Goal: Answer question/provide support: Share knowledge or assist other users

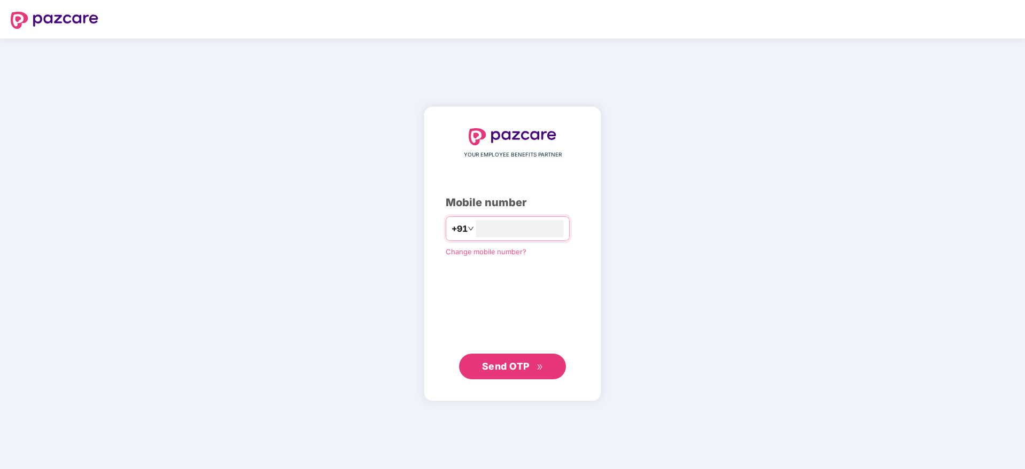
type input "**********"
click at [499, 370] on span "Send OTP" at bounding box center [506, 365] width 48 height 11
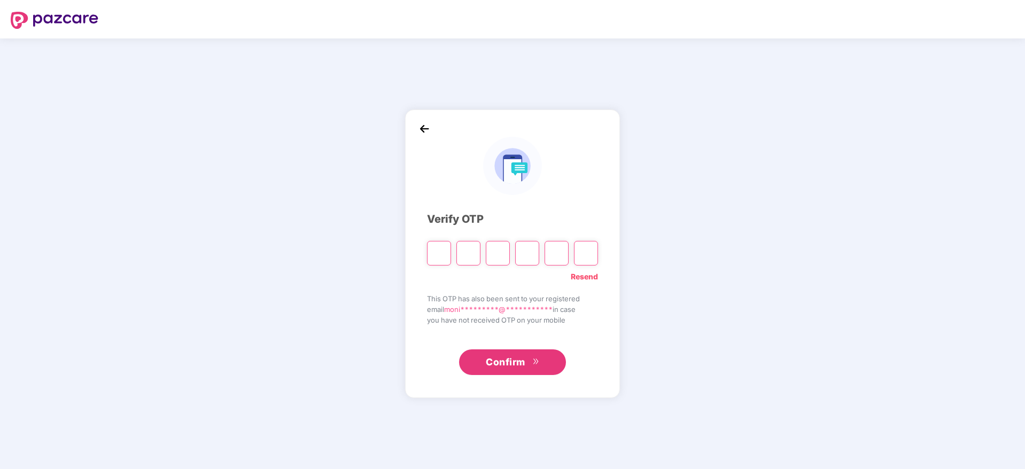
type input "*"
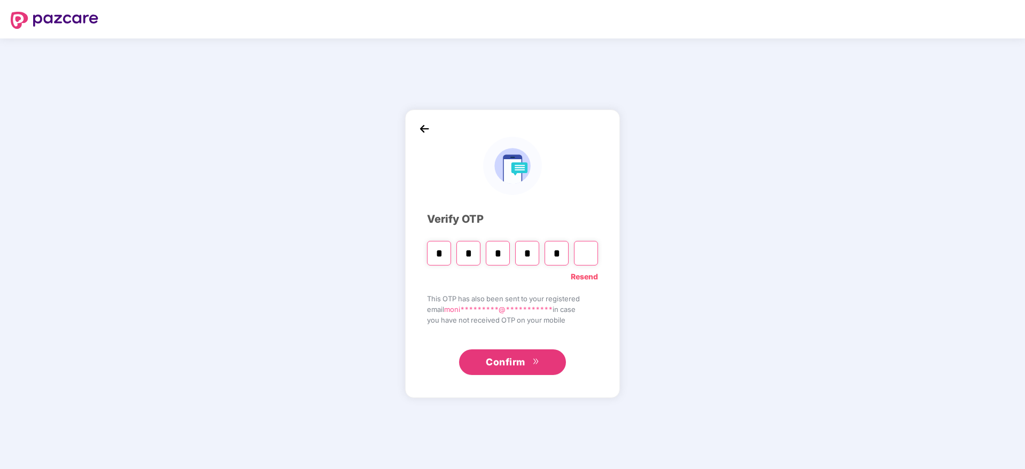
type input "*"
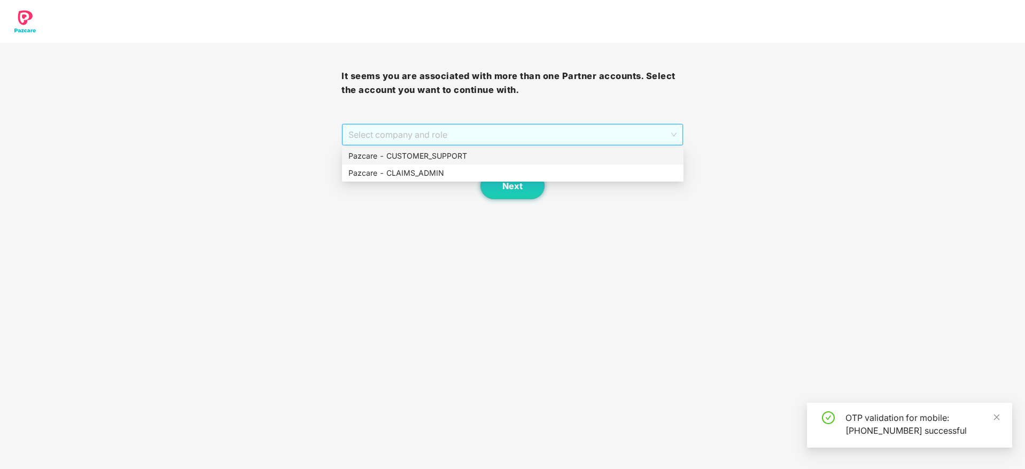
click at [492, 125] on span "Select company and role" at bounding box center [513, 135] width 328 height 20
click at [451, 155] on div "Pazcare - CUSTOMER_SUPPORT" at bounding box center [513, 156] width 329 height 12
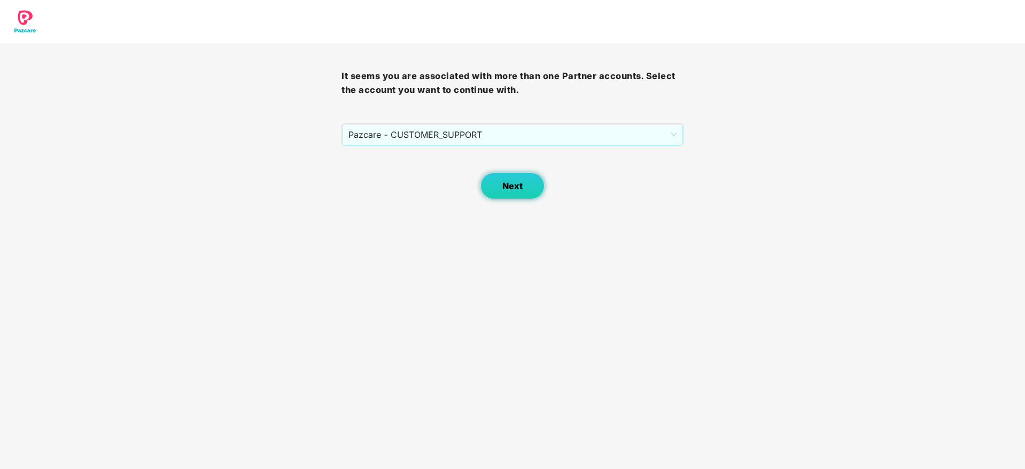
click at [502, 184] on button "Next" at bounding box center [513, 186] width 64 height 27
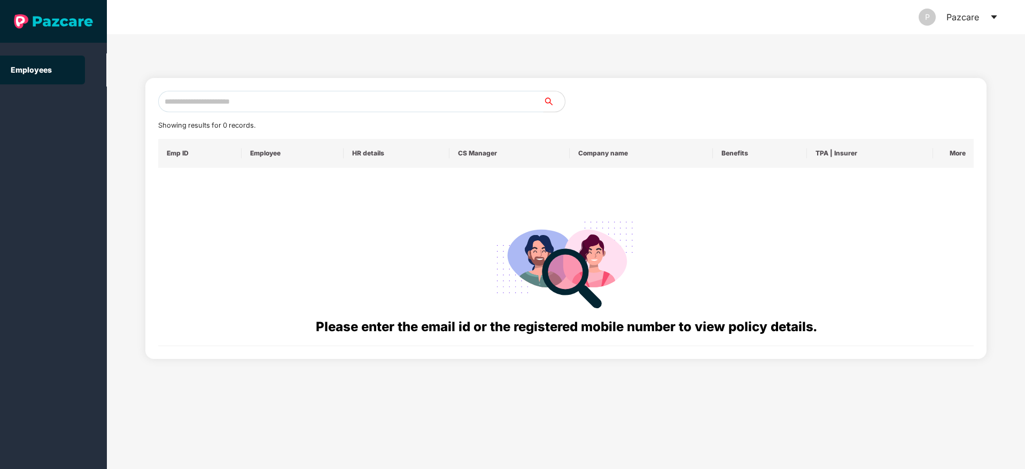
click at [263, 94] on input "text" at bounding box center [350, 101] width 385 height 21
paste input "**********"
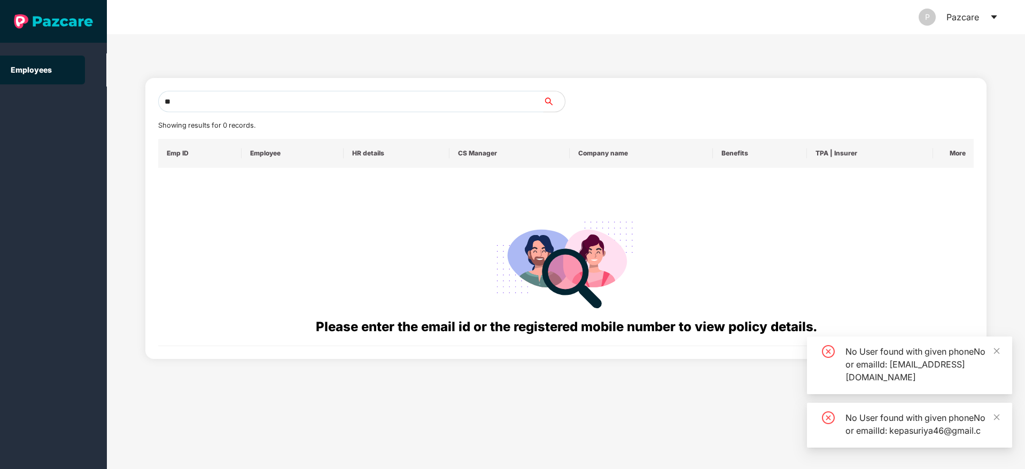
type input "*"
paste input "**********"
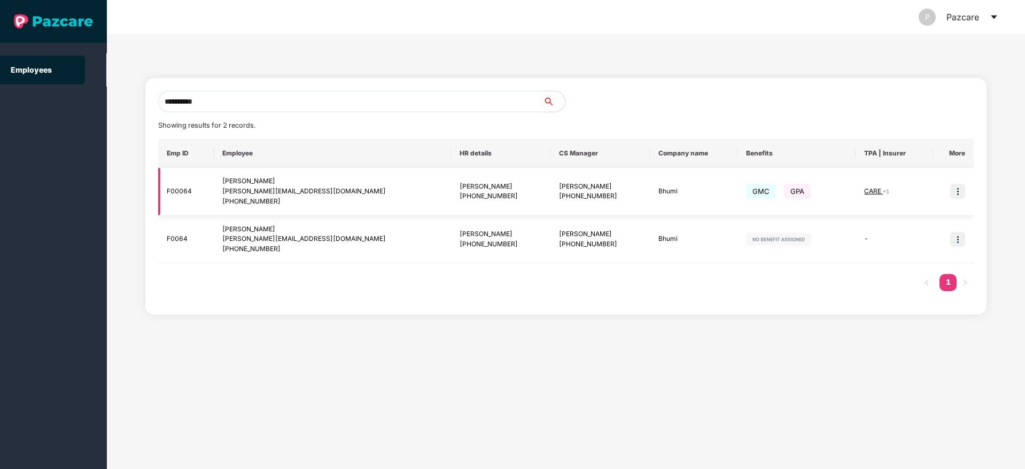
type input "**********"
click at [962, 191] on img at bounding box center [958, 191] width 15 height 15
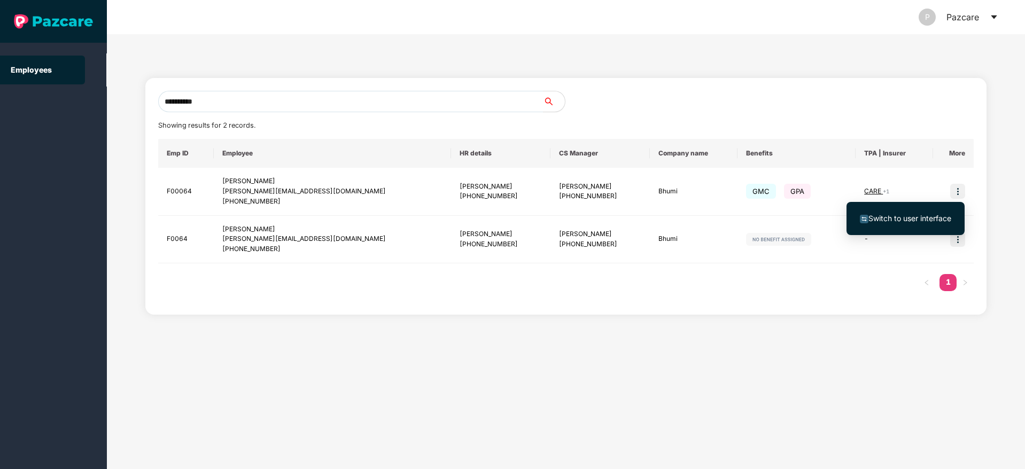
click at [907, 221] on span "Switch to user interface" at bounding box center [910, 218] width 83 height 9
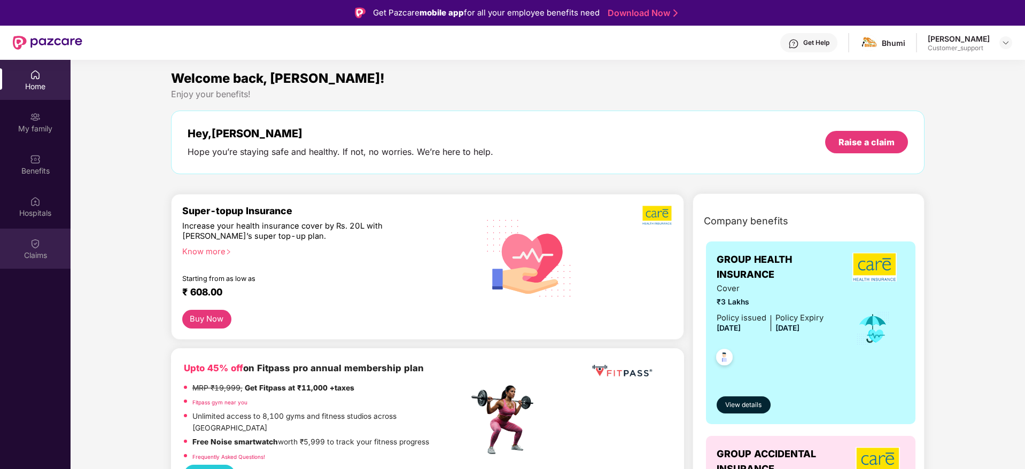
click at [38, 254] on div "Claims" at bounding box center [35, 255] width 71 height 11
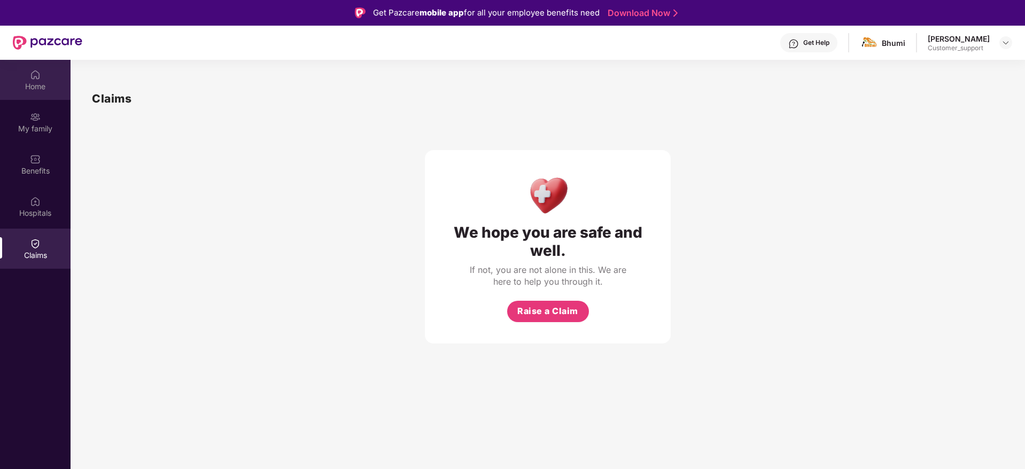
click at [33, 82] on div "Home" at bounding box center [35, 86] width 71 height 11
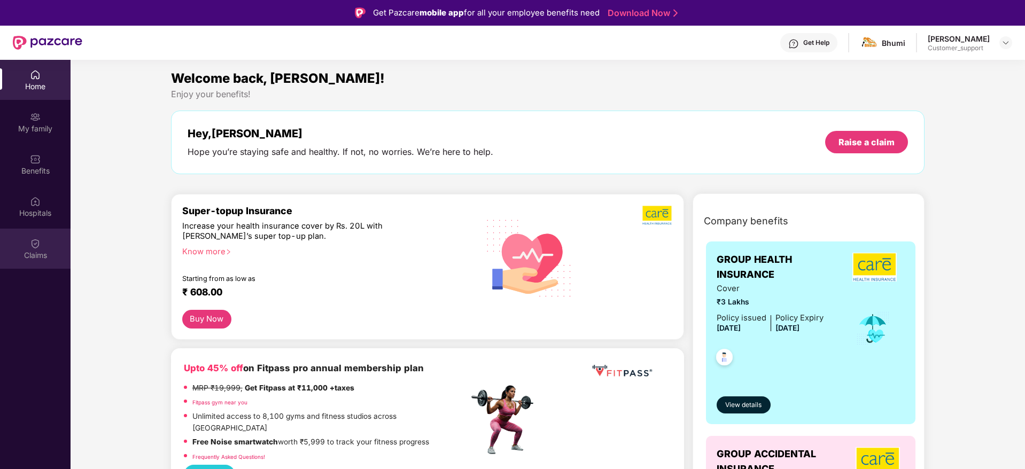
click at [35, 242] on img at bounding box center [35, 243] width 11 height 11
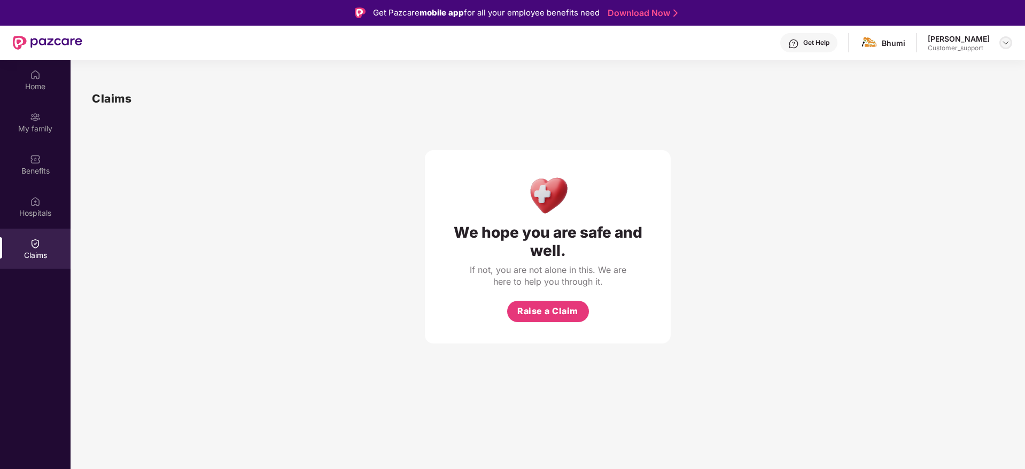
click at [1007, 44] on img at bounding box center [1006, 42] width 9 height 9
click at [953, 67] on div "Switch to support view" at bounding box center [955, 68] width 139 height 21
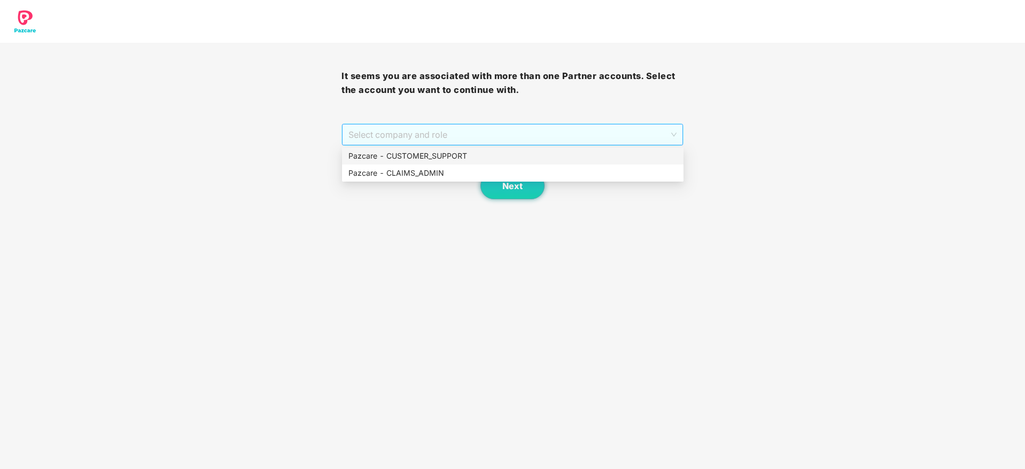
click at [558, 129] on span "Select company and role" at bounding box center [513, 135] width 328 height 20
click at [458, 151] on div "Pazcare - CUSTOMER_SUPPORT" at bounding box center [513, 156] width 329 height 12
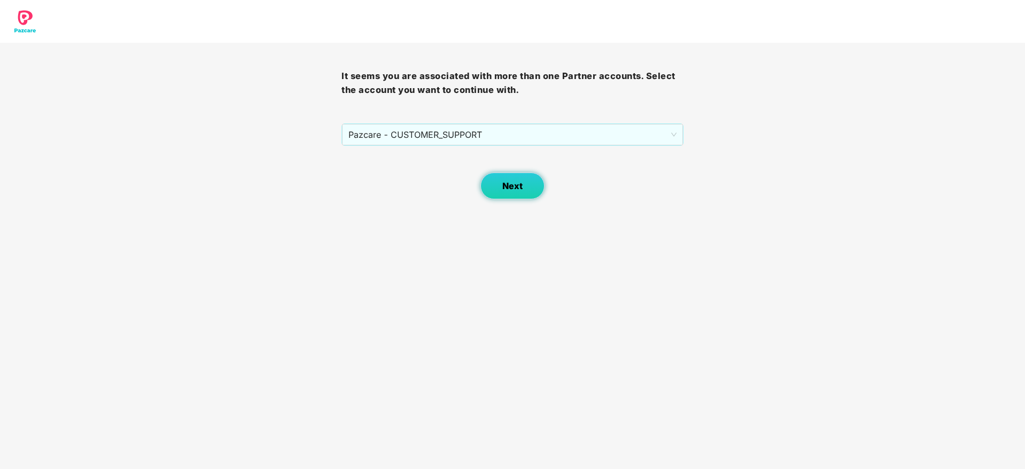
click at [514, 181] on span "Next" at bounding box center [513, 186] width 20 height 10
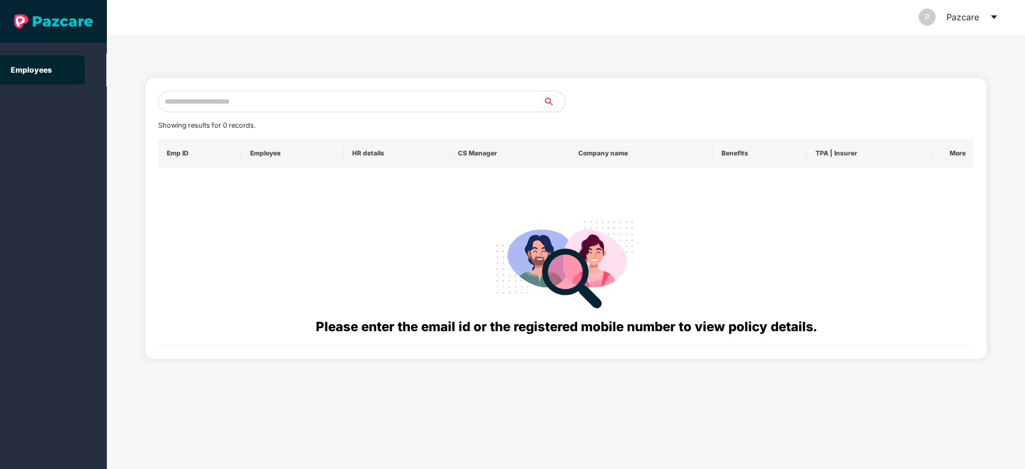
click at [223, 100] on input "text" at bounding box center [350, 101] width 385 height 21
paste input "**********"
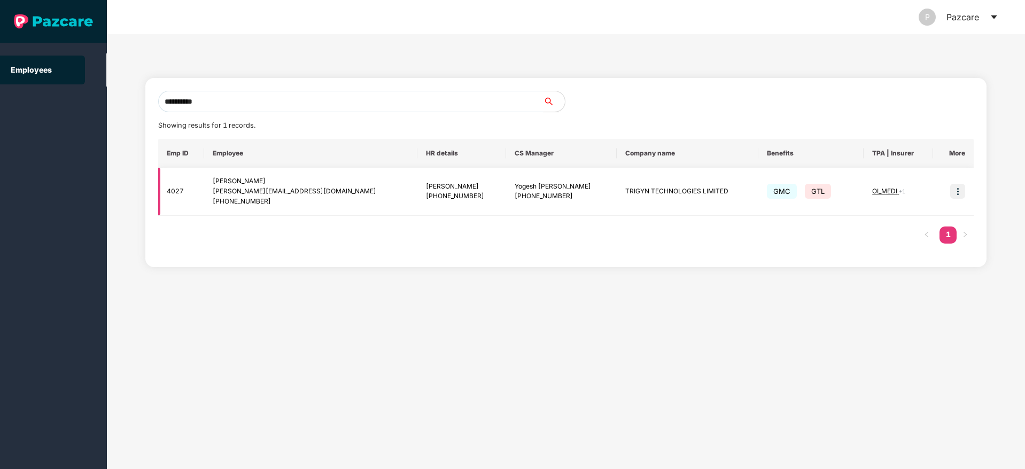
type input "**********"
click at [960, 184] on img at bounding box center [958, 191] width 15 height 15
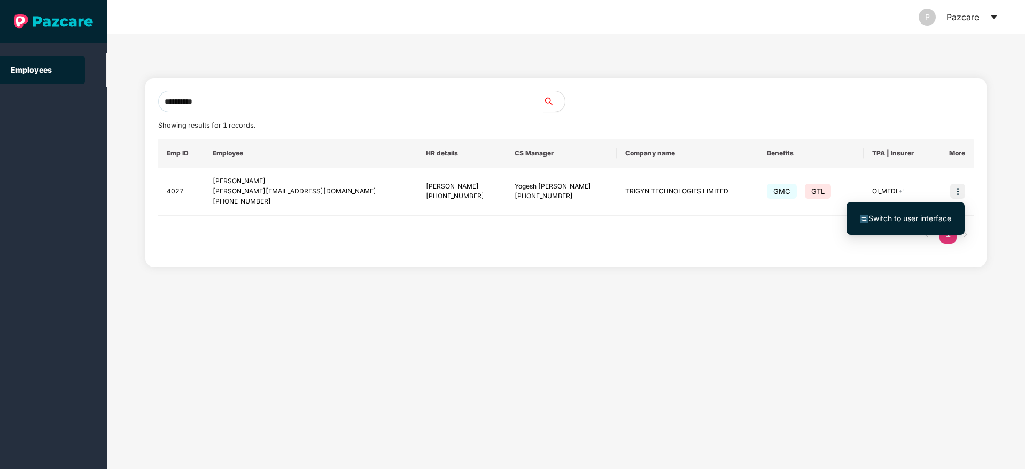
click at [927, 211] on li "Switch to user interface" at bounding box center [906, 218] width 118 height 22
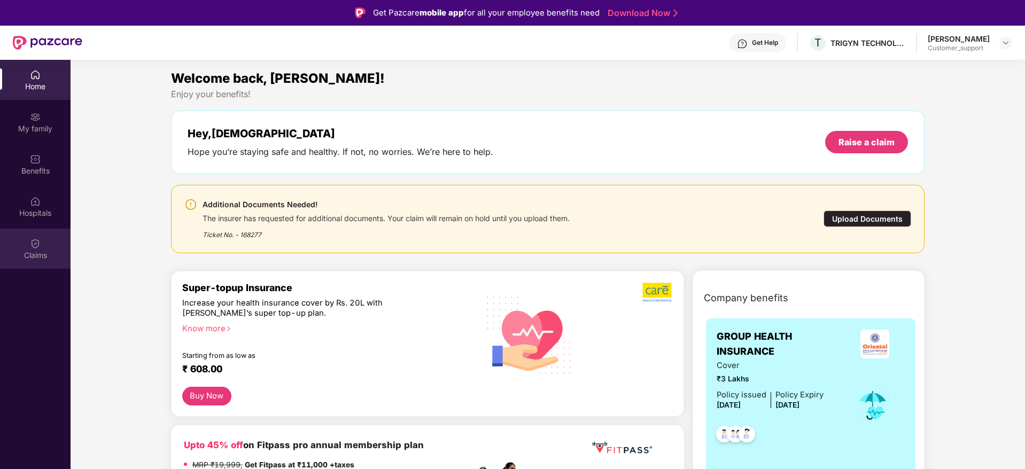
click at [47, 250] on div "Claims" at bounding box center [35, 255] width 71 height 11
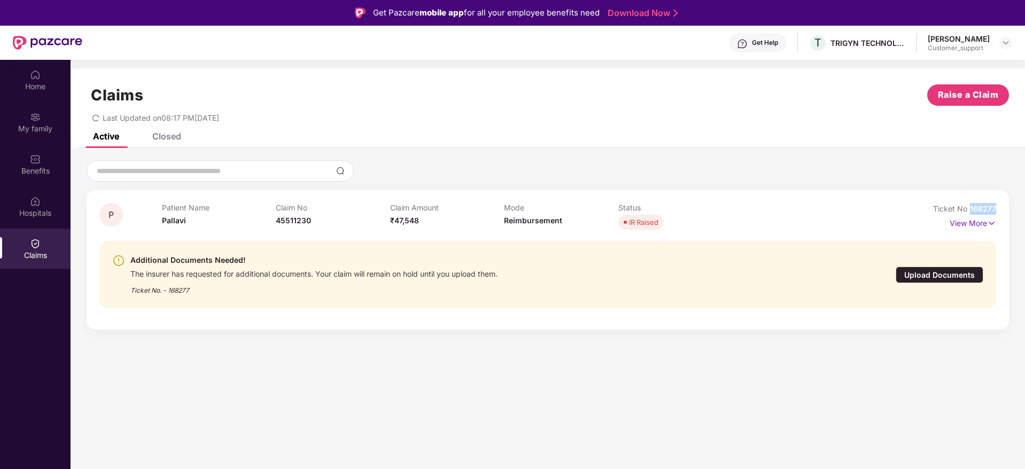
drag, startPoint x: 1003, startPoint y: 207, endPoint x: 970, endPoint y: 213, distance: 33.7
click at [970, 213] on div "P Patient Name Pallavi Claim No 45511230 Claim Amount ₹47,548 Mode Reimbursemen…" at bounding box center [548, 260] width 923 height 140
click at [970, 213] on div "Ticket No 168277" at bounding box center [965, 209] width 63 height 12
drag, startPoint x: 996, startPoint y: 207, endPoint x: 969, endPoint y: 210, distance: 26.9
click at [969, 210] on div "Ticket No 168277" at bounding box center [965, 209] width 63 height 12
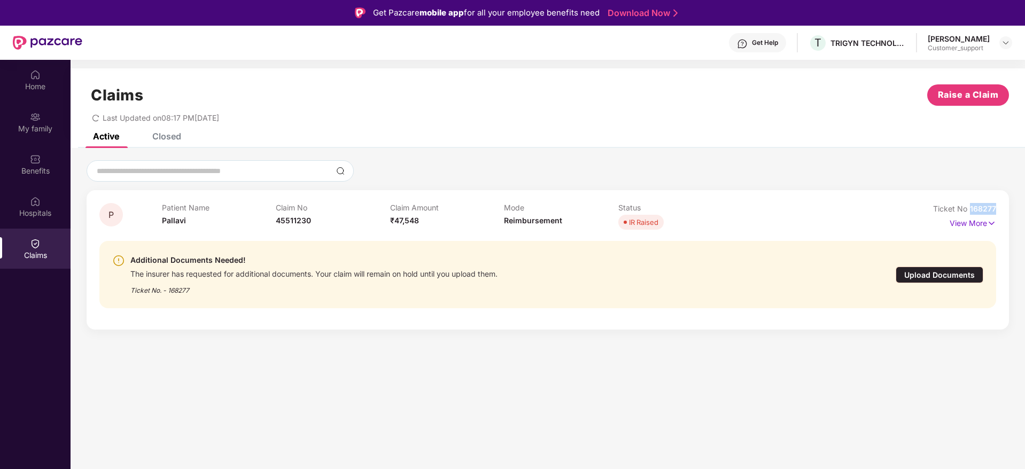
copy span "168277"
click at [1005, 40] on img at bounding box center [1006, 42] width 9 height 9
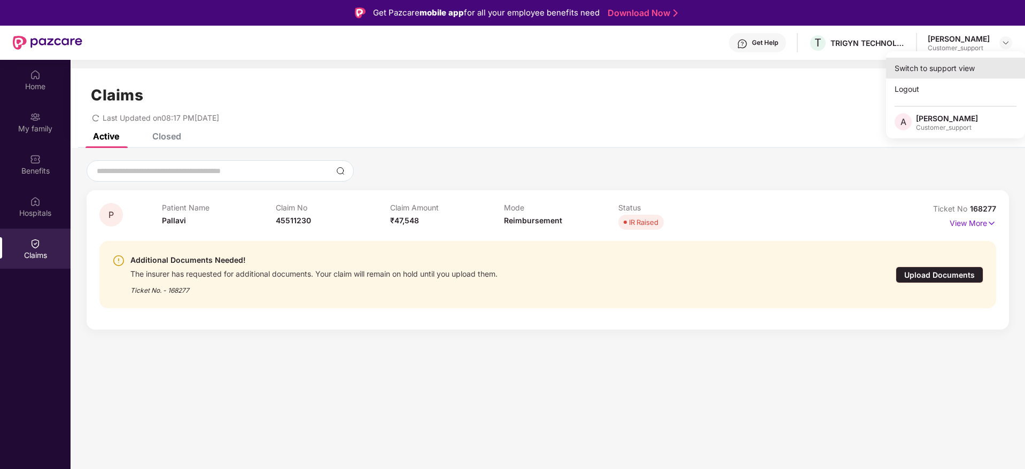
click at [956, 66] on div "Switch to support view" at bounding box center [955, 68] width 139 height 21
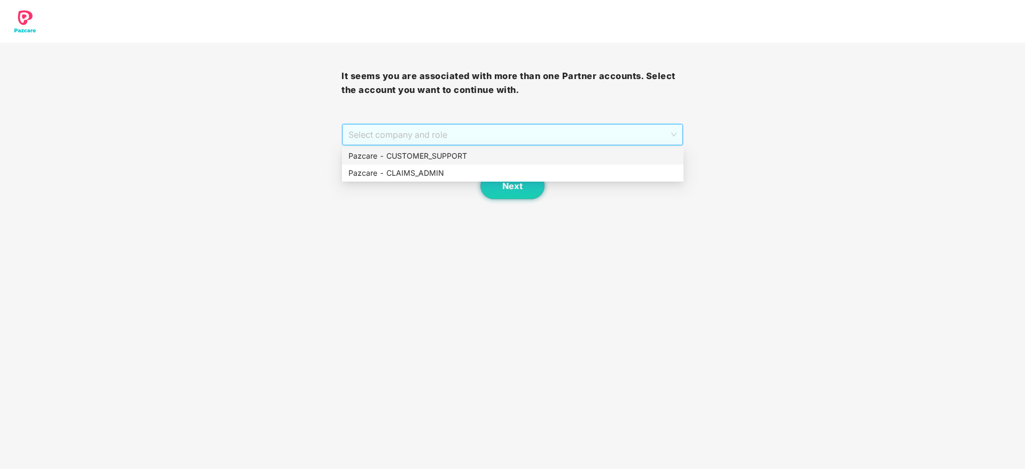
click at [551, 138] on span "Select company and role" at bounding box center [513, 135] width 328 height 20
click at [476, 159] on div "Pazcare - CUSTOMER_SUPPORT" at bounding box center [513, 156] width 329 height 12
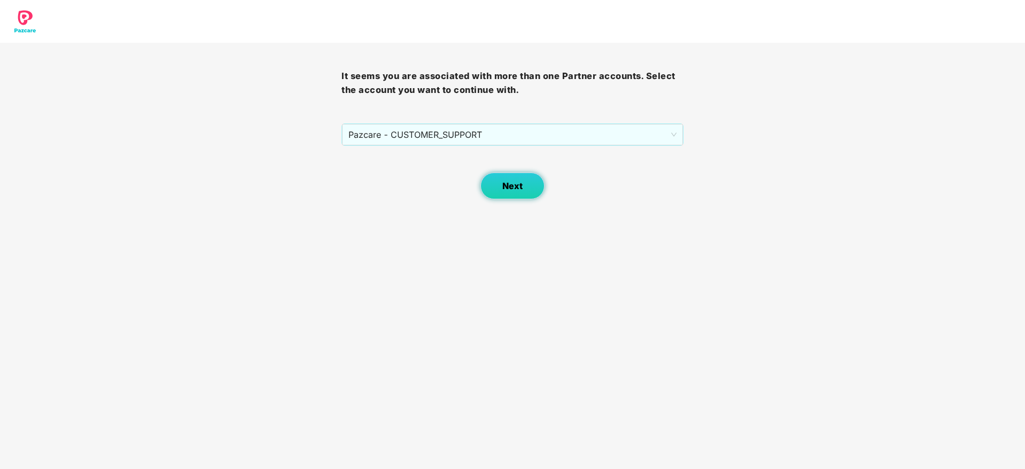
click at [514, 184] on span "Next" at bounding box center [513, 186] width 20 height 10
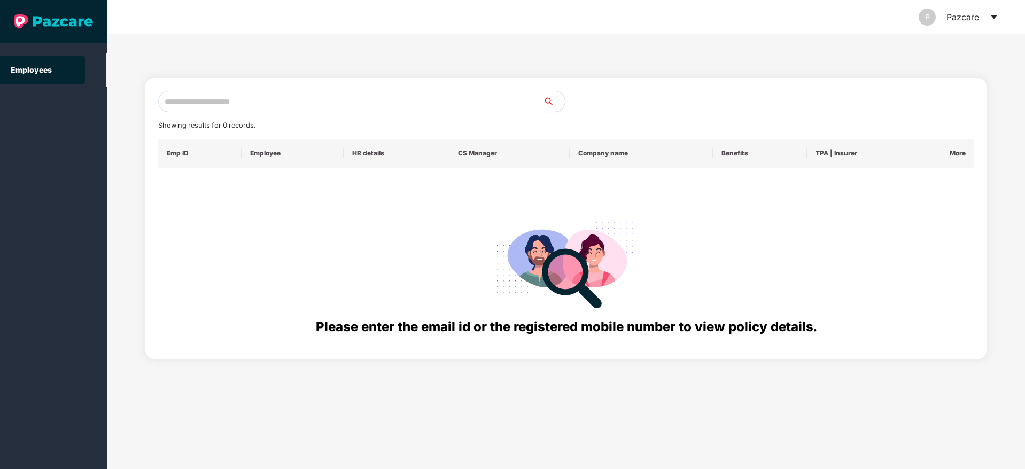
click at [177, 103] on input "text" at bounding box center [350, 101] width 385 height 21
paste input "**********"
type input "**********"
click at [244, 101] on input "text" at bounding box center [350, 101] width 385 height 21
paste input "**********"
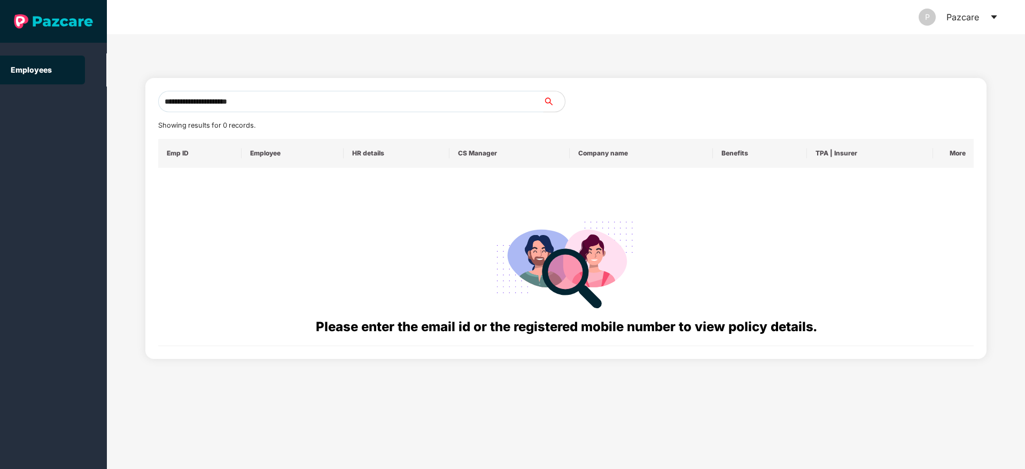
click at [271, 101] on input "**********" at bounding box center [350, 101] width 385 height 21
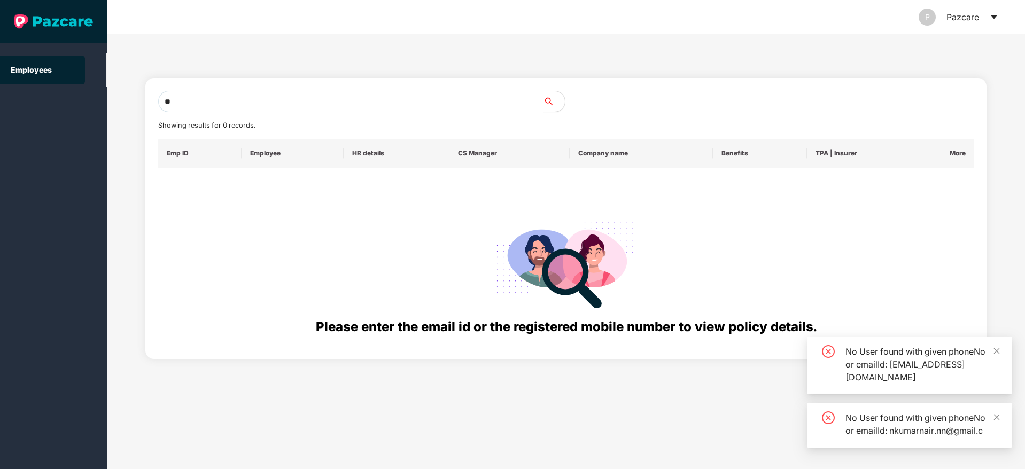
type input "*"
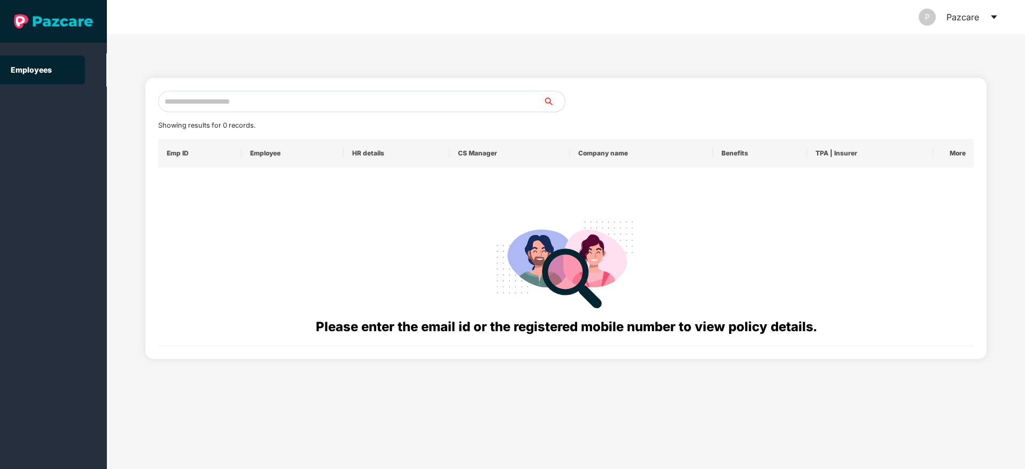
click at [201, 104] on input "text" at bounding box center [350, 101] width 385 height 21
paste input "**********"
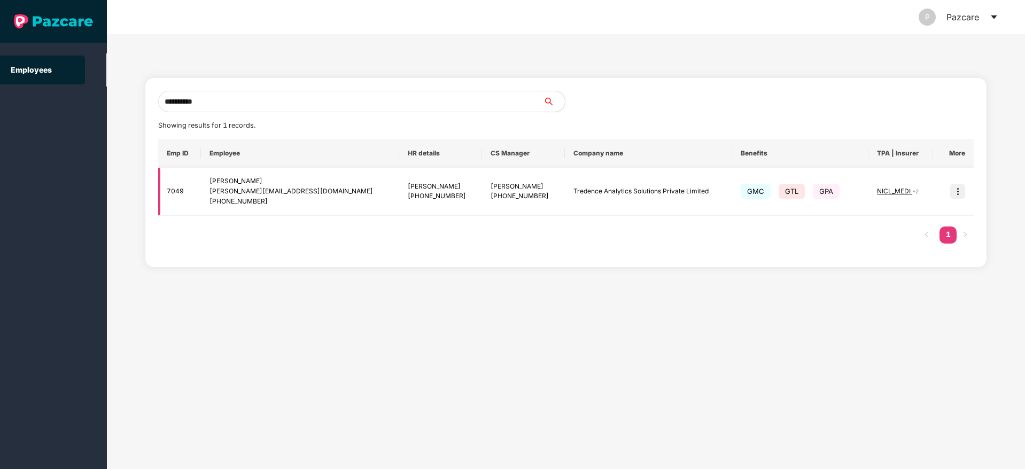
type input "**********"
click at [959, 195] on img at bounding box center [958, 191] width 15 height 15
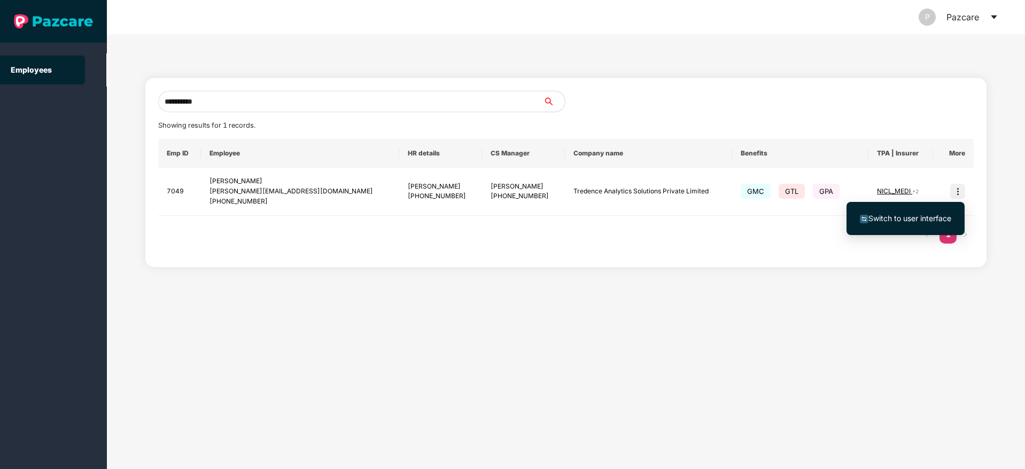
click at [914, 221] on span "Switch to user interface" at bounding box center [910, 218] width 83 height 9
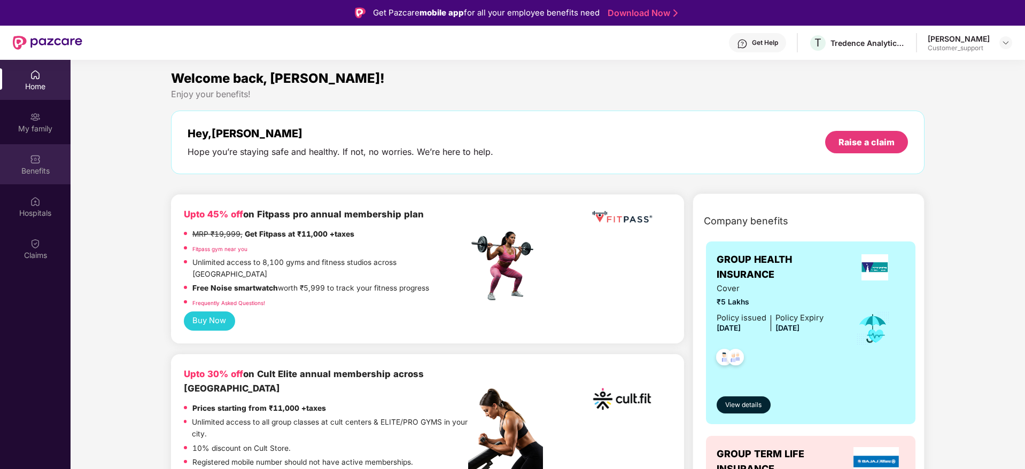
click at [37, 167] on div "Benefits" at bounding box center [35, 171] width 71 height 11
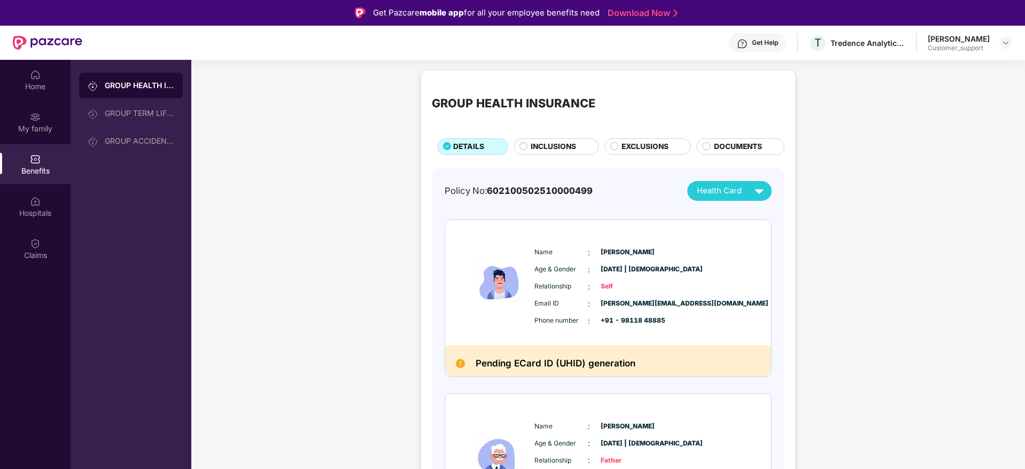
click at [638, 147] on span "EXCLUSIONS" at bounding box center [645, 147] width 47 height 12
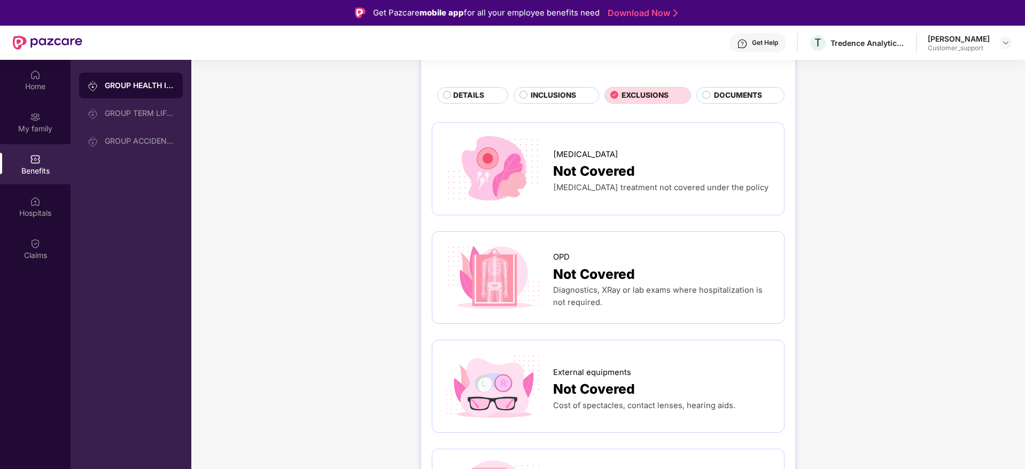
scroll to position [52, 0]
click at [554, 95] on span "INCLUSIONS" at bounding box center [553, 95] width 45 height 12
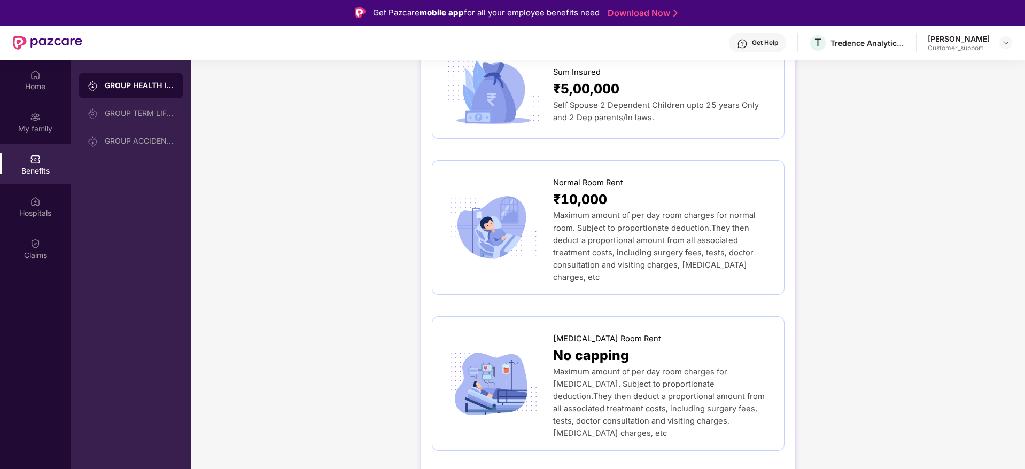
scroll to position [0, 0]
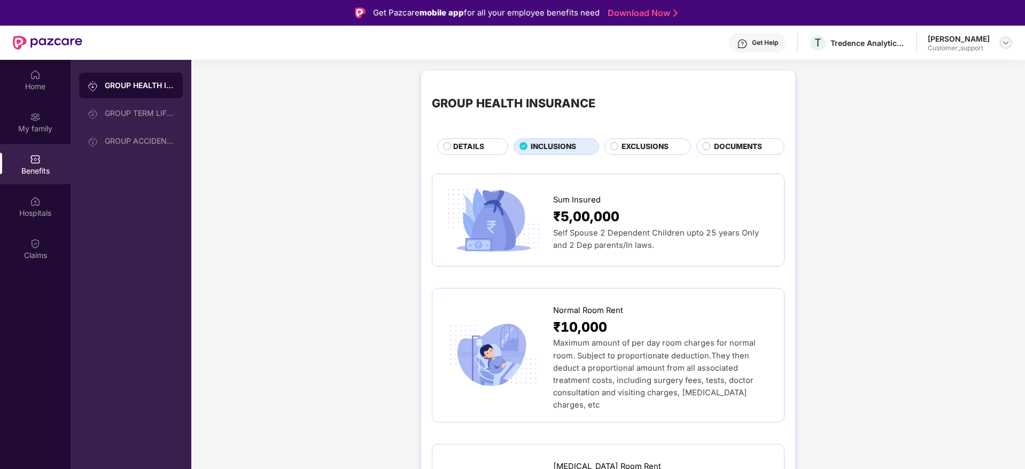
click at [1006, 44] on img at bounding box center [1006, 42] width 9 height 9
click at [944, 62] on div "Switch to support view" at bounding box center [955, 68] width 139 height 21
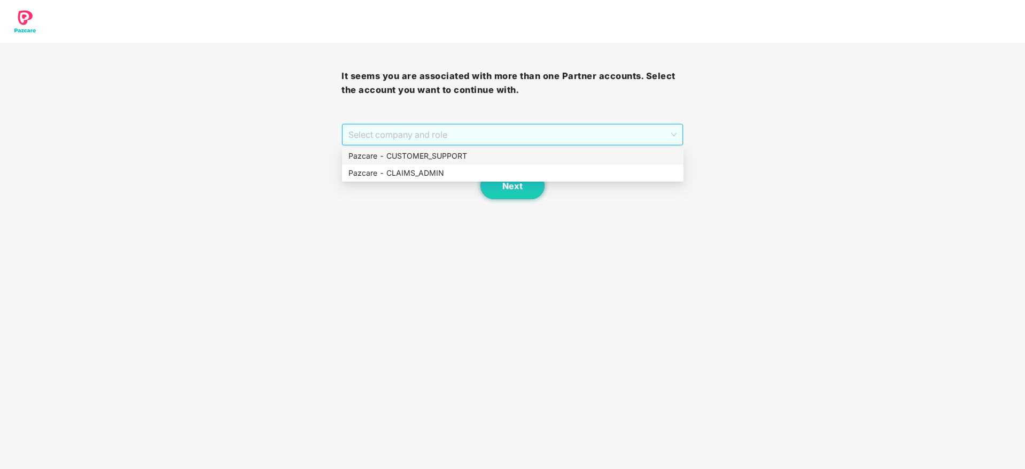
click at [529, 131] on span "Select company and role" at bounding box center [513, 135] width 328 height 20
click at [438, 155] on div "Pazcare - CUSTOMER_SUPPORT" at bounding box center [513, 156] width 329 height 12
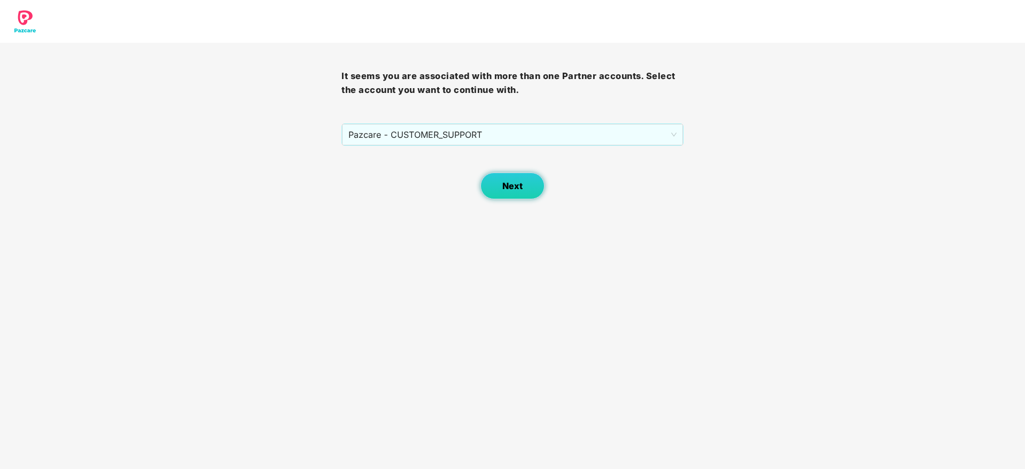
click at [508, 181] on span "Next" at bounding box center [513, 186] width 20 height 10
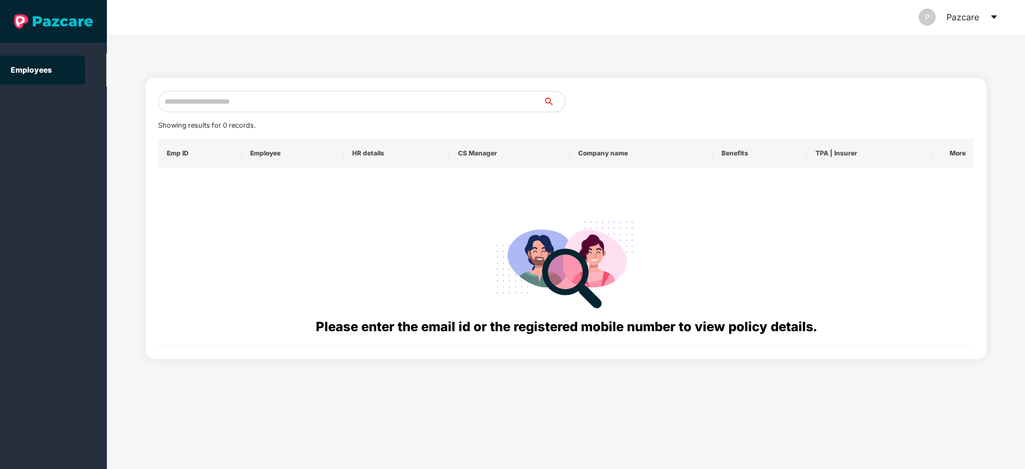
click at [266, 96] on input "text" at bounding box center [350, 101] width 385 height 21
paste input "**********"
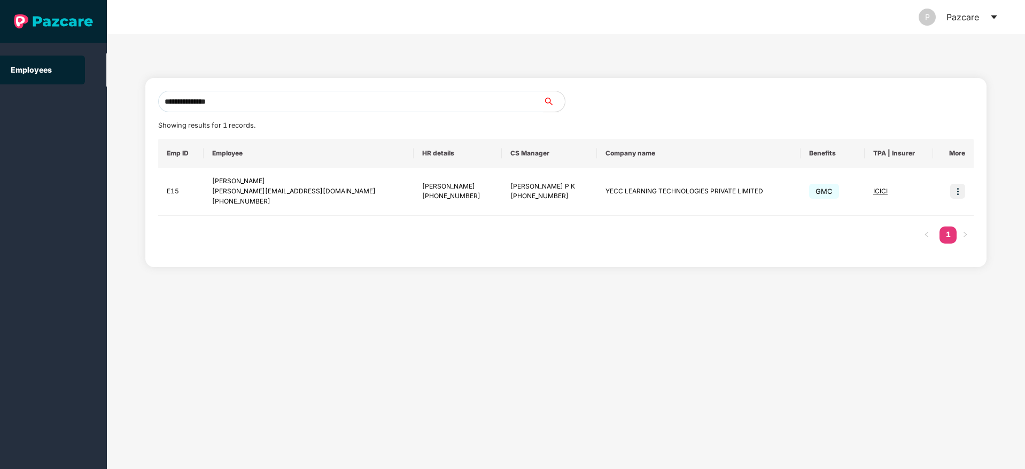
click at [228, 102] on input "**********" at bounding box center [350, 101] width 385 height 21
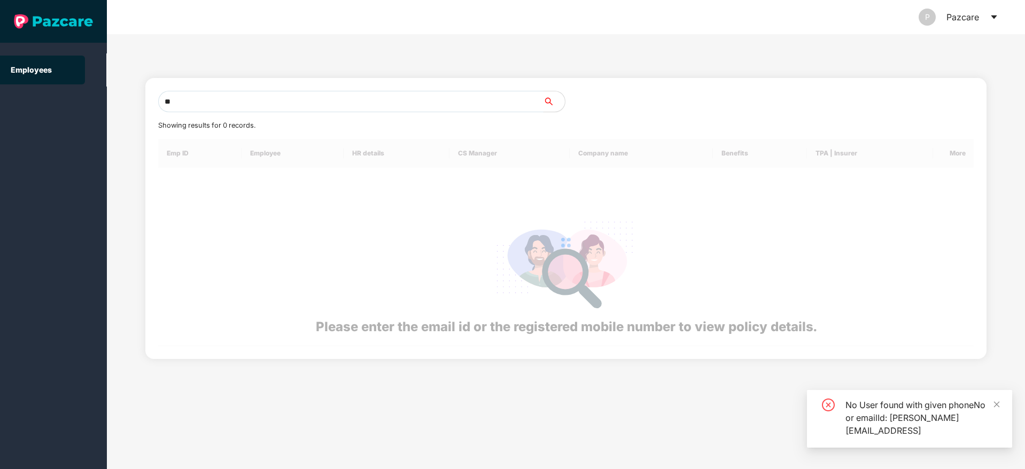
type input "*"
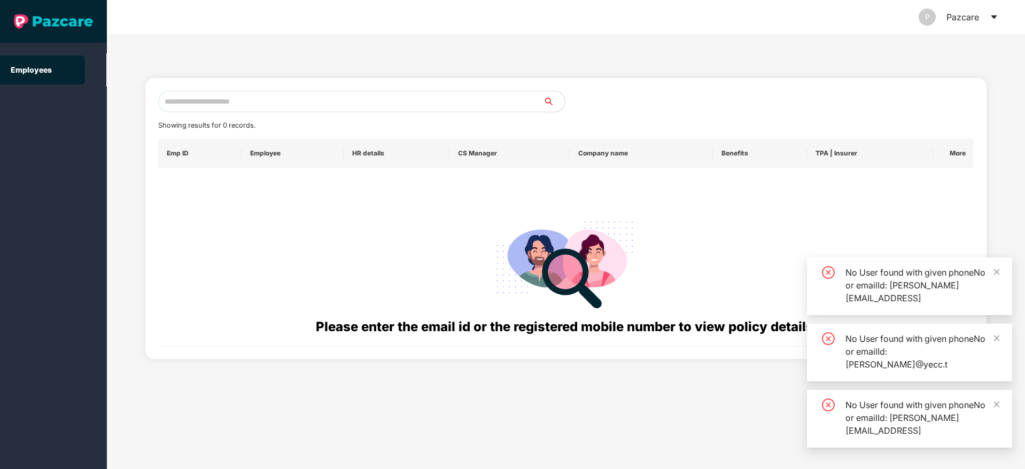
paste input "**********"
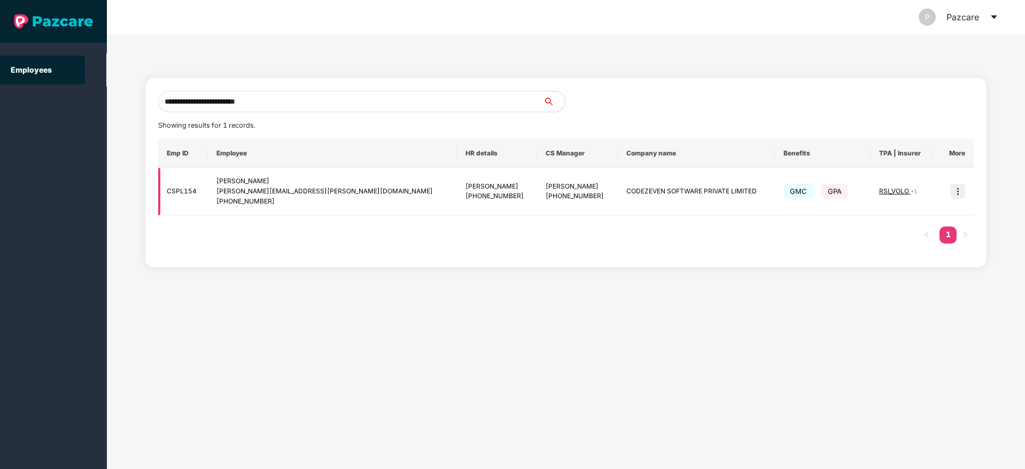
type input "**********"
click at [958, 192] on img at bounding box center [958, 191] width 15 height 15
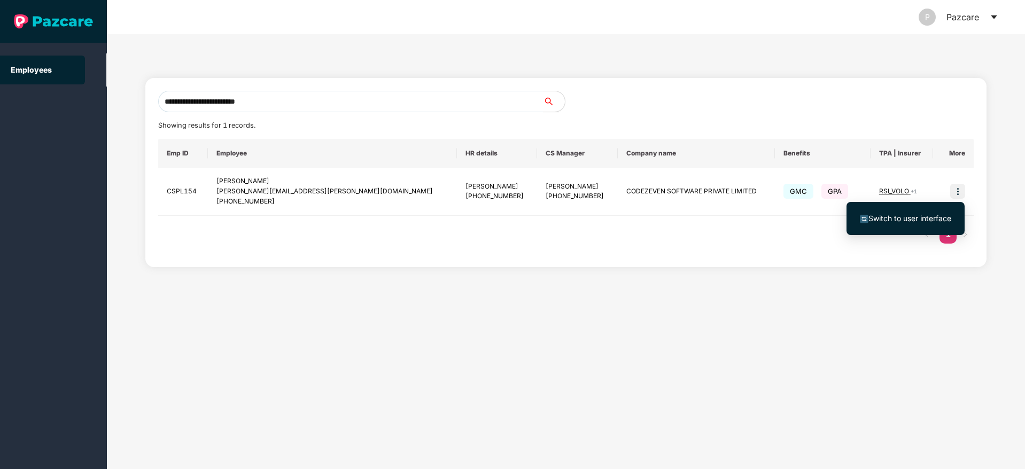
click at [915, 223] on span "Switch to user interface" at bounding box center [905, 219] width 91 height 12
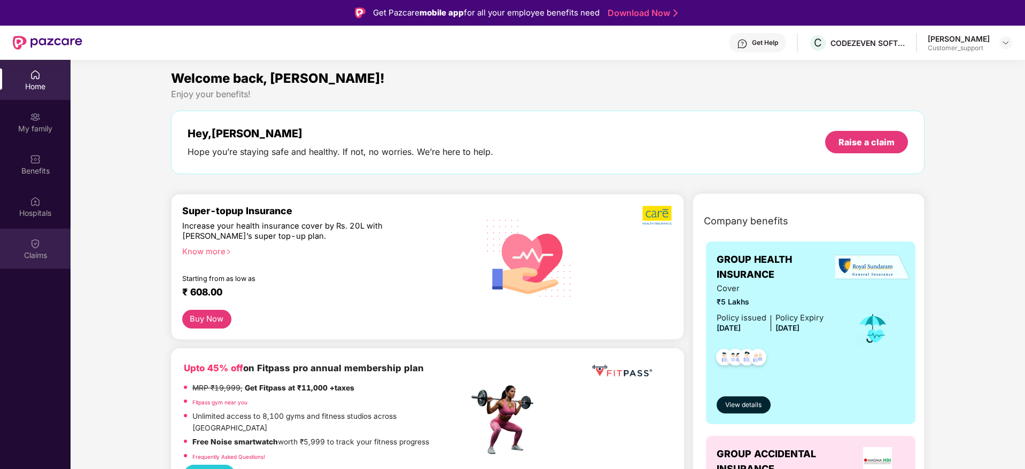
click at [37, 244] on img at bounding box center [35, 243] width 11 height 11
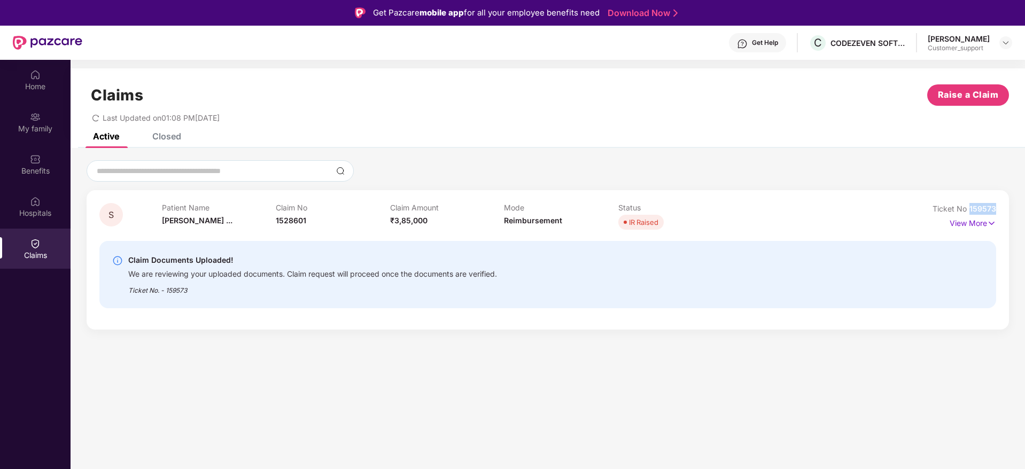
drag, startPoint x: 999, startPoint y: 211, endPoint x: 970, endPoint y: 211, distance: 29.4
click at [970, 211] on div "S Patient Name Shaileshbhai ... Claim No 1528601 Claim Amount ₹3,85,000 Mode Re…" at bounding box center [548, 260] width 923 height 140
copy span "159573"
click at [1007, 40] on img at bounding box center [1006, 42] width 9 height 9
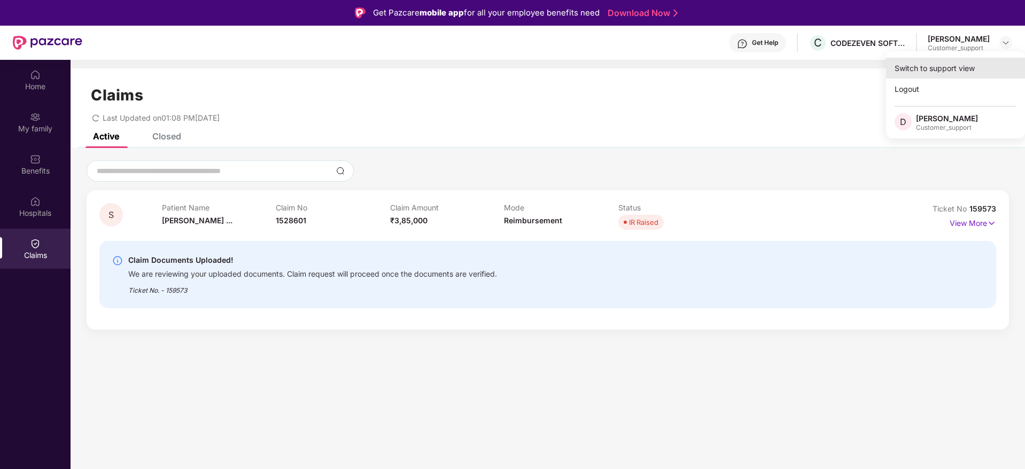
click at [934, 69] on div "Switch to support view" at bounding box center [955, 68] width 139 height 21
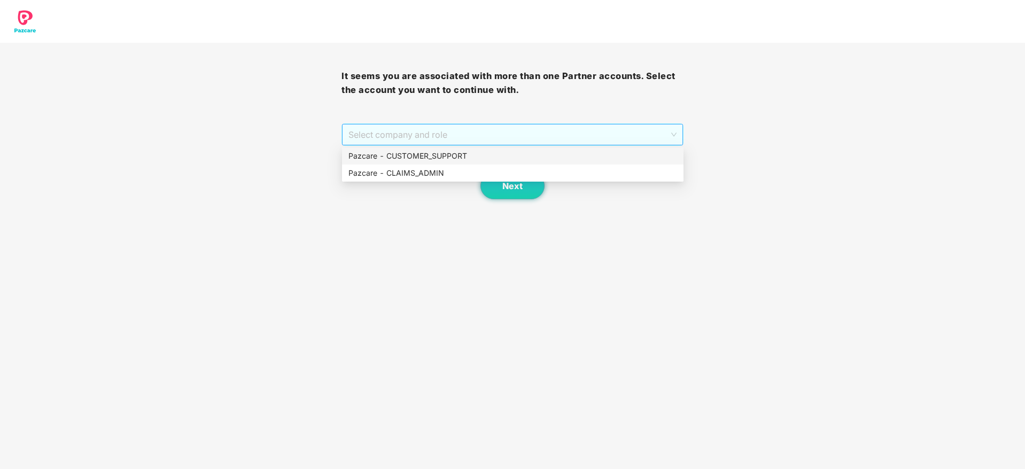
click at [492, 138] on span "Select company and role" at bounding box center [513, 135] width 328 height 20
click at [447, 155] on div "Pazcare - CUSTOMER_SUPPORT" at bounding box center [513, 156] width 329 height 12
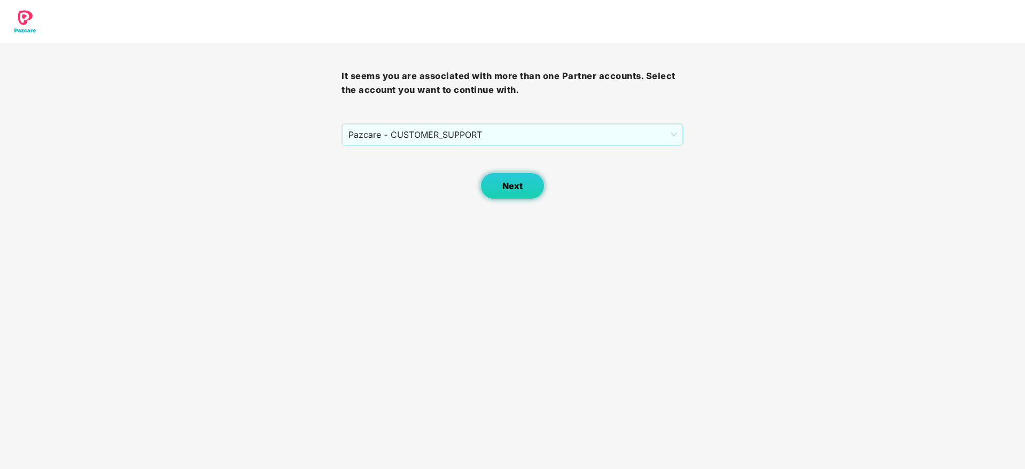
click at [508, 191] on button "Next" at bounding box center [513, 186] width 64 height 27
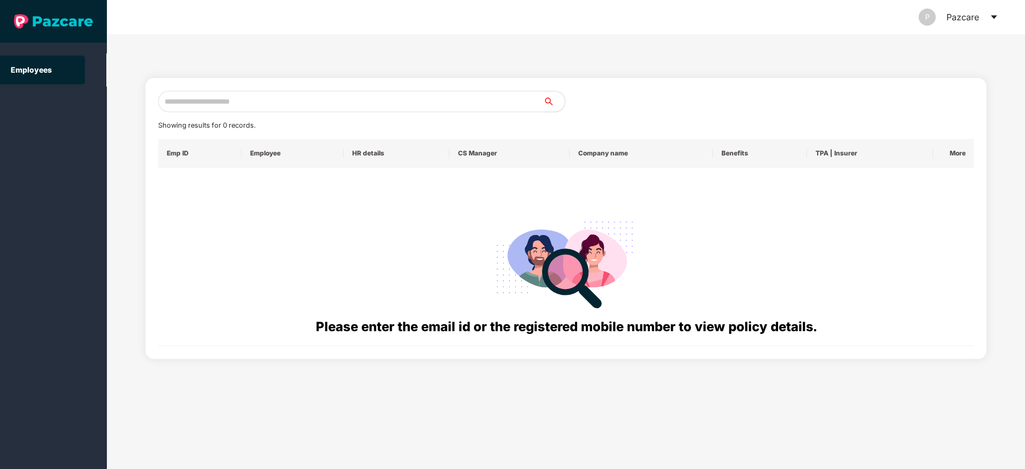
click at [191, 99] on input "text" at bounding box center [350, 101] width 385 height 21
paste input "**********"
type input "*"
click at [209, 104] on input "text" at bounding box center [350, 101] width 385 height 21
paste input "**********"
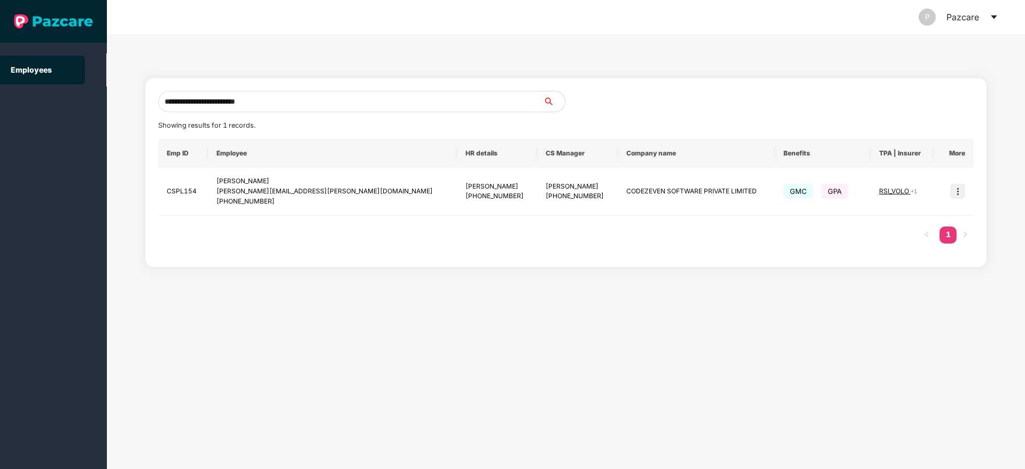
type input "**********"
click at [957, 191] on img at bounding box center [958, 191] width 15 height 15
click at [896, 219] on span "Switch to user interface" at bounding box center [910, 218] width 83 height 9
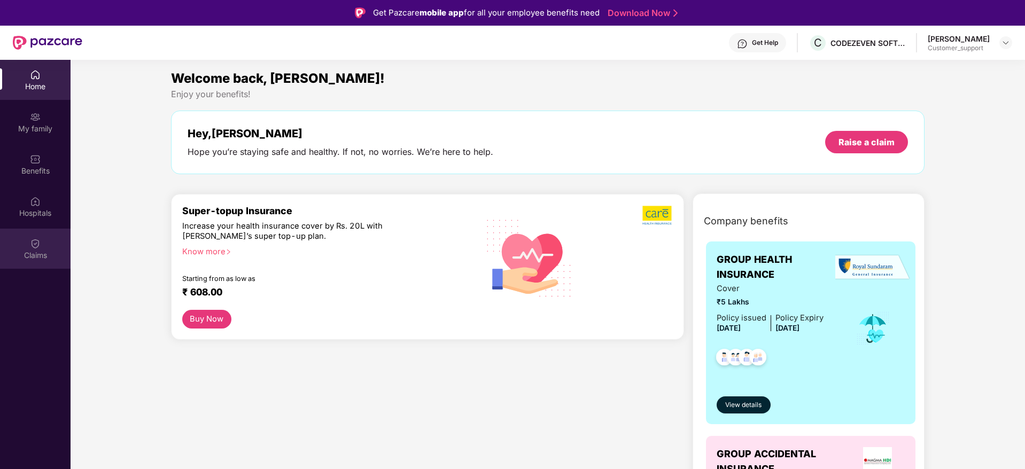
click at [29, 251] on div "Claims" at bounding box center [35, 255] width 71 height 11
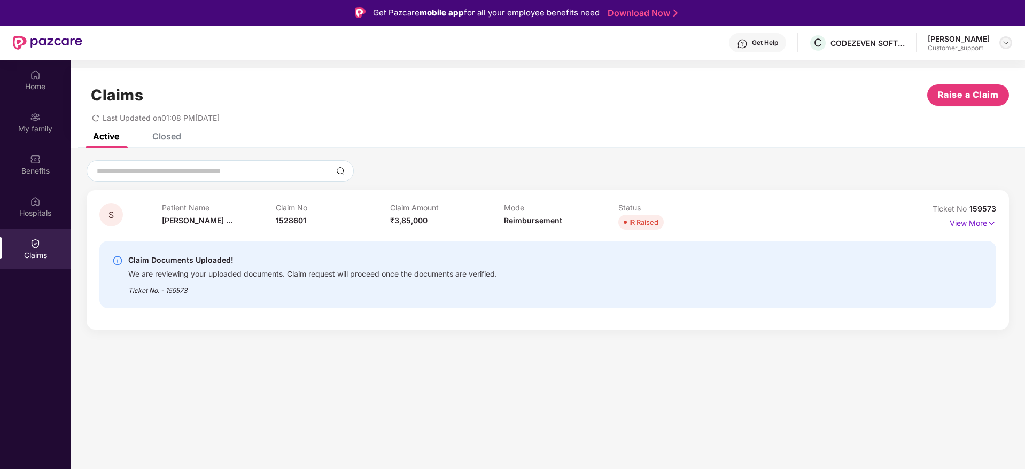
click at [1004, 43] on img at bounding box center [1006, 42] width 9 height 9
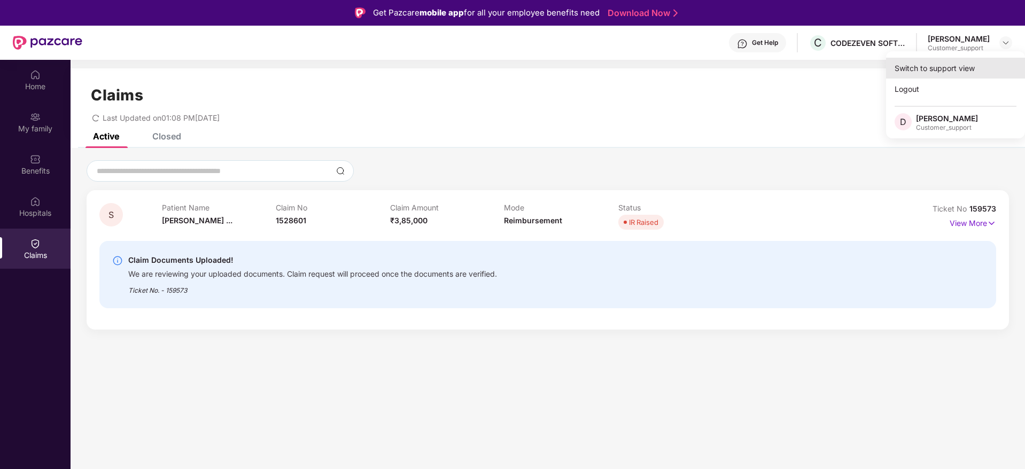
click at [931, 75] on div "Switch to support view" at bounding box center [955, 68] width 139 height 21
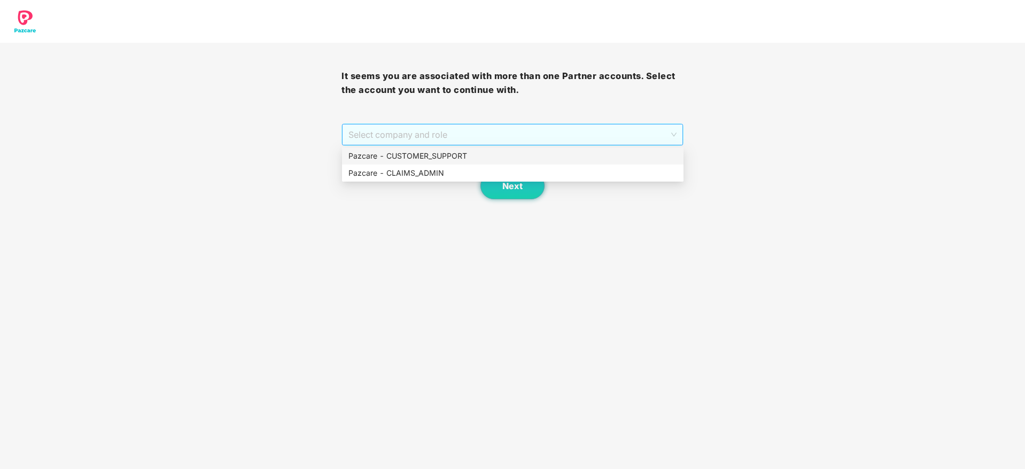
click at [513, 132] on span "Select company and role" at bounding box center [513, 135] width 328 height 20
click at [459, 152] on div "Pazcare - CUSTOMER_SUPPORT" at bounding box center [513, 156] width 329 height 12
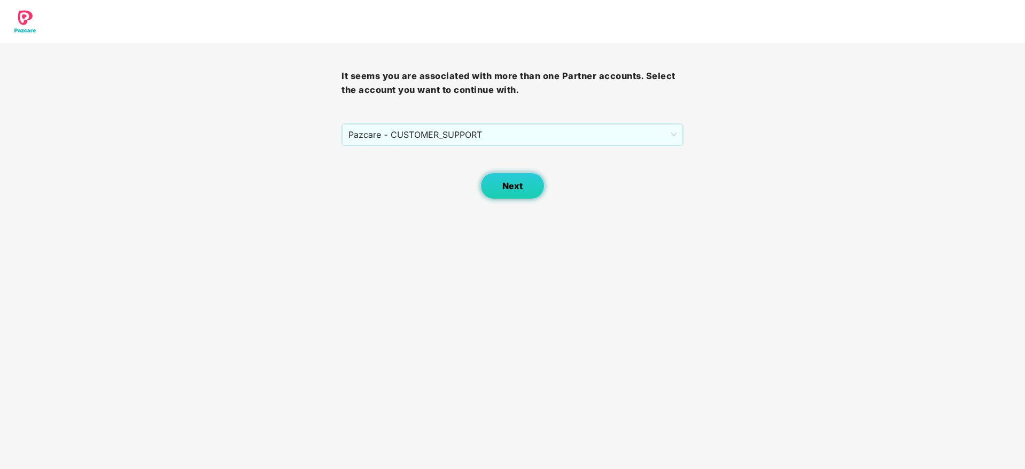
click at [493, 183] on button "Next" at bounding box center [513, 186] width 64 height 27
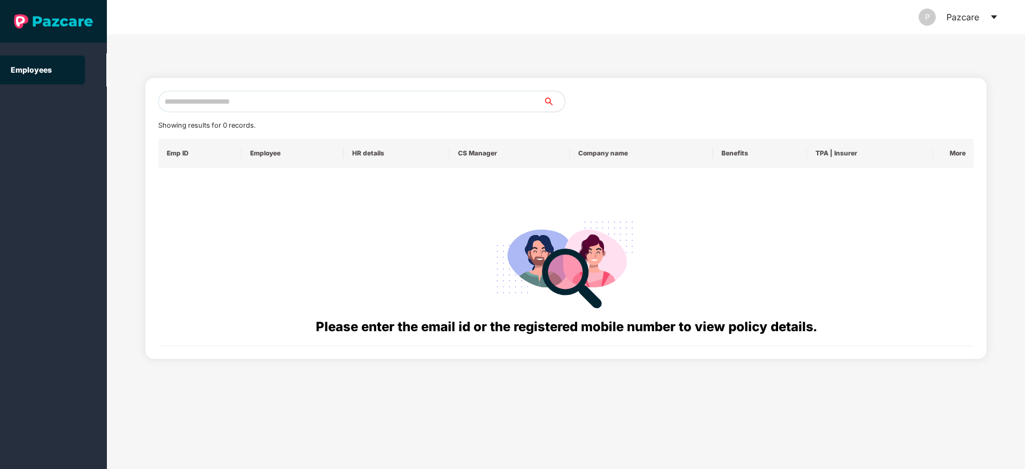
click at [243, 101] on input "text" at bounding box center [350, 101] width 385 height 21
paste input "**********"
click at [230, 96] on input "**********" at bounding box center [350, 101] width 385 height 21
type input "*"
paste input "**********"
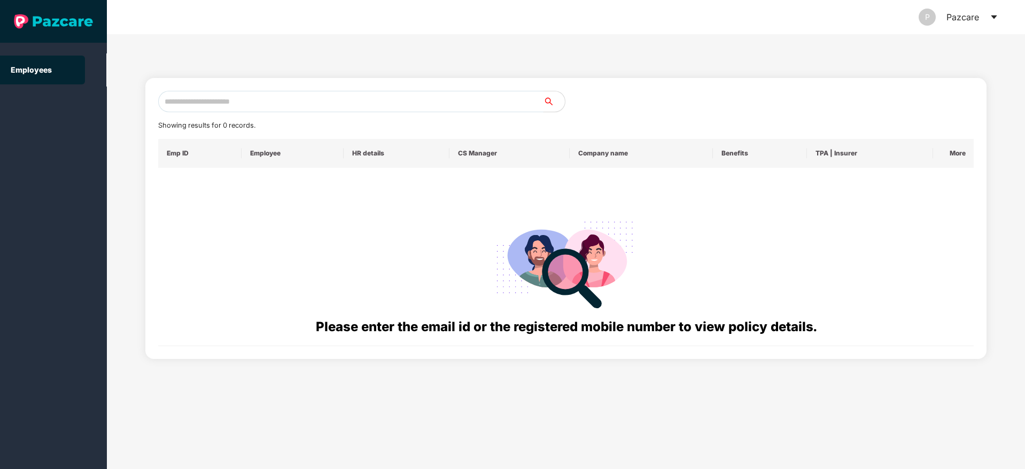
type input "**********"
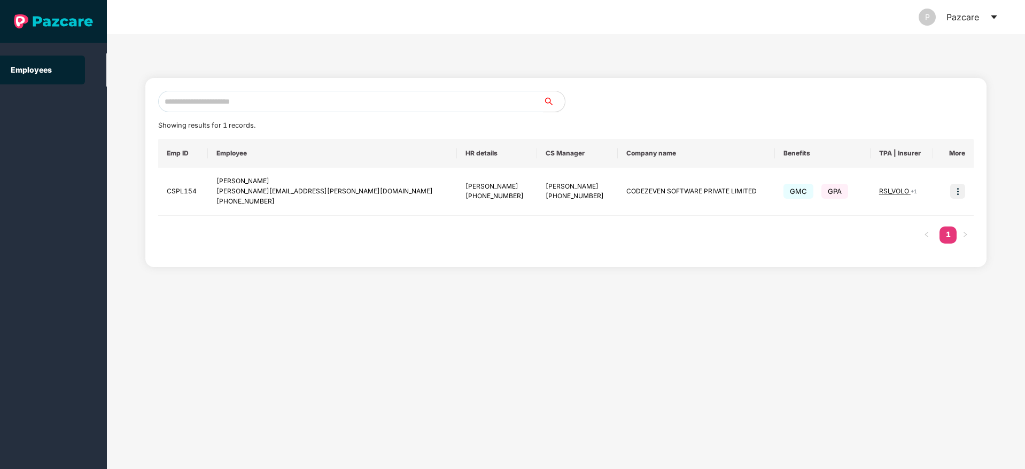
paste input "**********"
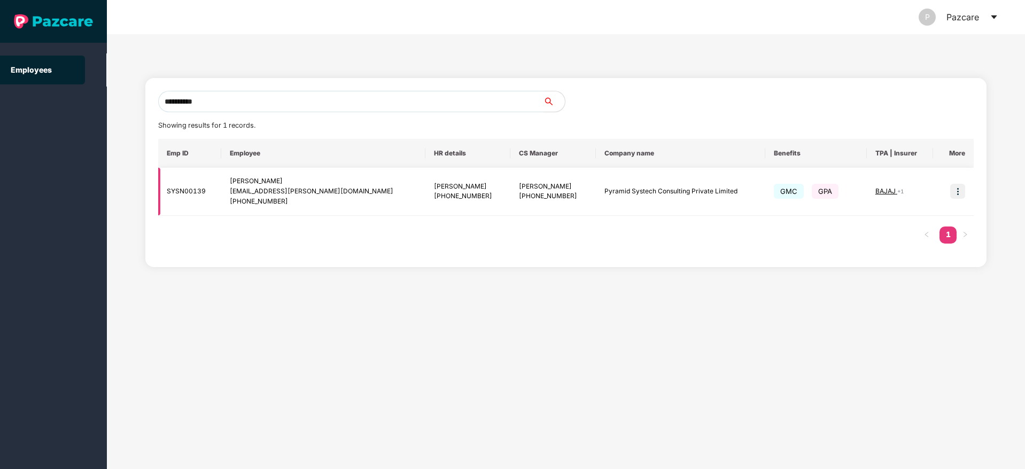
type input "**********"
click at [961, 195] on img at bounding box center [958, 191] width 15 height 15
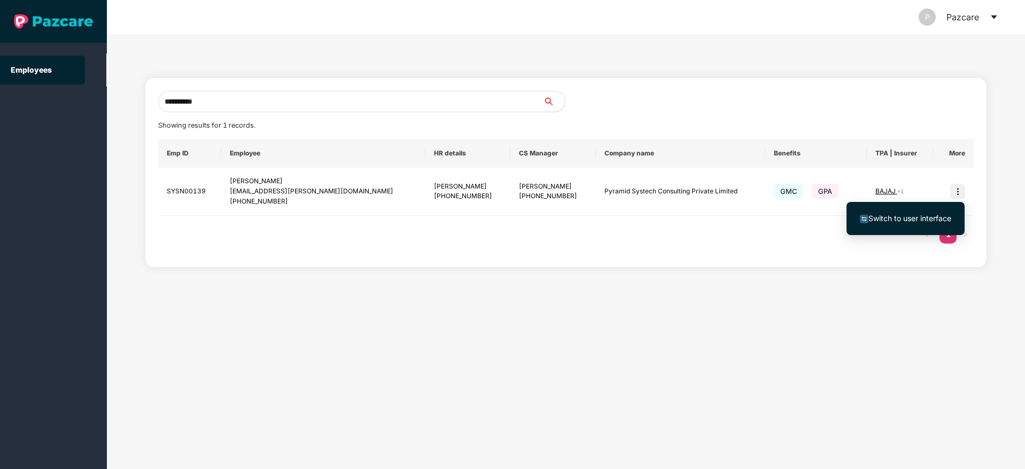
click at [933, 217] on span "Switch to user interface" at bounding box center [910, 218] width 83 height 9
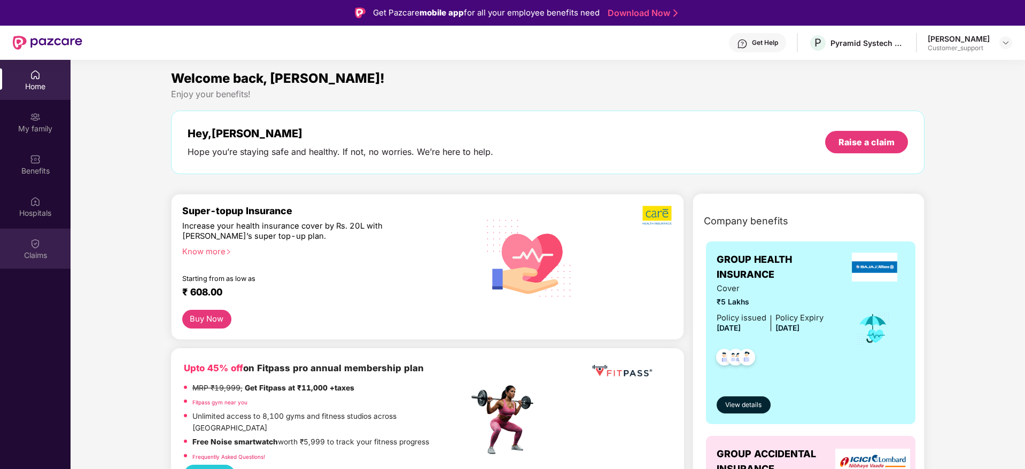
click at [36, 251] on div "Claims" at bounding box center [35, 255] width 71 height 11
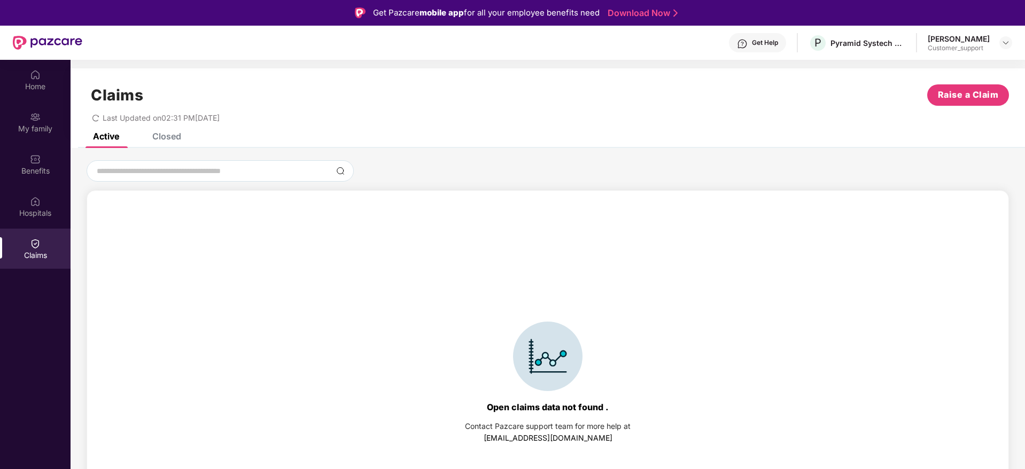
click at [163, 138] on div "Closed" at bounding box center [166, 136] width 29 height 11
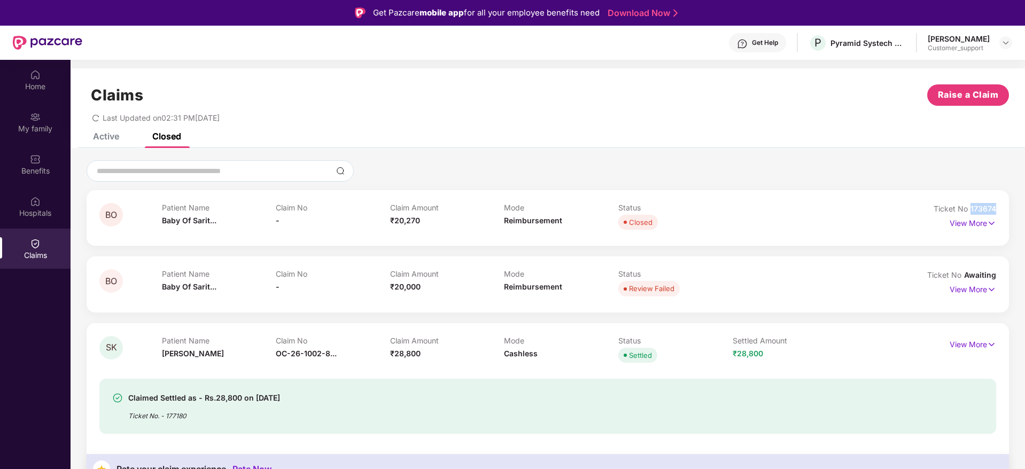
drag, startPoint x: 1001, startPoint y: 206, endPoint x: 968, endPoint y: 206, distance: 33.2
click at [968, 206] on div "BO Patient Name Baby Of Sarit... Claim No - Claim Amount ₹20,270 Mode Reimburse…" at bounding box center [548, 218] width 923 height 56
copy span "173674"
click at [40, 170] on div "Benefits" at bounding box center [35, 171] width 71 height 11
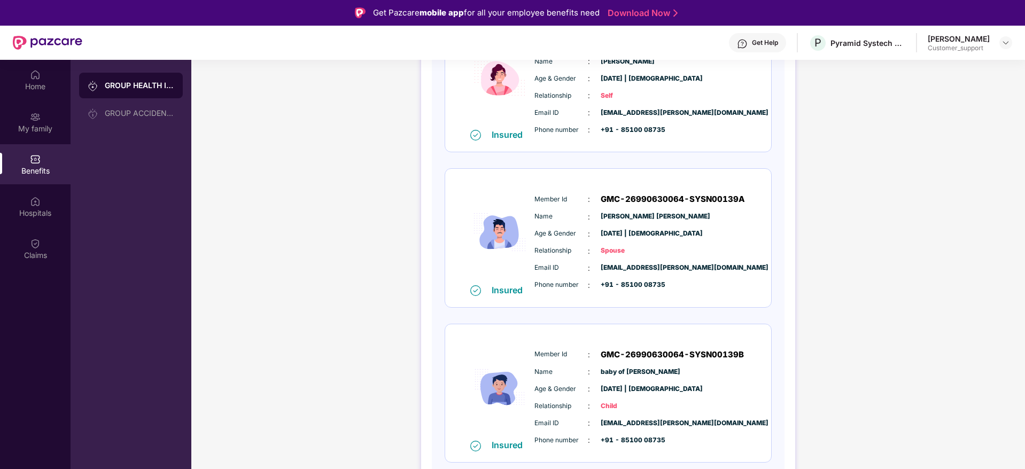
scroll to position [60, 0]
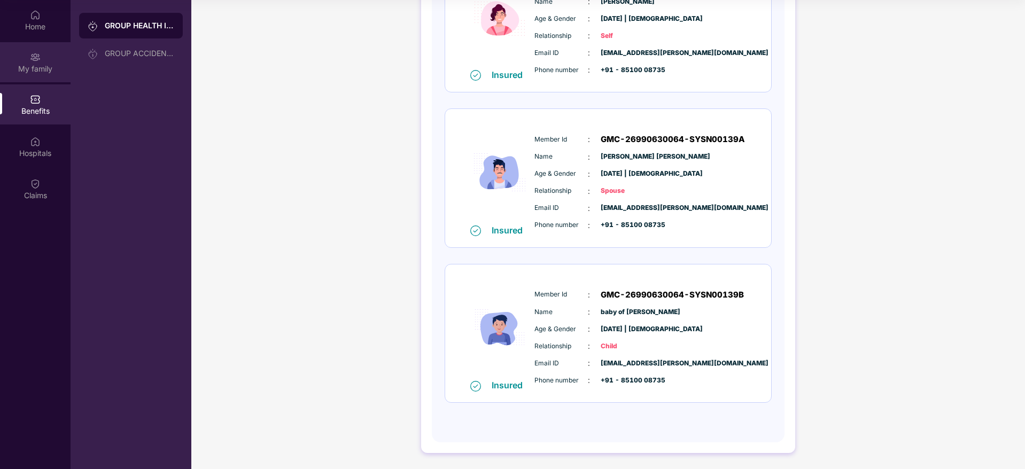
click at [36, 67] on div "My family" at bounding box center [35, 69] width 71 height 11
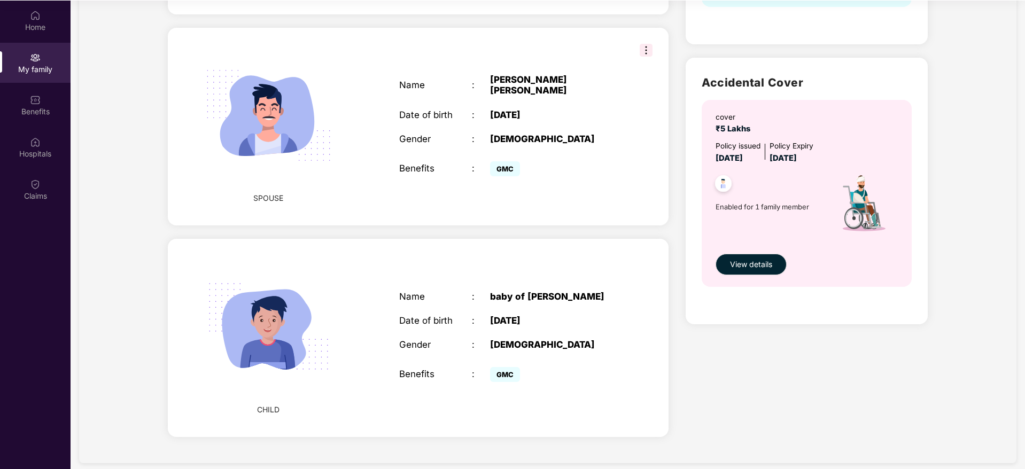
scroll to position [0, 0]
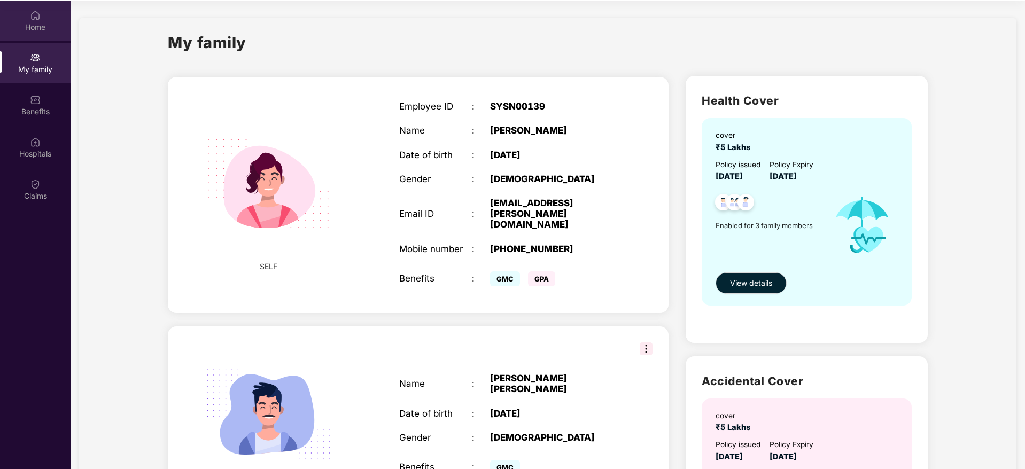
click at [34, 29] on div "Home" at bounding box center [35, 27] width 71 height 11
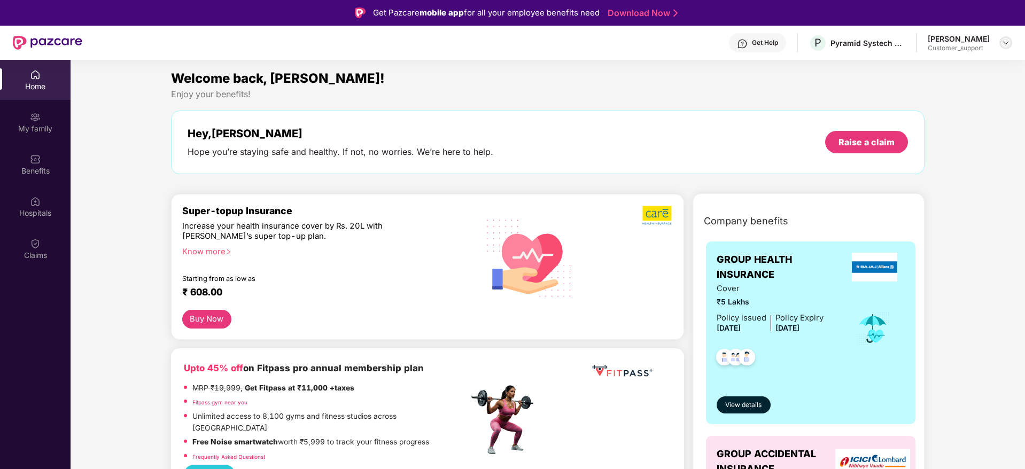
click at [1006, 44] on img at bounding box center [1006, 42] width 9 height 9
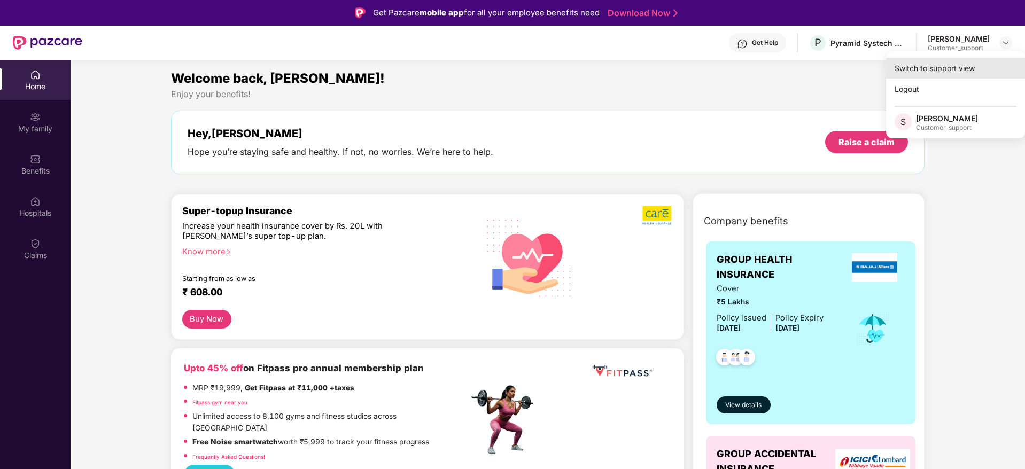
click at [953, 75] on div "Switch to support view" at bounding box center [955, 68] width 139 height 21
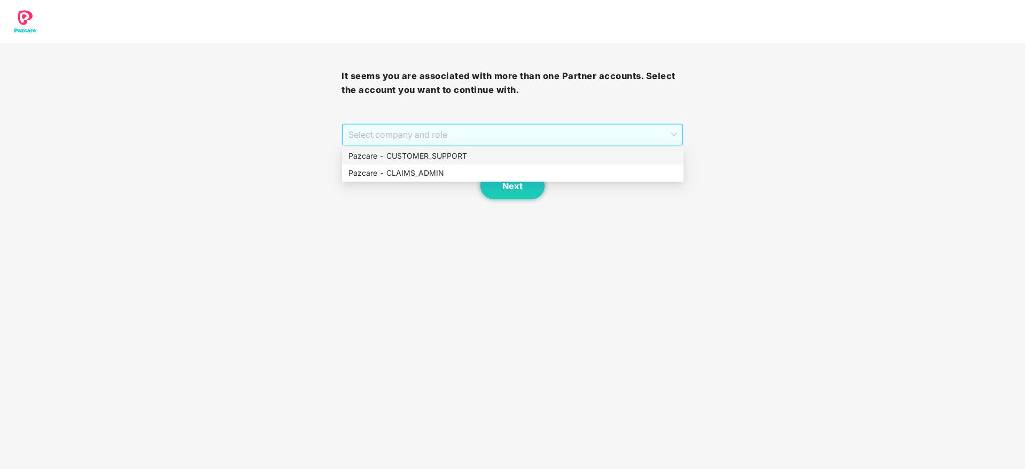
click at [593, 129] on span "Select company and role" at bounding box center [513, 135] width 328 height 20
click at [471, 155] on div "Pazcare - CUSTOMER_SUPPORT" at bounding box center [513, 156] width 329 height 12
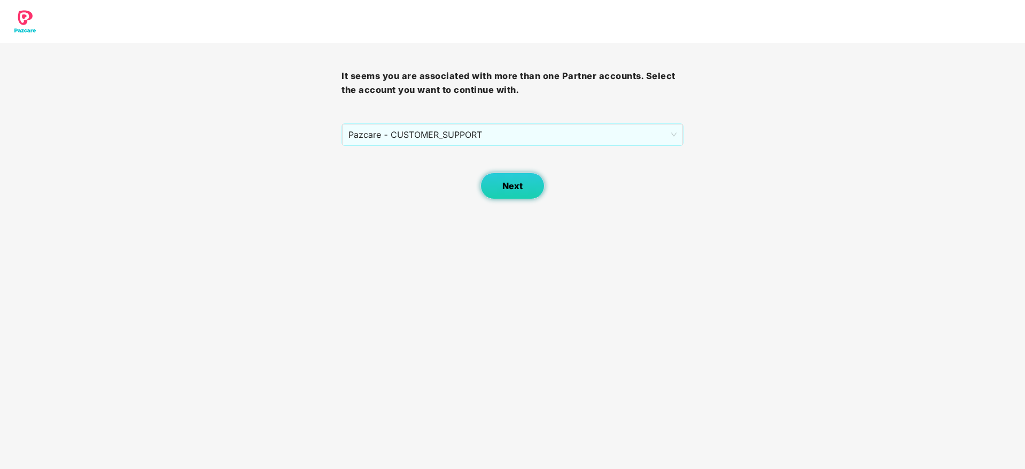
click at [509, 181] on span "Next" at bounding box center [513, 186] width 20 height 10
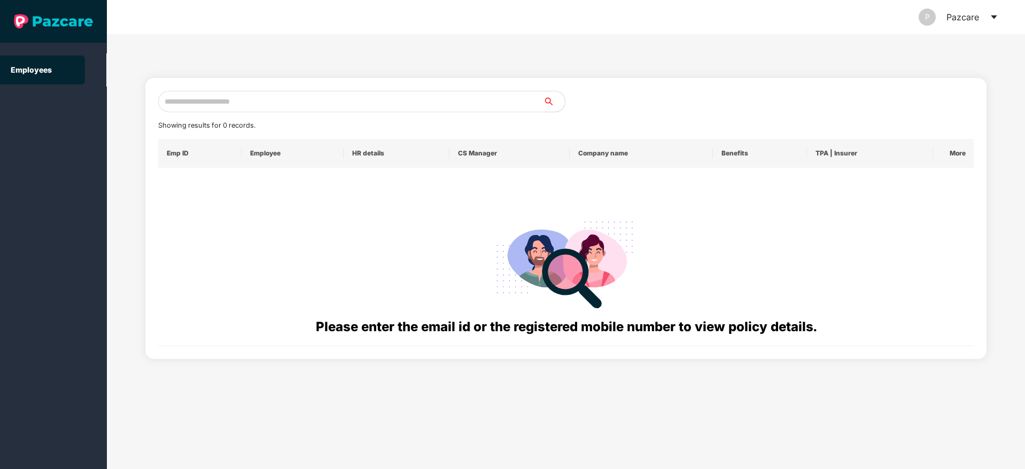
click at [226, 102] on input "text" at bounding box center [350, 101] width 385 height 21
paste input "**********"
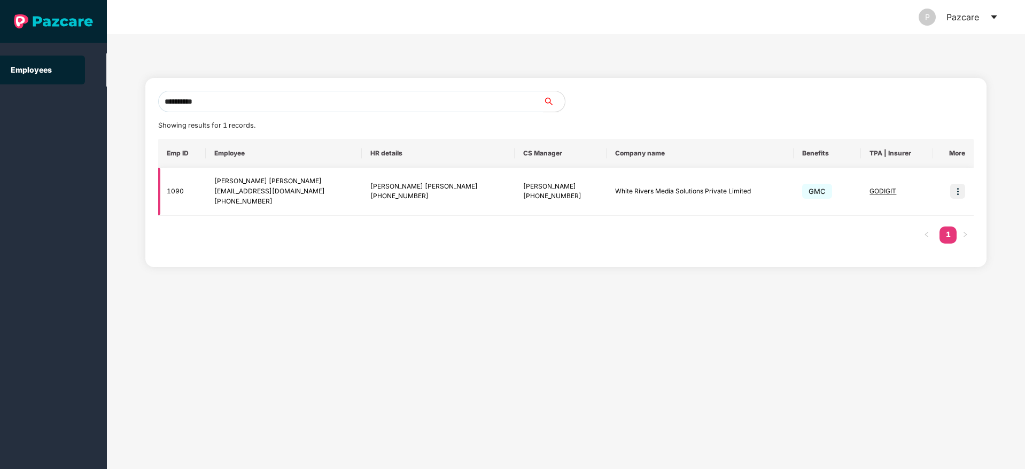
type input "**********"
click at [959, 194] on img at bounding box center [958, 191] width 15 height 15
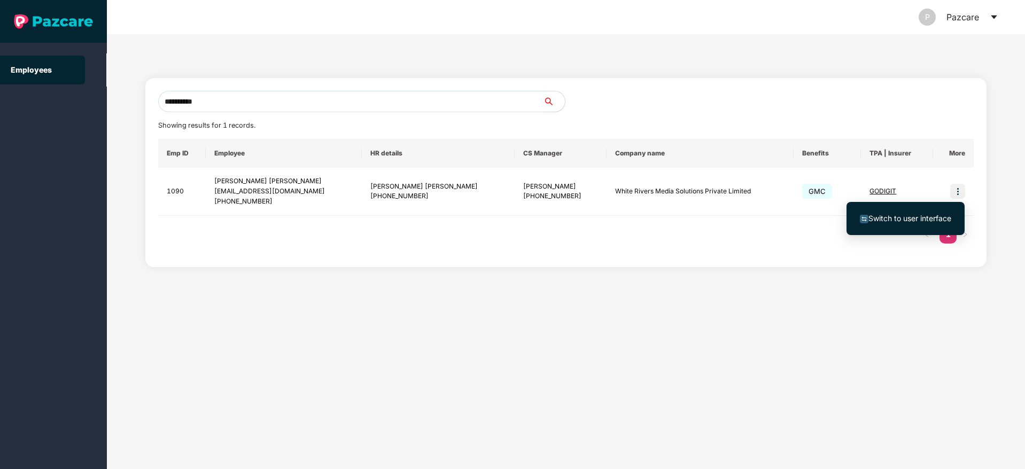
click at [917, 217] on span "Switch to user interface" at bounding box center [910, 218] width 83 height 9
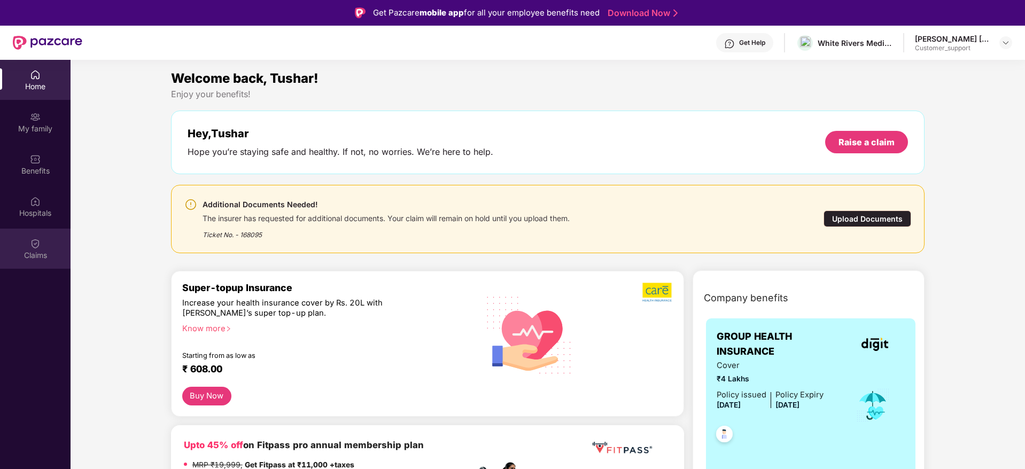
click at [38, 253] on div "Claims" at bounding box center [35, 255] width 71 height 11
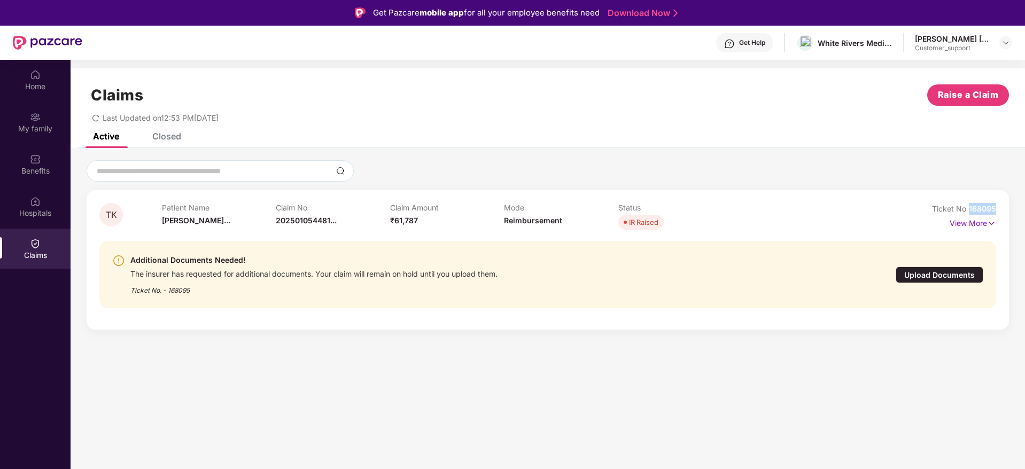
drag, startPoint x: 1001, startPoint y: 210, endPoint x: 968, endPoint y: 209, distance: 32.6
click at [968, 209] on div "TK Patient Name Tushar Khandu... Claim No 202501054481... Claim Amount ₹61,787 …" at bounding box center [548, 260] width 923 height 140
copy span "168095"
click at [1009, 40] on img at bounding box center [1006, 42] width 9 height 9
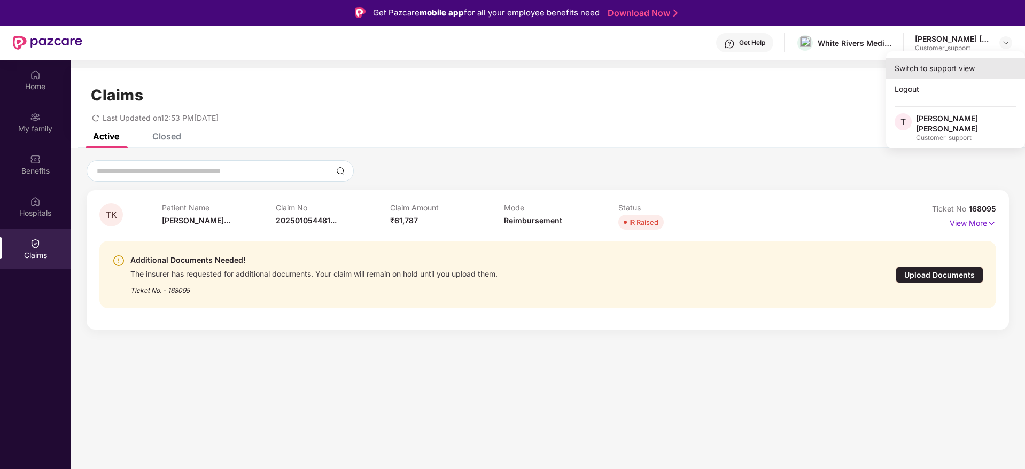
click at [923, 70] on div "Switch to support view" at bounding box center [955, 68] width 139 height 21
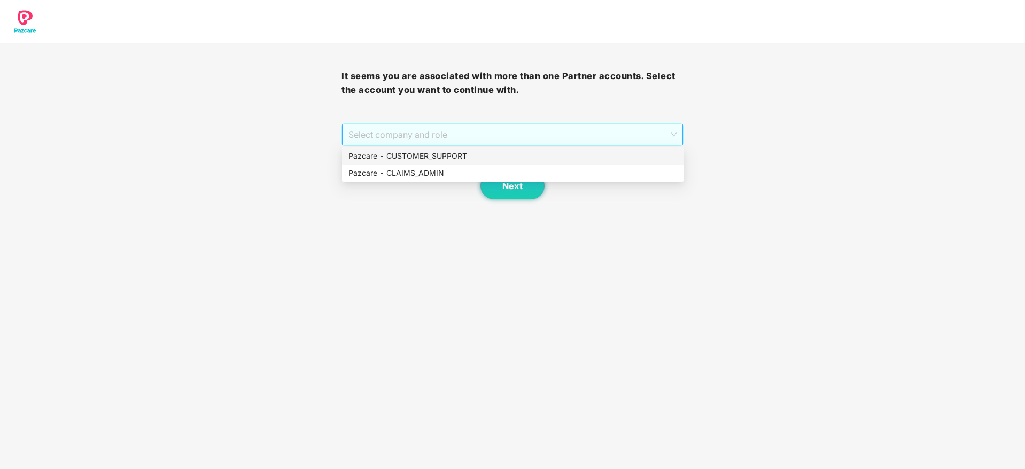
click at [495, 135] on span "Select company and role" at bounding box center [513, 135] width 328 height 20
click at [433, 156] on div "Pazcare - CUSTOMER_SUPPORT" at bounding box center [513, 156] width 329 height 12
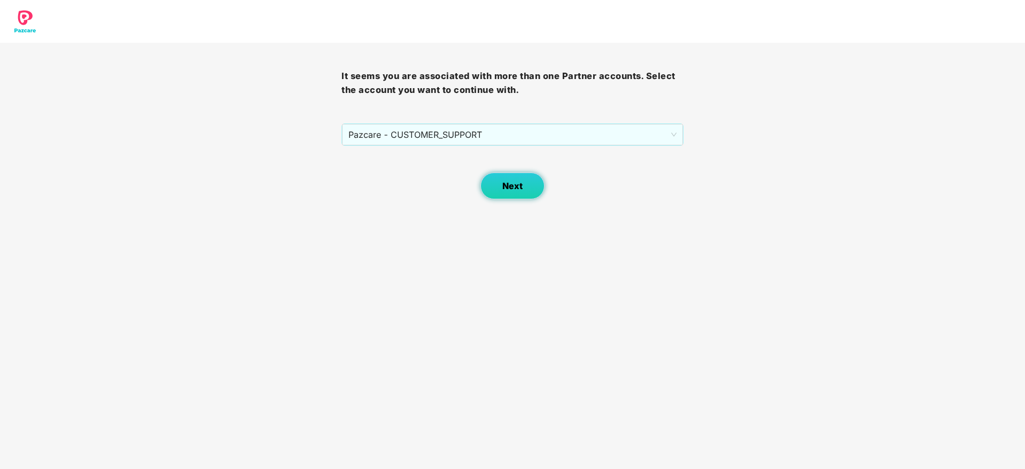
click at [522, 189] on span "Next" at bounding box center [513, 186] width 20 height 10
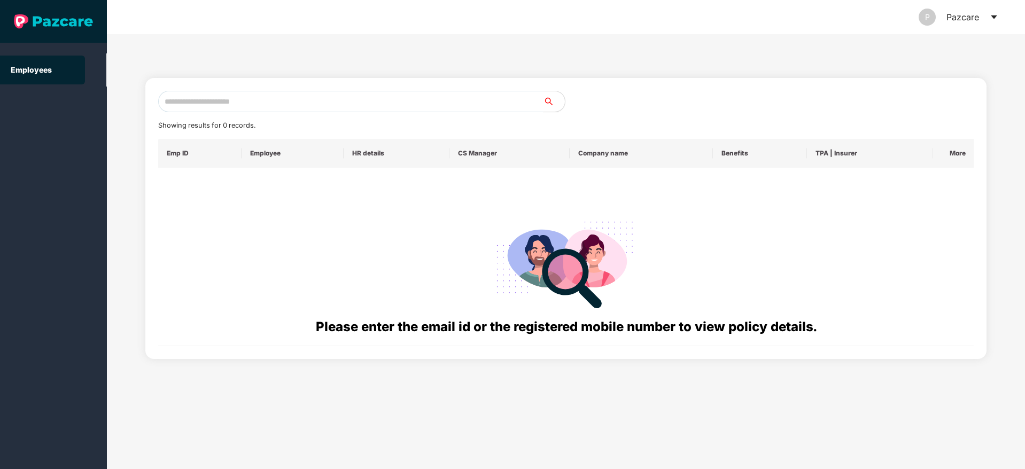
click at [215, 101] on input "text" at bounding box center [350, 101] width 385 height 21
paste input "**********"
click at [215, 101] on input "**********" at bounding box center [350, 101] width 385 height 21
type input "*"
paste input "**********"
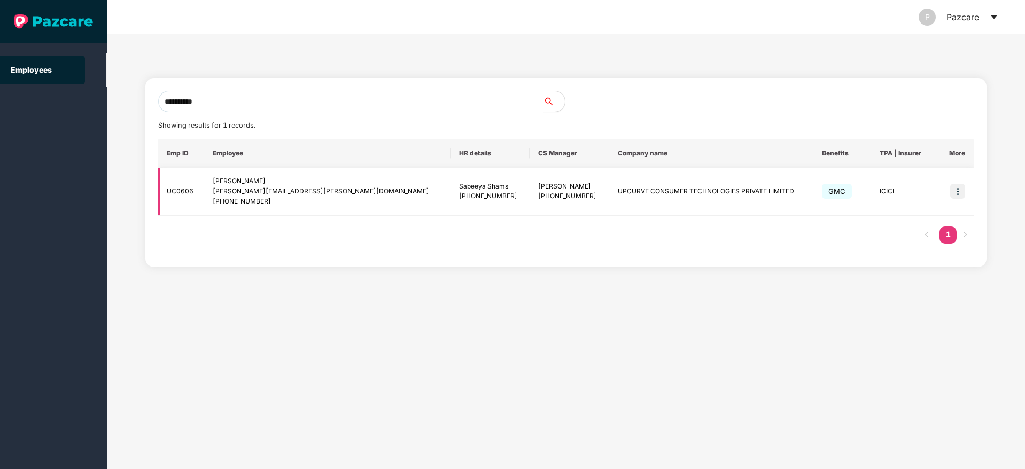
type input "**********"
click at [955, 194] on img at bounding box center [958, 191] width 15 height 15
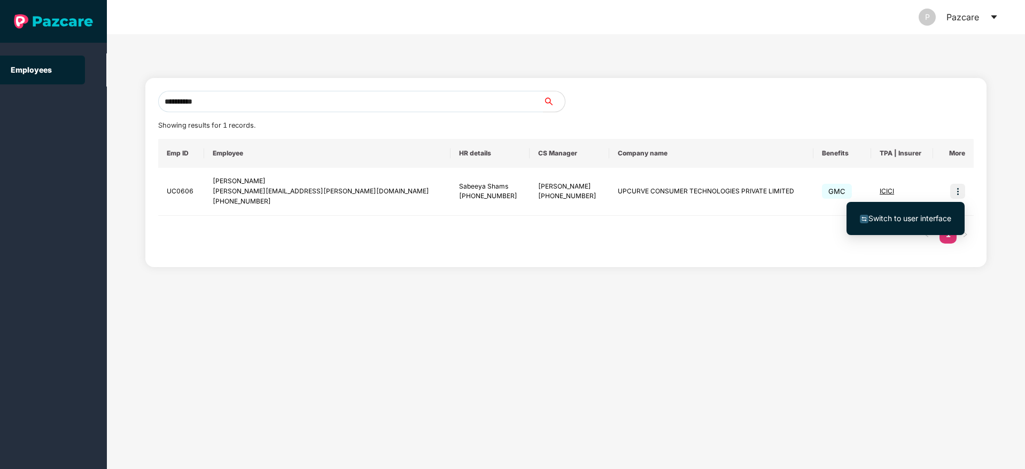
click at [917, 220] on span "Switch to user interface" at bounding box center [910, 218] width 83 height 9
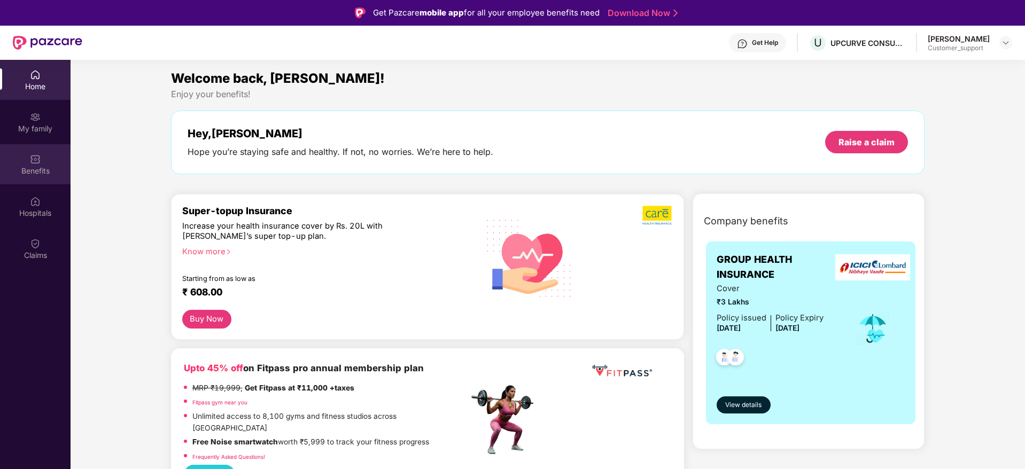
click at [36, 168] on div "Benefits" at bounding box center [35, 171] width 71 height 11
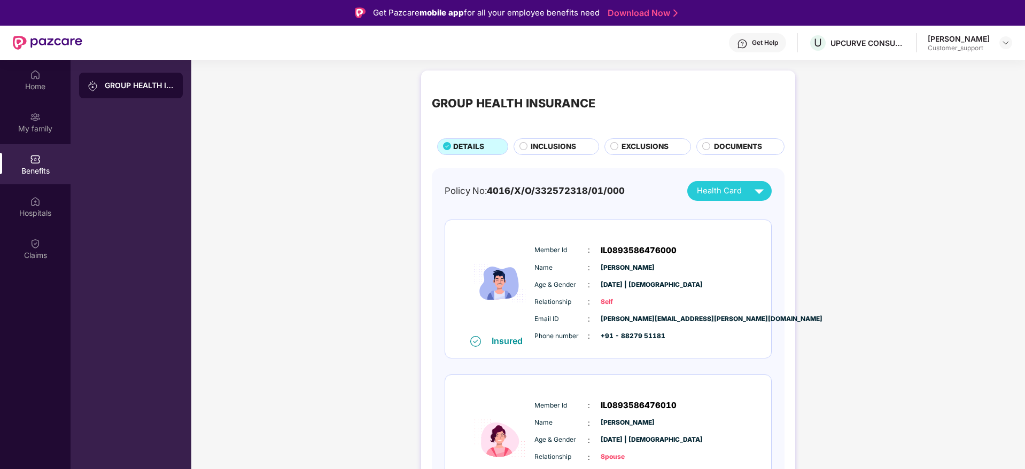
click at [543, 150] on span "INCLUSIONS" at bounding box center [553, 147] width 45 height 12
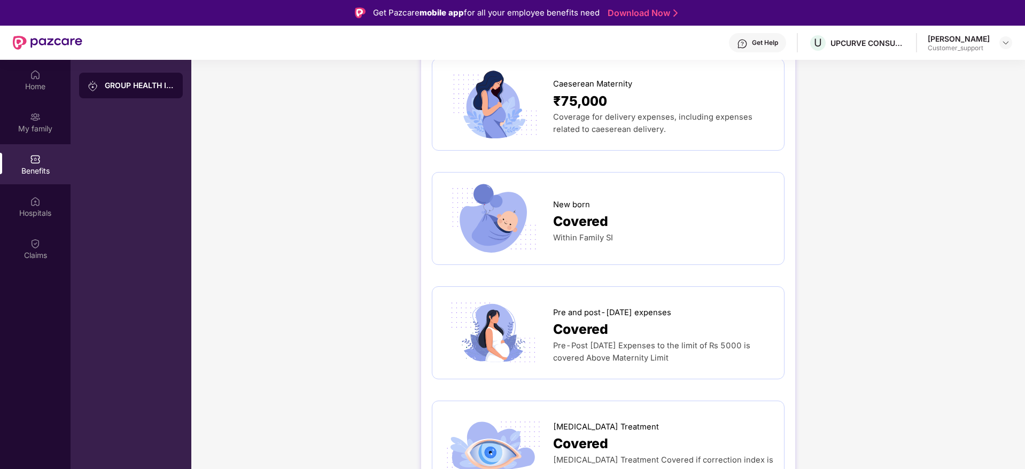
scroll to position [1343, 0]
click at [1006, 38] on img at bounding box center [1006, 42] width 9 height 9
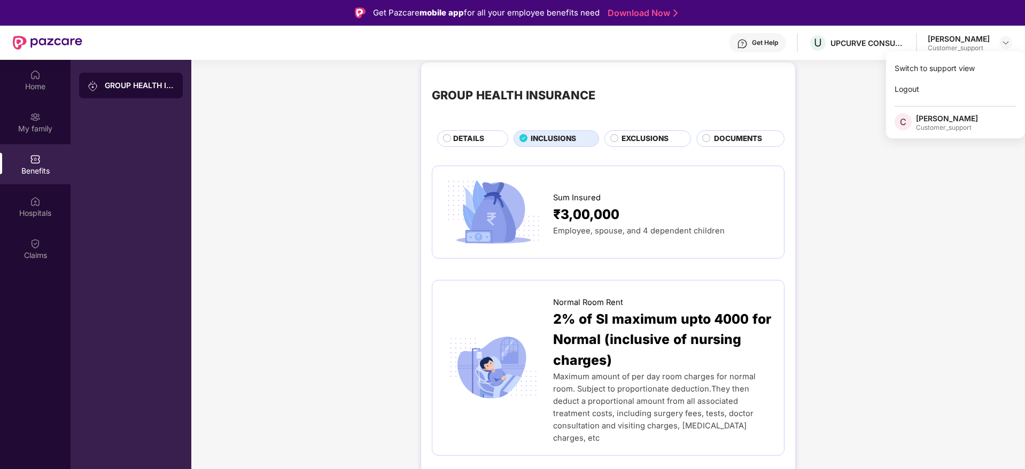
scroll to position [0, 0]
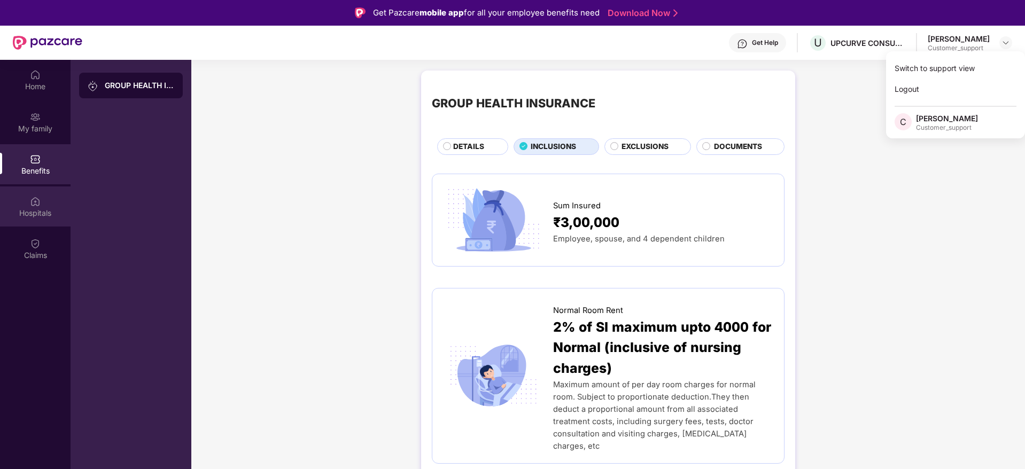
click at [35, 214] on div "Hospitals" at bounding box center [35, 213] width 71 height 11
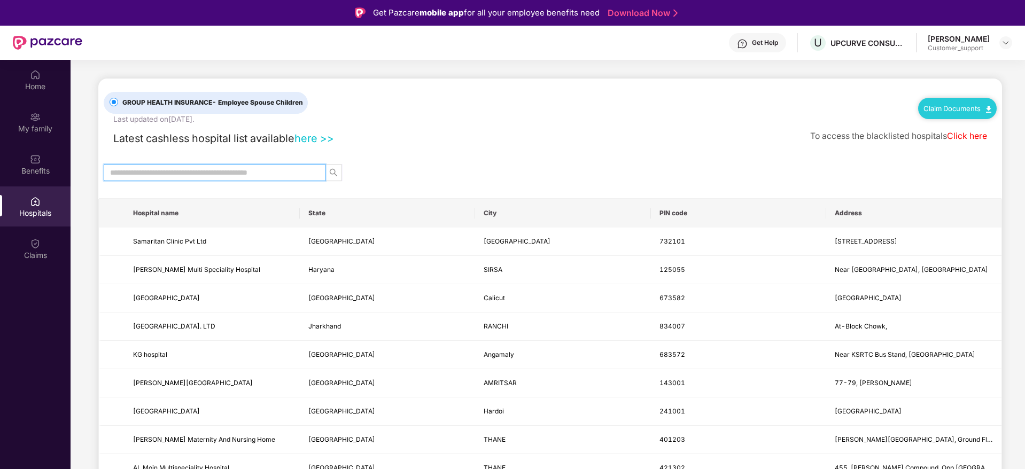
click at [194, 168] on input "text" at bounding box center [210, 173] width 200 height 12
click at [1007, 47] on div at bounding box center [1006, 42] width 13 height 13
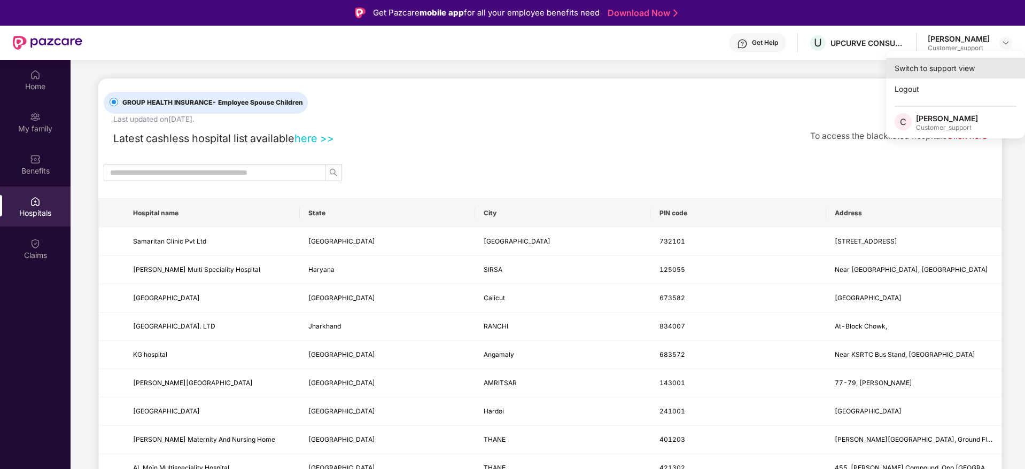
click at [959, 67] on div "Switch to support view" at bounding box center [955, 68] width 139 height 21
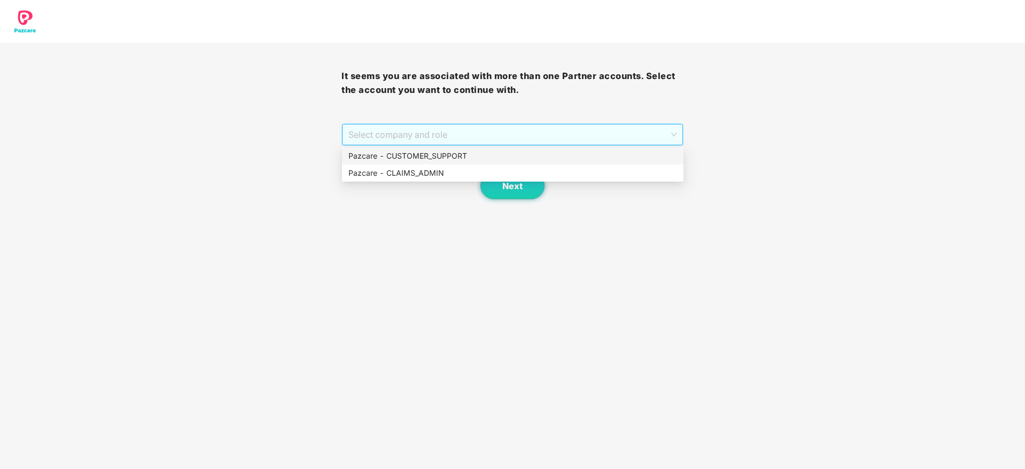
click at [602, 137] on span "Select company and role" at bounding box center [513, 135] width 328 height 20
click at [491, 157] on div "Pazcare - CUSTOMER_SUPPORT" at bounding box center [513, 156] width 329 height 12
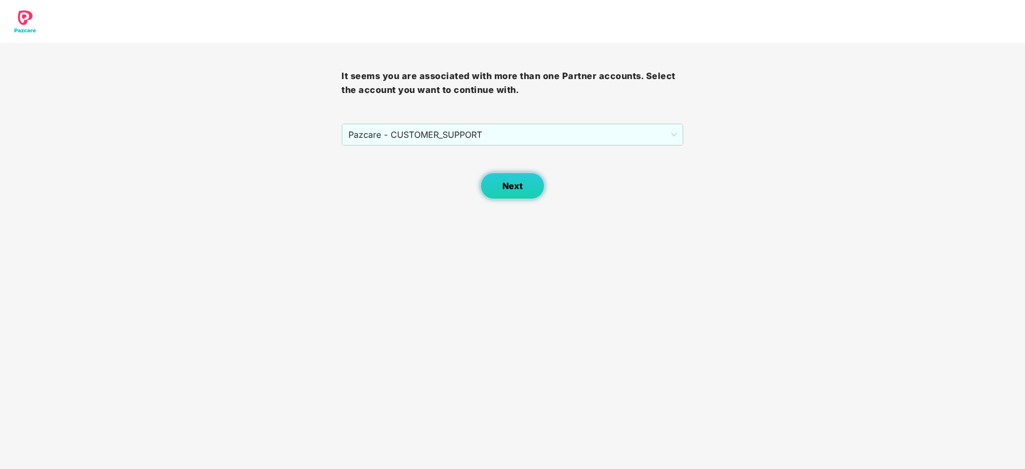
click at [520, 188] on span "Next" at bounding box center [513, 186] width 20 height 10
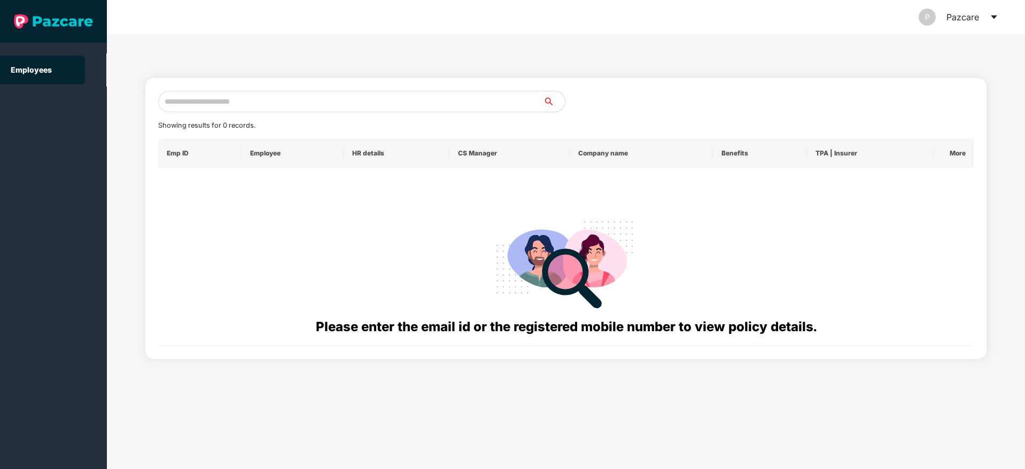
click at [199, 108] on input "text" at bounding box center [350, 101] width 385 height 21
paste input "**********"
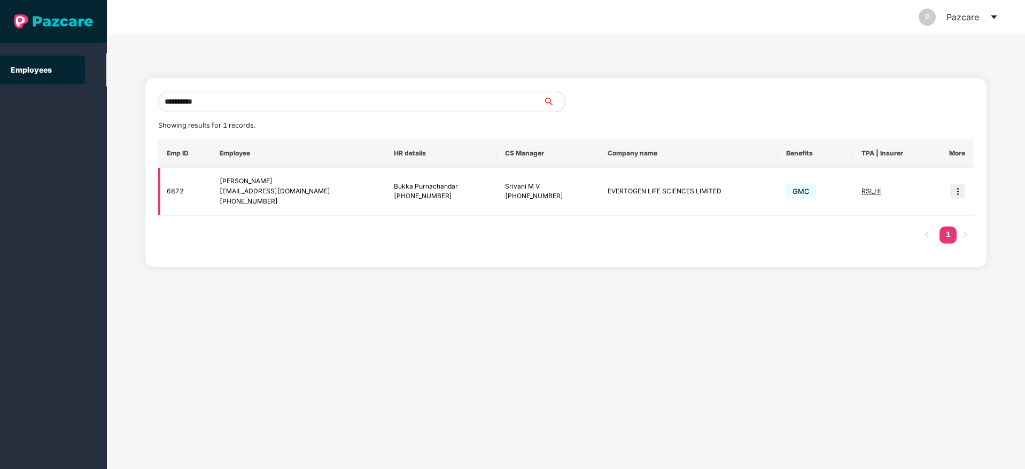
type input "**********"
click at [961, 193] on img at bounding box center [958, 191] width 15 height 15
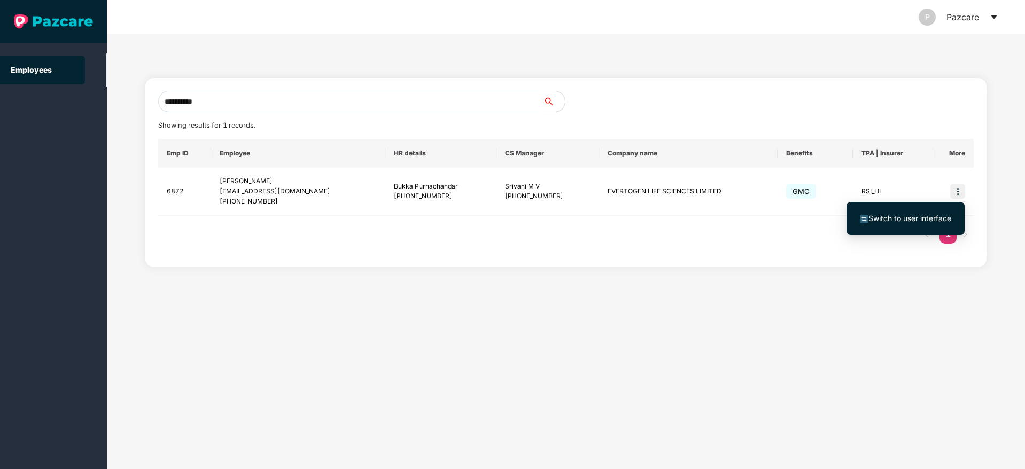
click at [904, 214] on span "Switch to user interface" at bounding box center [910, 218] width 83 height 9
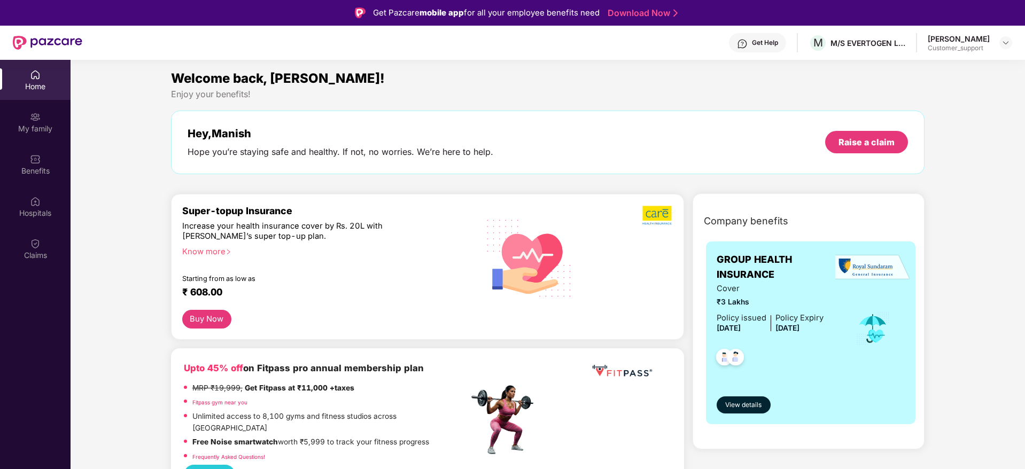
click at [224, 253] on div "Know more" at bounding box center [322, 250] width 280 height 7
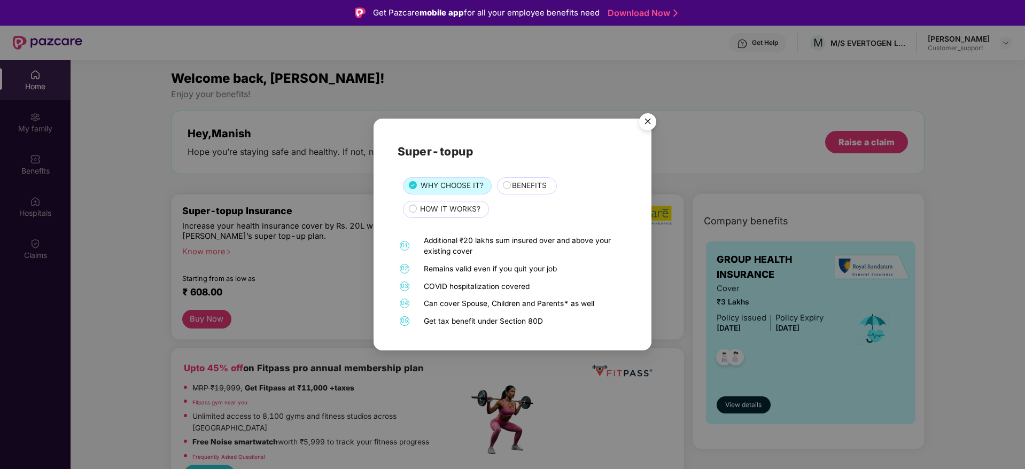
click at [523, 186] on span "BENEFITS" at bounding box center [529, 186] width 35 height 12
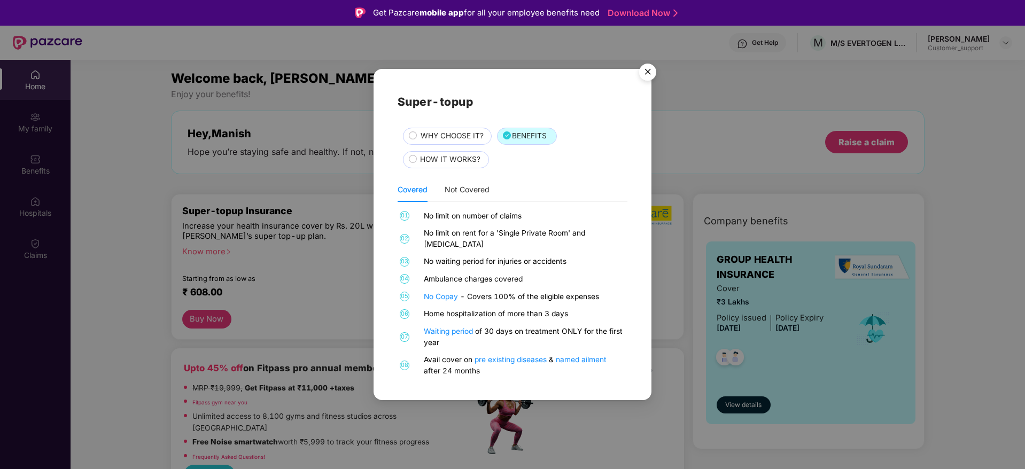
click at [647, 77] on img "Close" at bounding box center [648, 74] width 30 height 30
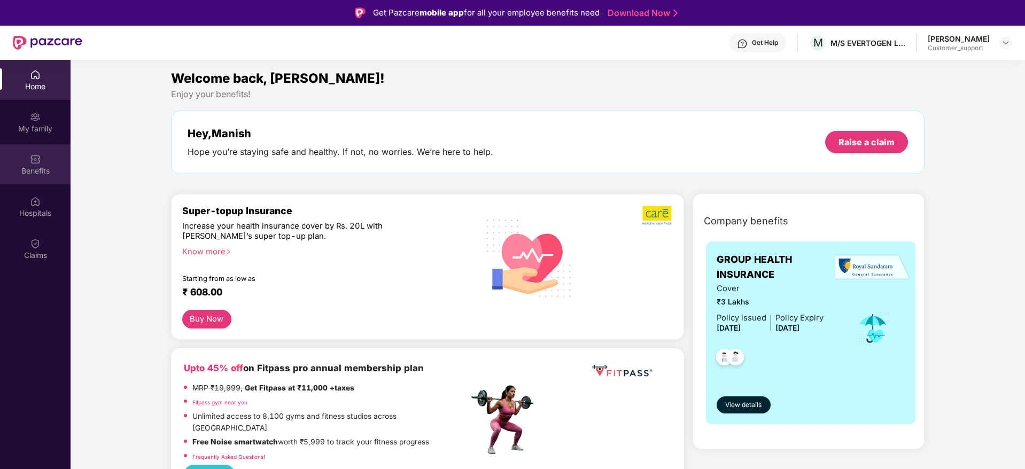
click at [39, 167] on div "Benefits" at bounding box center [35, 171] width 71 height 11
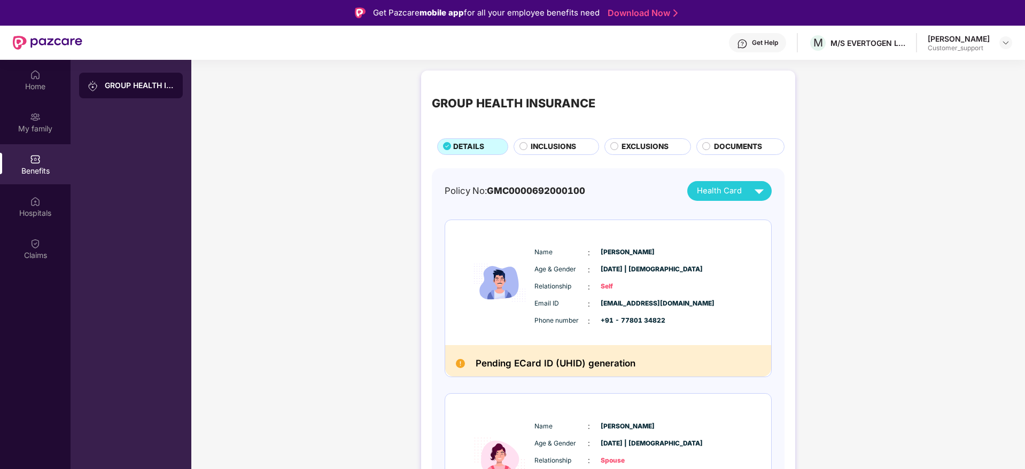
click at [541, 149] on span "INCLUSIONS" at bounding box center [553, 147] width 45 height 12
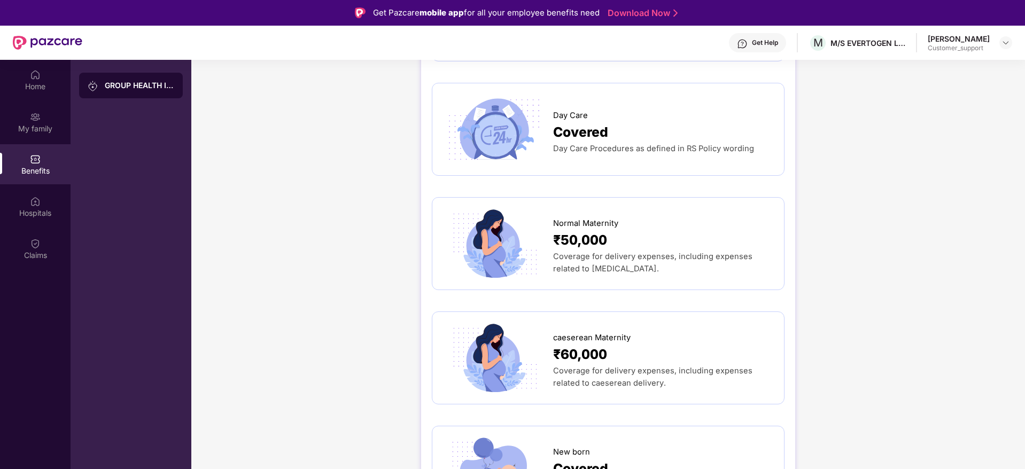
scroll to position [1005, 0]
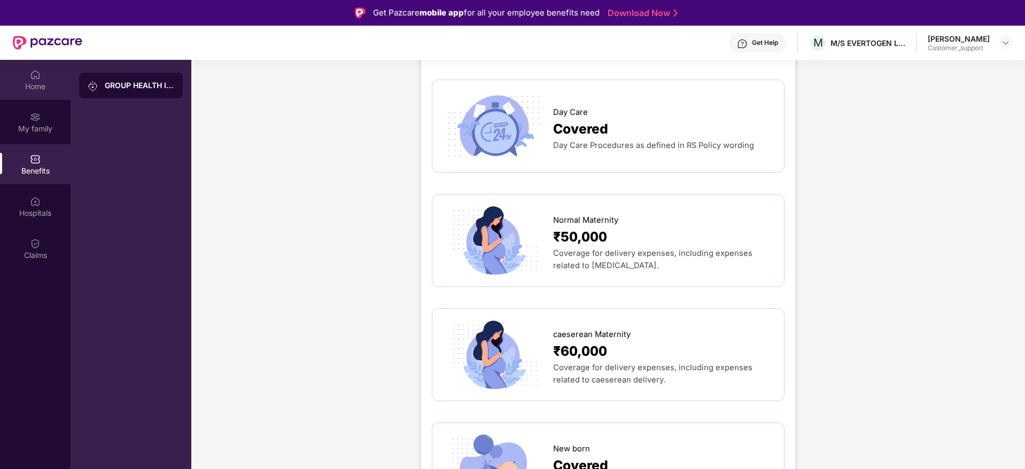
click at [33, 82] on div "Home" at bounding box center [35, 86] width 71 height 11
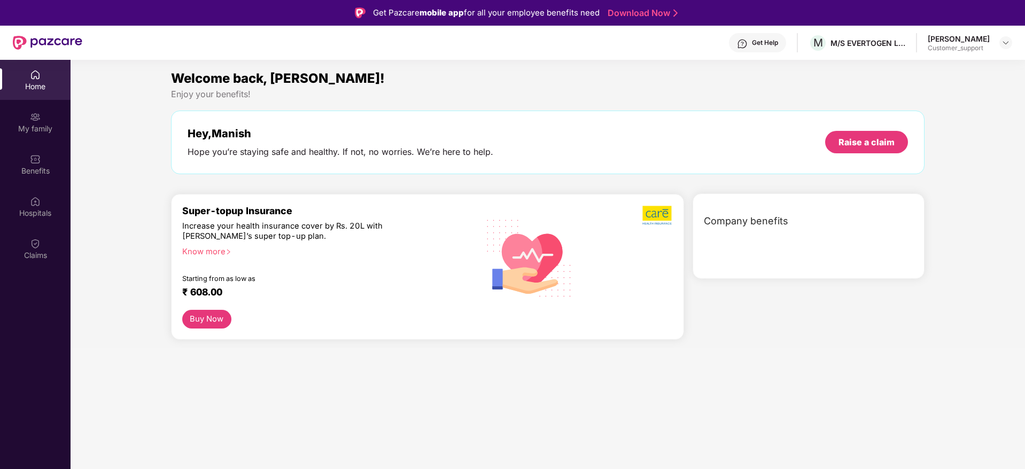
scroll to position [0, 0]
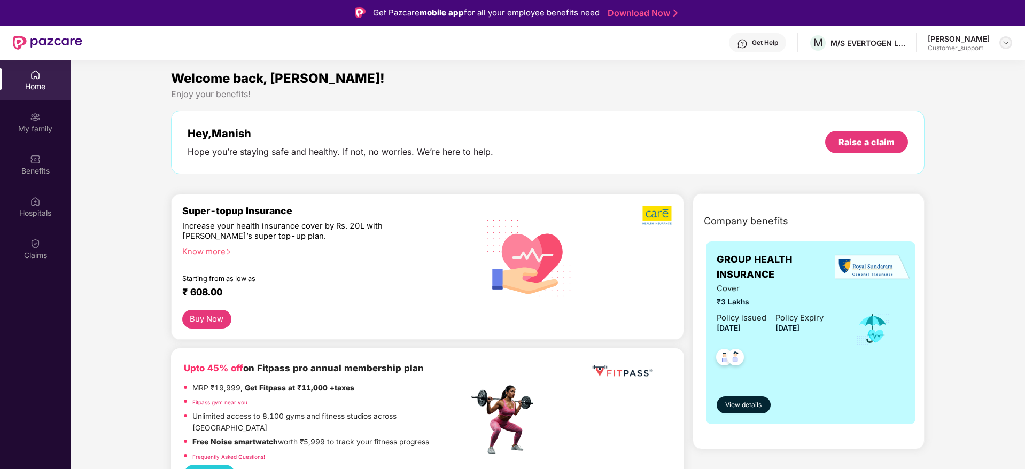
click at [1004, 45] on img at bounding box center [1006, 42] width 9 height 9
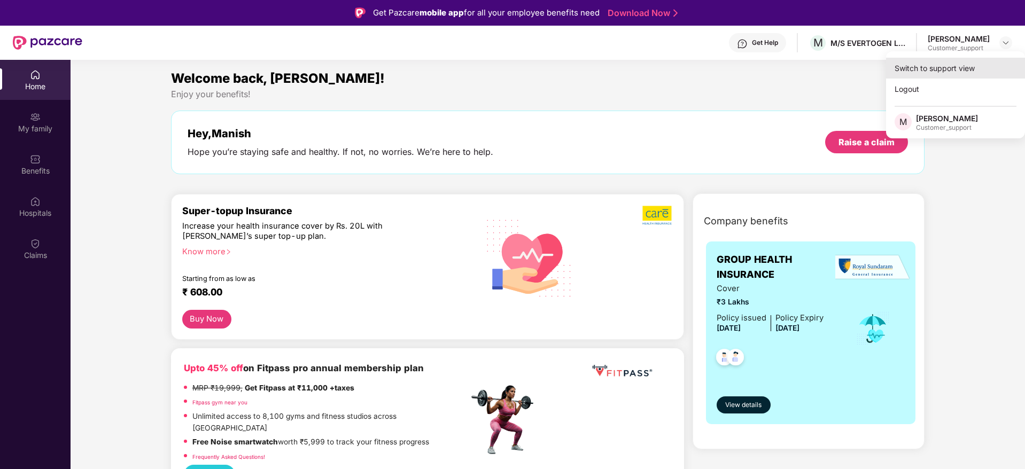
click at [941, 70] on div "Switch to support view" at bounding box center [955, 68] width 139 height 21
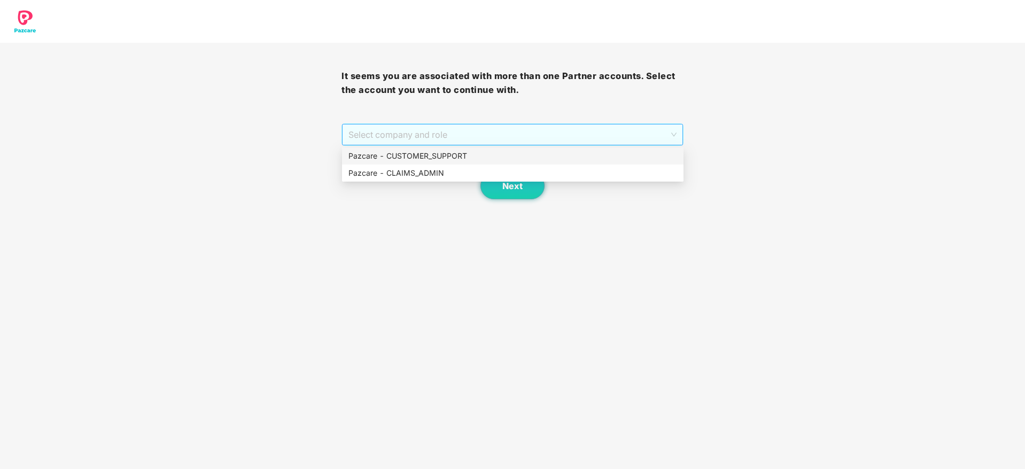
click at [560, 136] on span "Select company and role" at bounding box center [513, 135] width 328 height 20
click at [451, 161] on div "Pazcare - CUSTOMER_SUPPORT" at bounding box center [513, 156] width 329 height 12
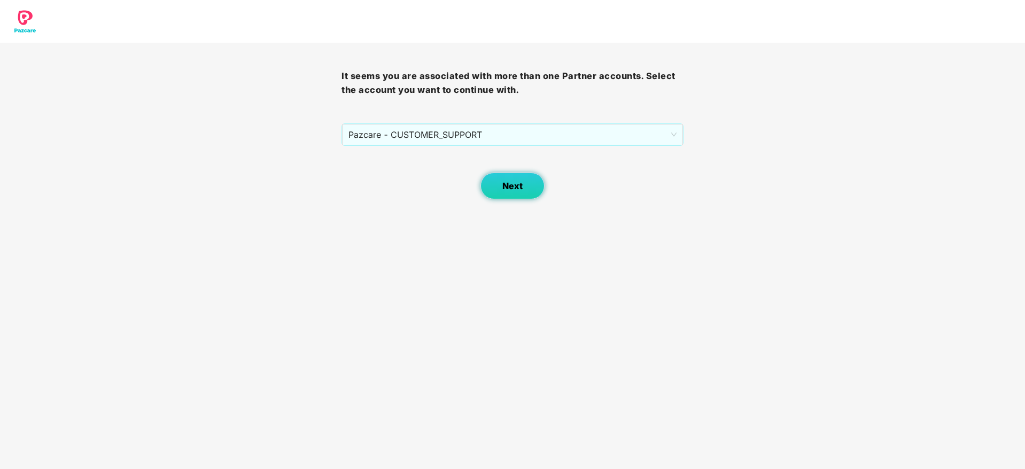
click at [515, 192] on button "Next" at bounding box center [513, 186] width 64 height 27
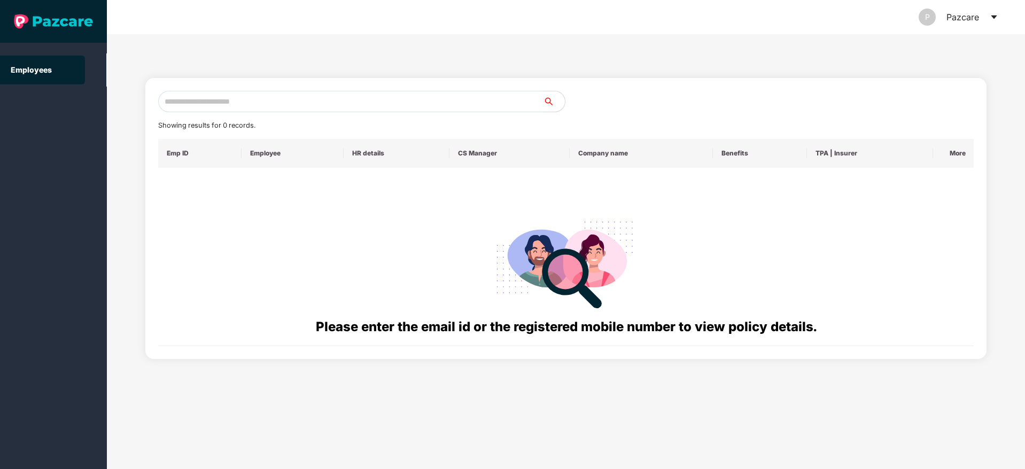
click at [207, 104] on input "text" at bounding box center [350, 101] width 385 height 21
paste input "**********"
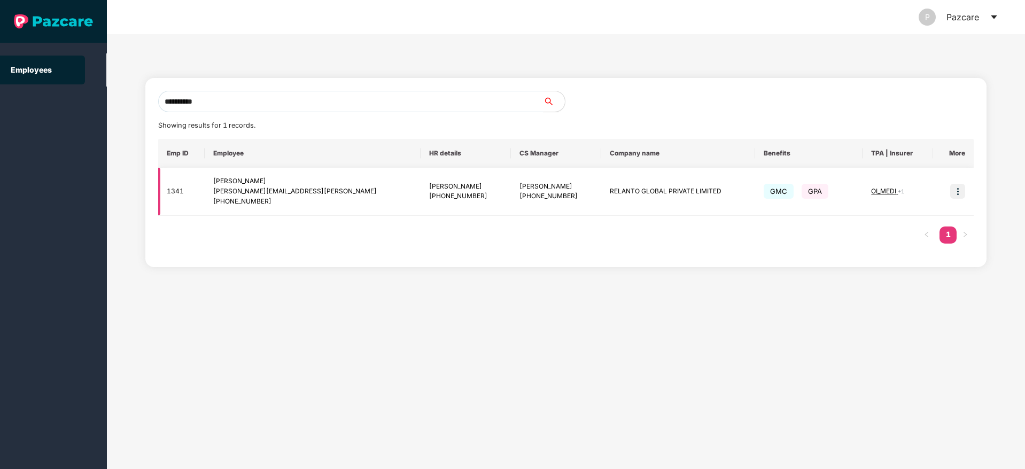
type input "**********"
click at [952, 190] on img at bounding box center [958, 191] width 15 height 15
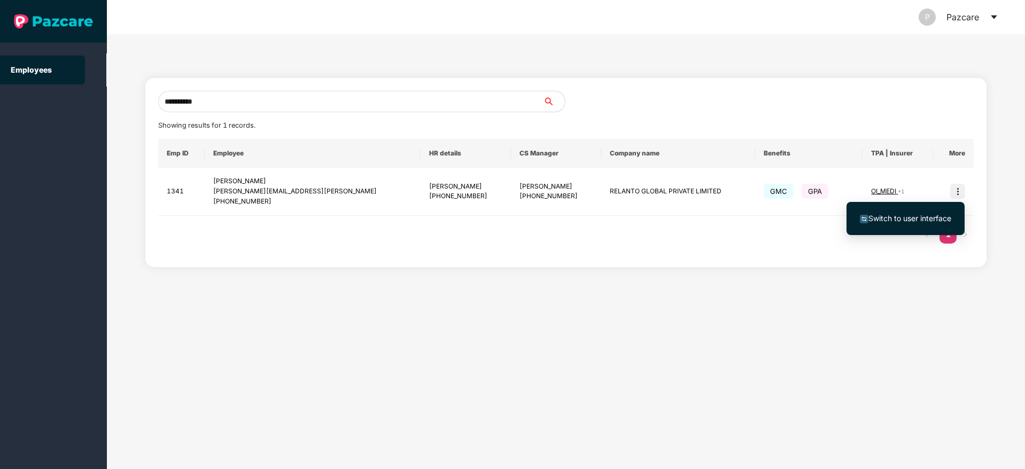
click at [891, 221] on span "Switch to user interface" at bounding box center [910, 218] width 83 height 9
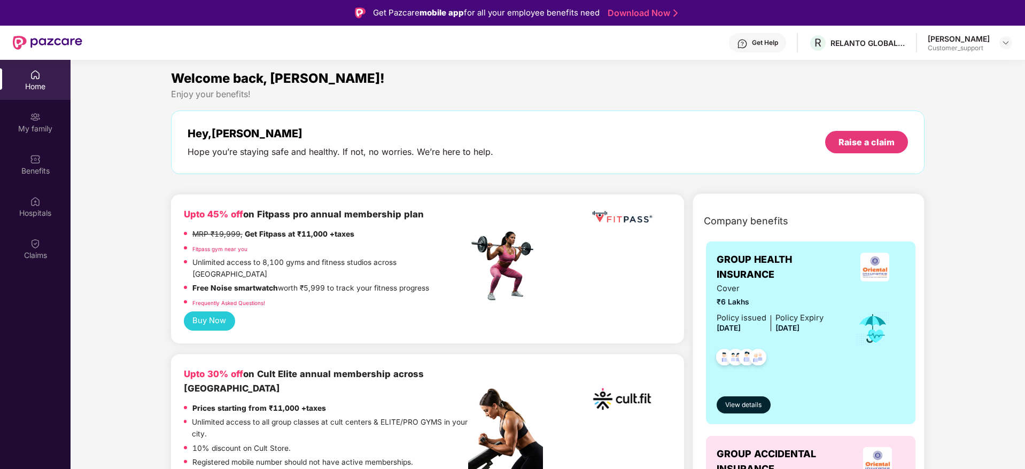
click at [28, 252] on div "Claims" at bounding box center [35, 255] width 71 height 11
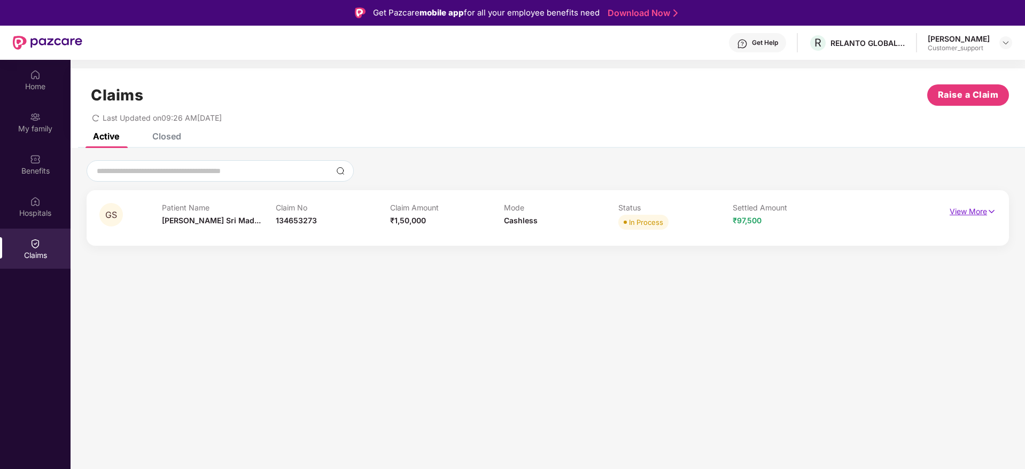
click at [991, 209] on img at bounding box center [992, 212] width 9 height 12
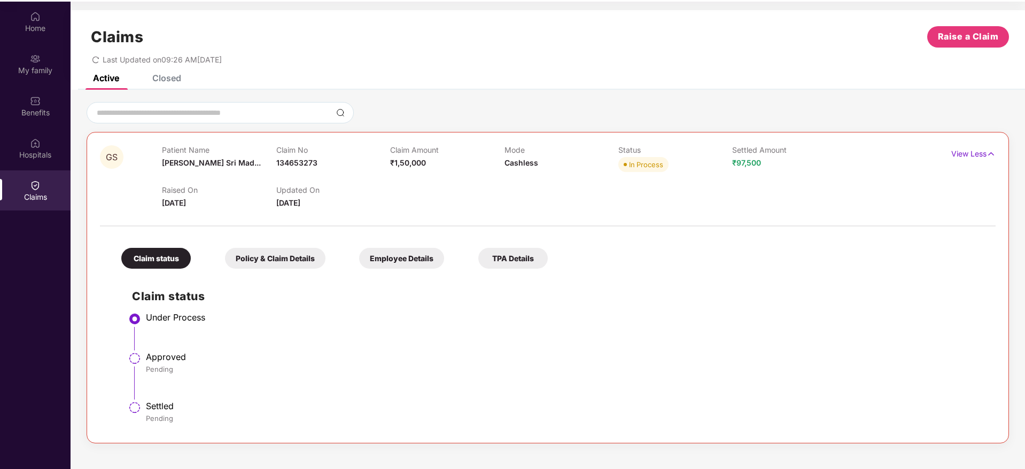
scroll to position [56, 0]
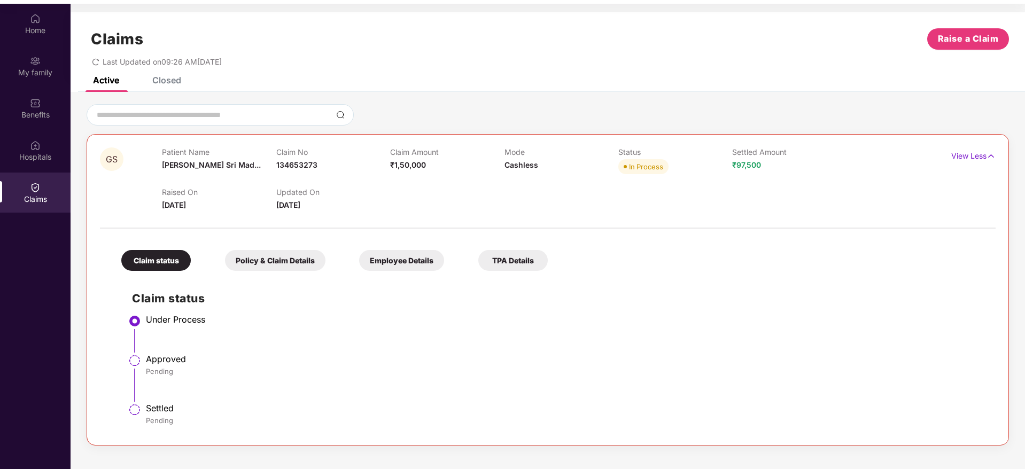
click at [159, 83] on div "Closed" at bounding box center [166, 80] width 29 height 11
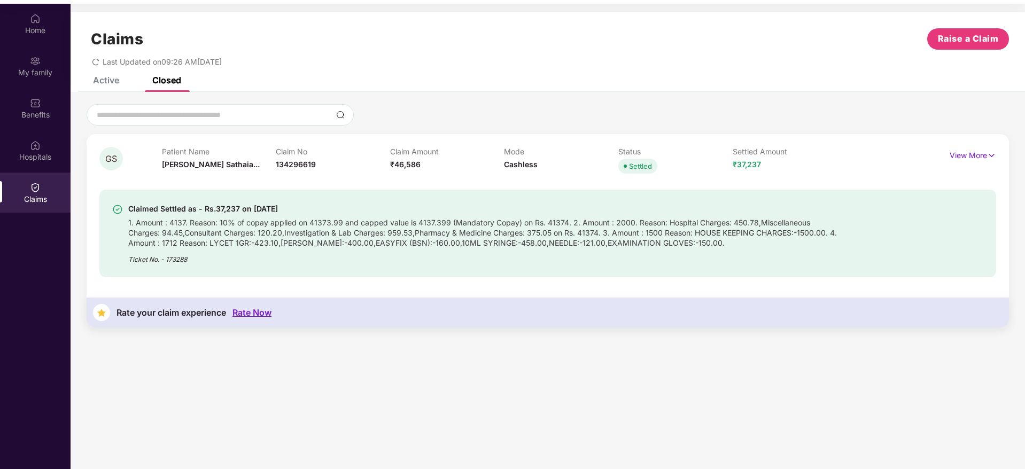
click at [108, 89] on div "Active" at bounding box center [98, 80] width 42 height 24
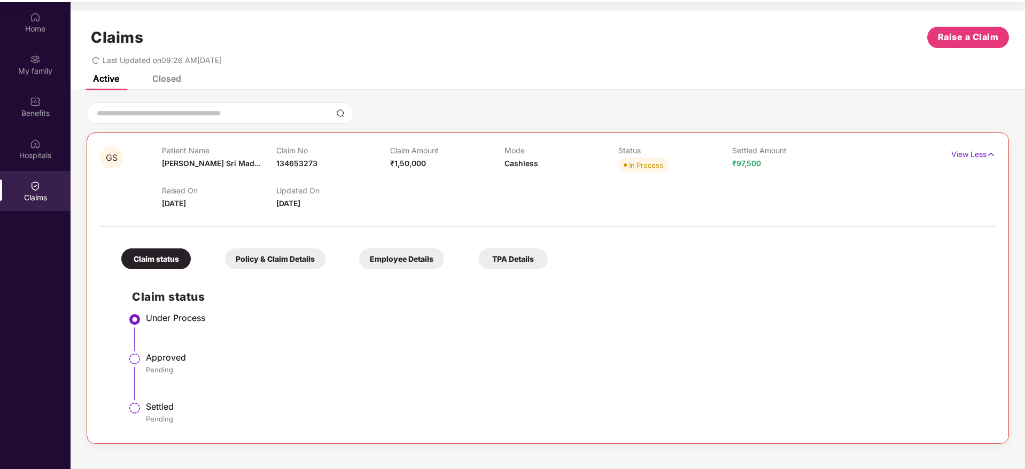
scroll to position [0, 0]
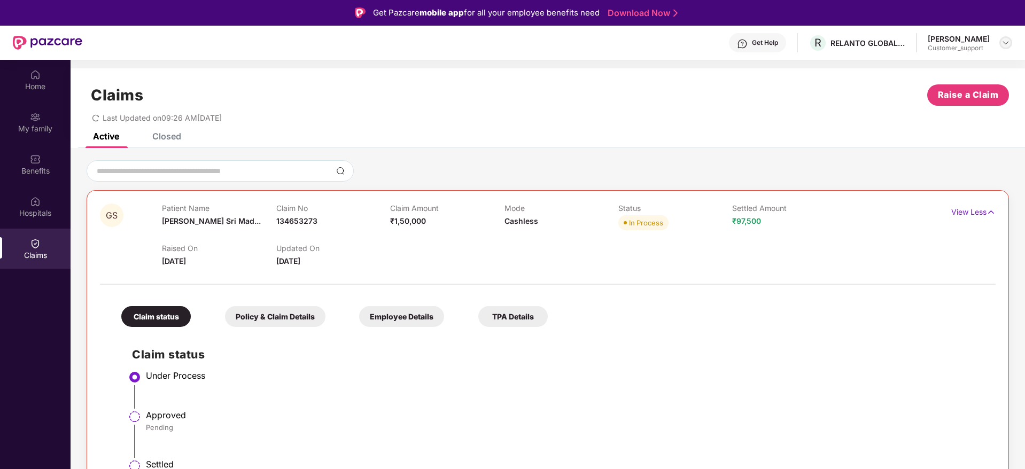
click at [1009, 41] on img at bounding box center [1006, 42] width 9 height 9
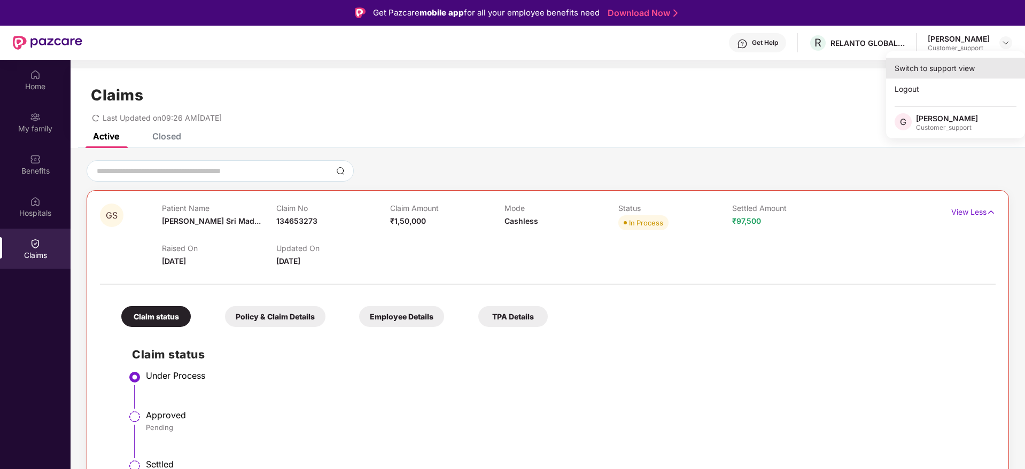
click at [940, 70] on div "Switch to support view" at bounding box center [955, 68] width 139 height 21
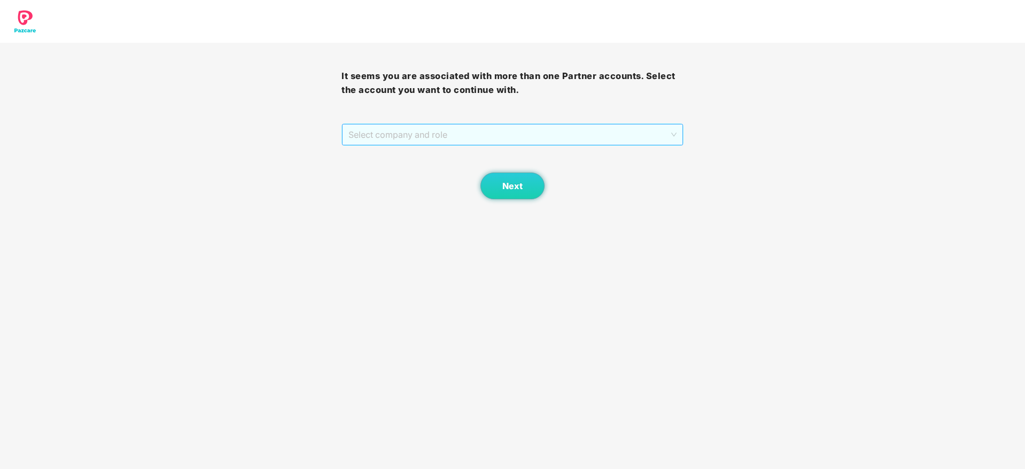
click at [472, 138] on span "Select company and role" at bounding box center [513, 135] width 328 height 20
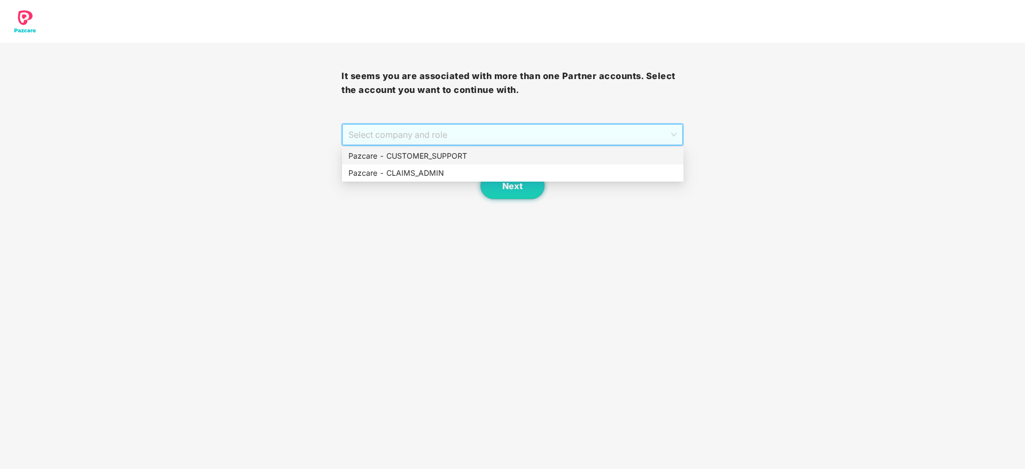
click at [443, 158] on div "Pazcare - CUSTOMER_SUPPORT" at bounding box center [513, 156] width 329 height 12
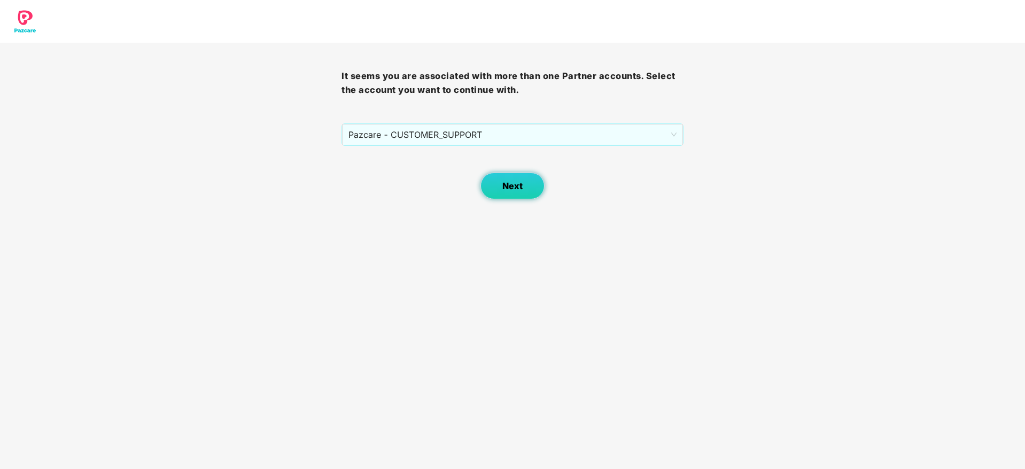
click at [499, 184] on button "Next" at bounding box center [513, 186] width 64 height 27
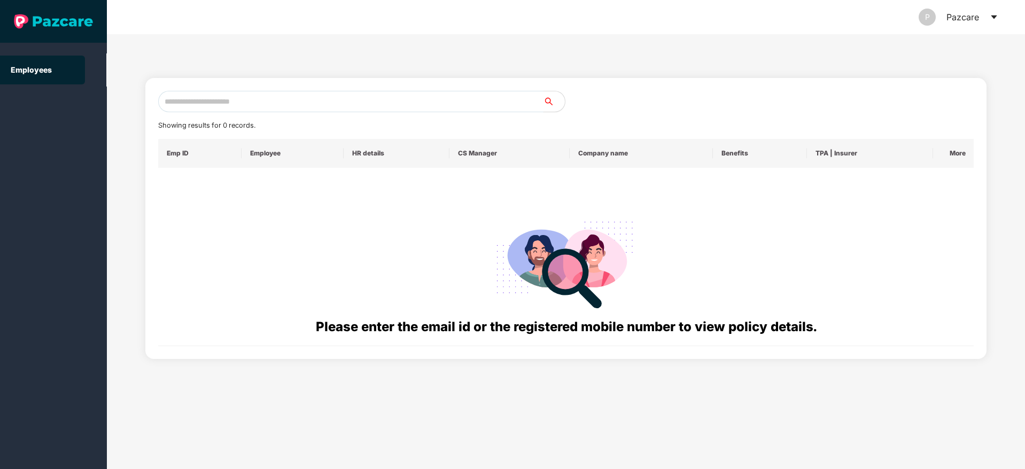
click at [217, 99] on input "text" at bounding box center [350, 101] width 385 height 21
paste input "**********"
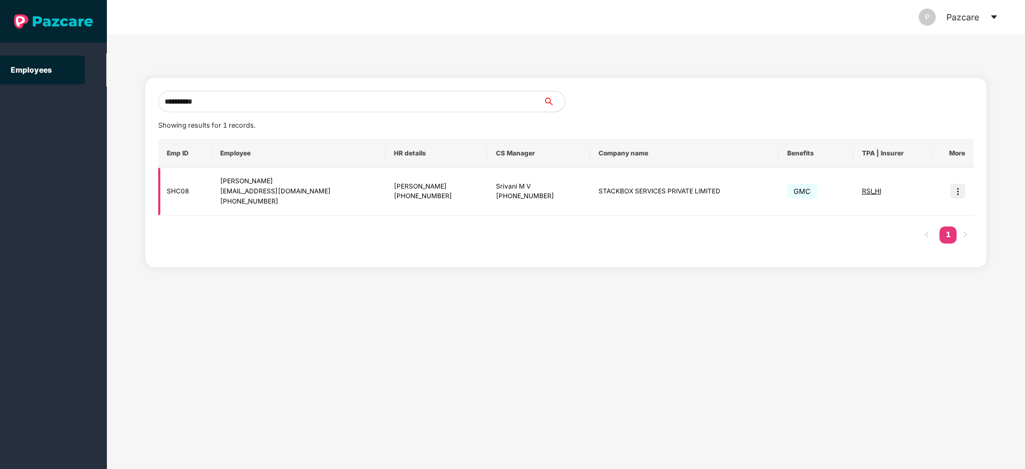
type input "**********"
click at [953, 191] on img at bounding box center [958, 191] width 15 height 15
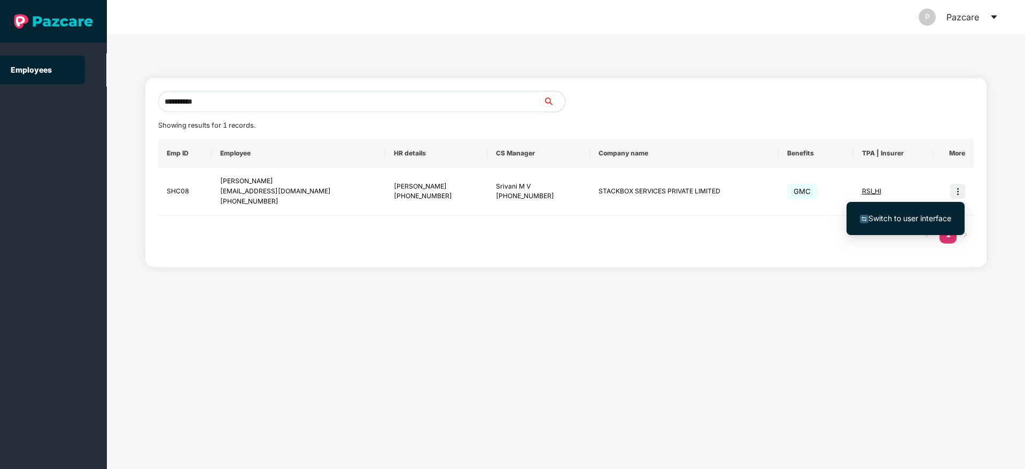
click at [907, 218] on span "Switch to user interface" at bounding box center [910, 218] width 83 height 9
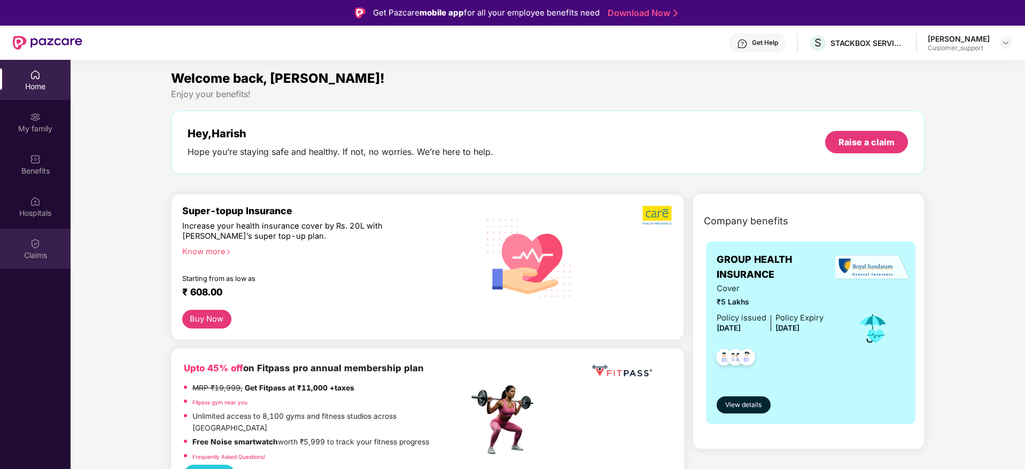
click at [32, 239] on img at bounding box center [35, 243] width 11 height 11
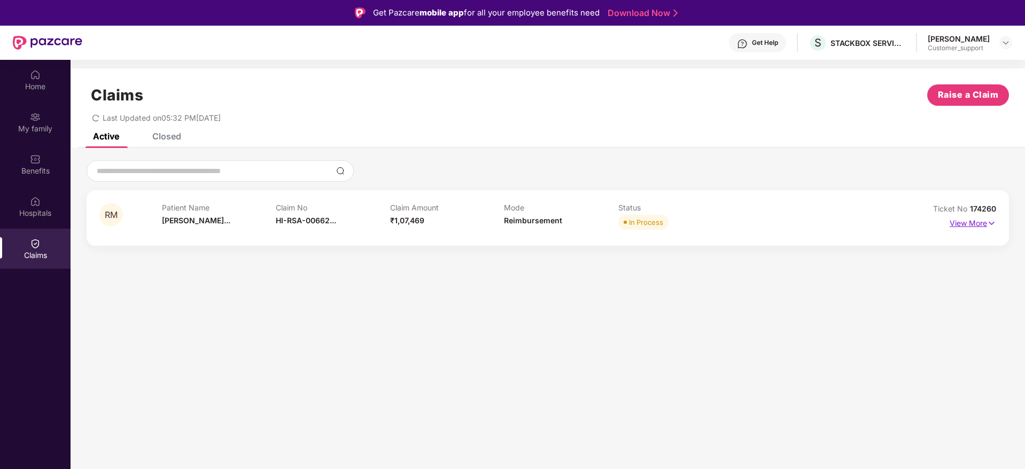
drag, startPoint x: 991, startPoint y: 217, endPoint x: 985, endPoint y: 215, distance: 6.1
click at [985, 215] on p "View More" at bounding box center [973, 222] width 47 height 14
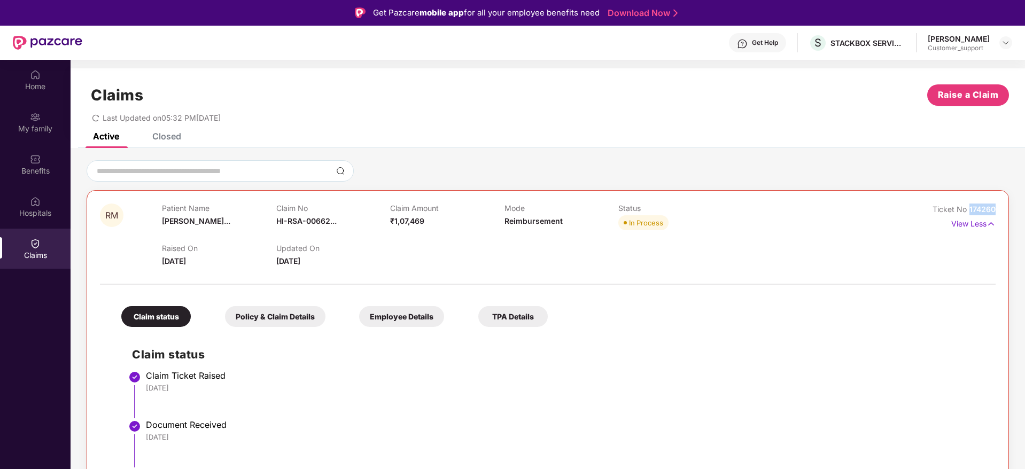
drag, startPoint x: 996, startPoint y: 212, endPoint x: 966, endPoint y: 210, distance: 30.0
click at [966, 210] on div "RM Patient Name Renuka Molige... Claim No HI-RSA-00662... Claim Amount ₹1,07,46…" at bounding box center [548, 419] width 923 height 459
copy span "174260"
click at [1008, 36] on div at bounding box center [1006, 42] width 13 height 13
click at [1004, 45] on img at bounding box center [1006, 42] width 9 height 9
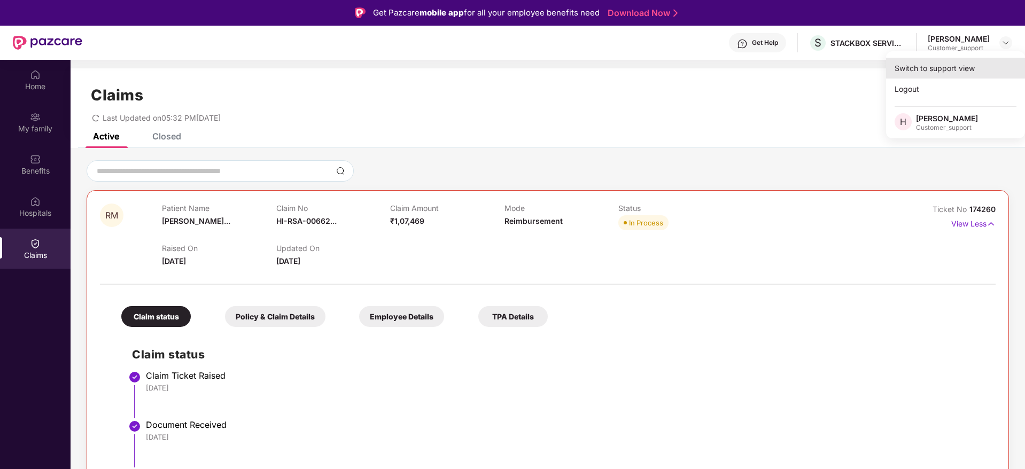
click at [932, 71] on div "Switch to support view" at bounding box center [955, 68] width 139 height 21
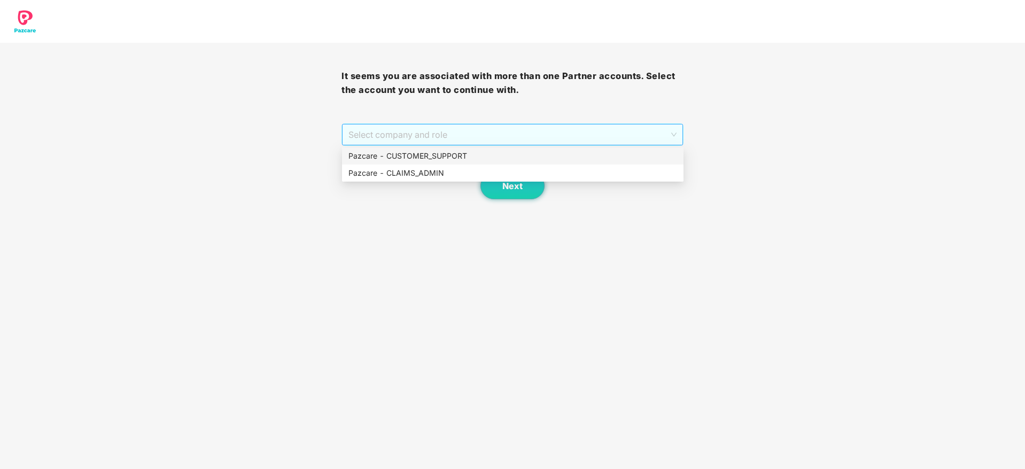
click at [577, 137] on span "Select company and role" at bounding box center [513, 135] width 328 height 20
click at [502, 154] on div "Pazcare - CUSTOMER_SUPPORT" at bounding box center [513, 156] width 329 height 12
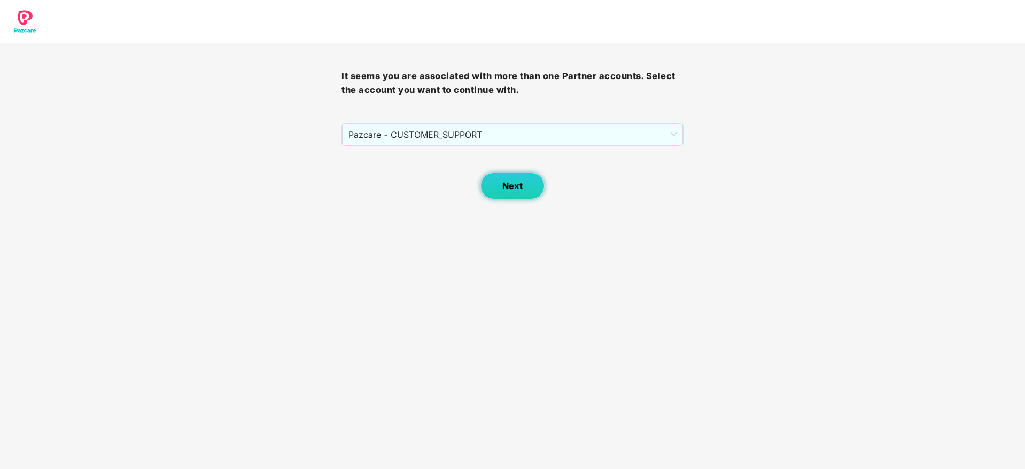
click at [510, 181] on span "Next" at bounding box center [513, 186] width 20 height 10
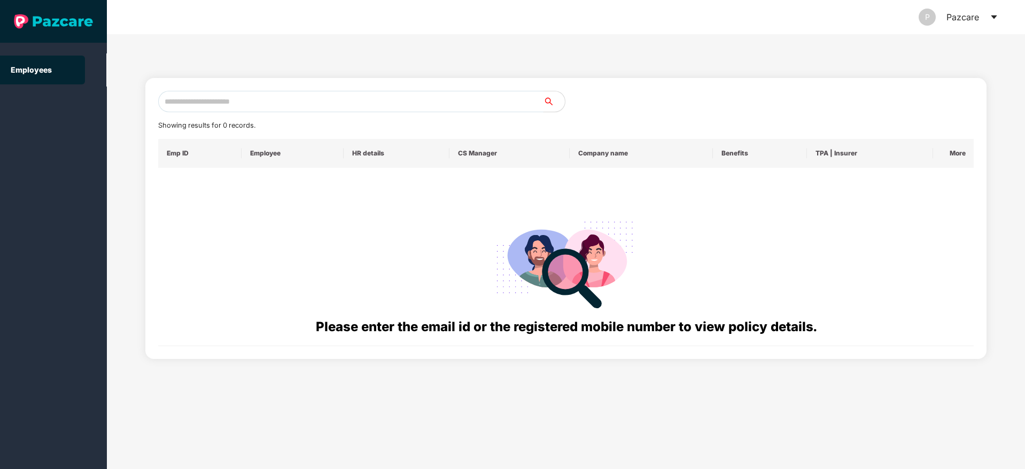
click at [229, 98] on input "text" at bounding box center [350, 101] width 385 height 21
paste input "**********"
type input "*"
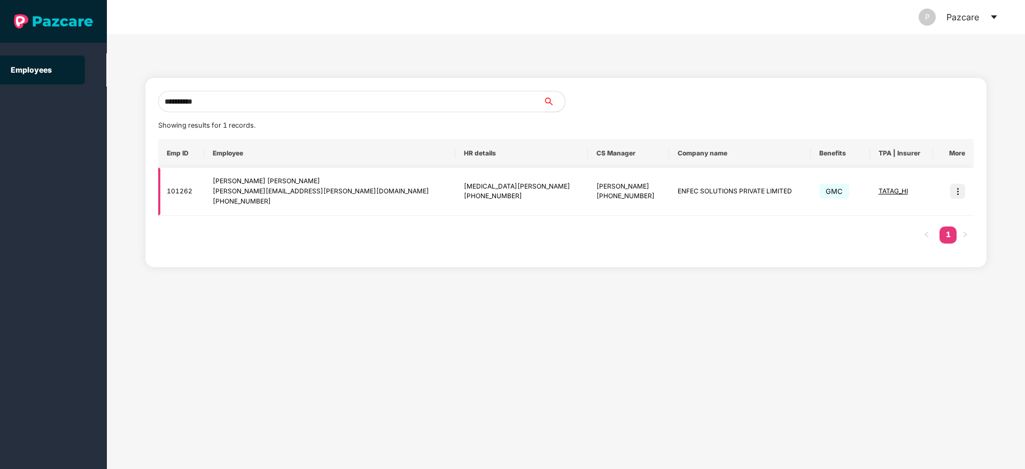
type input "**********"
click at [955, 195] on img at bounding box center [958, 191] width 15 height 15
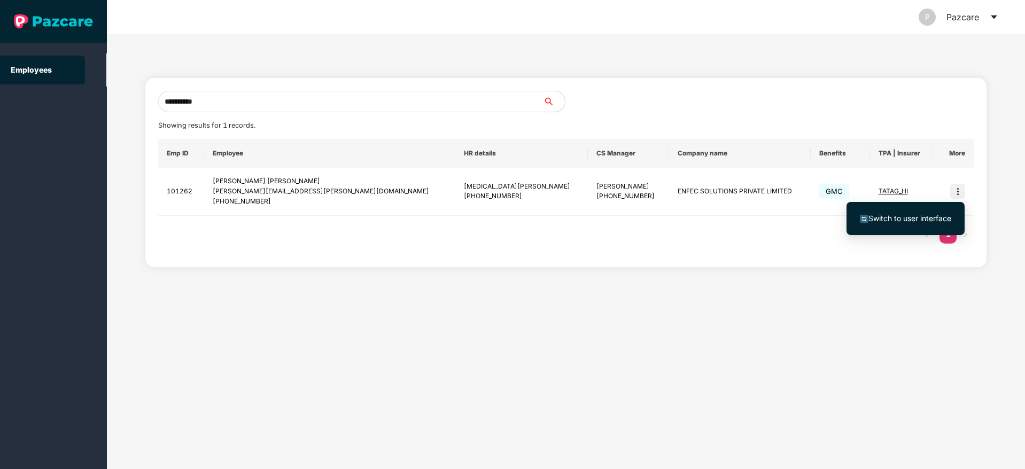
click at [912, 218] on span "Switch to user interface" at bounding box center [910, 218] width 83 height 9
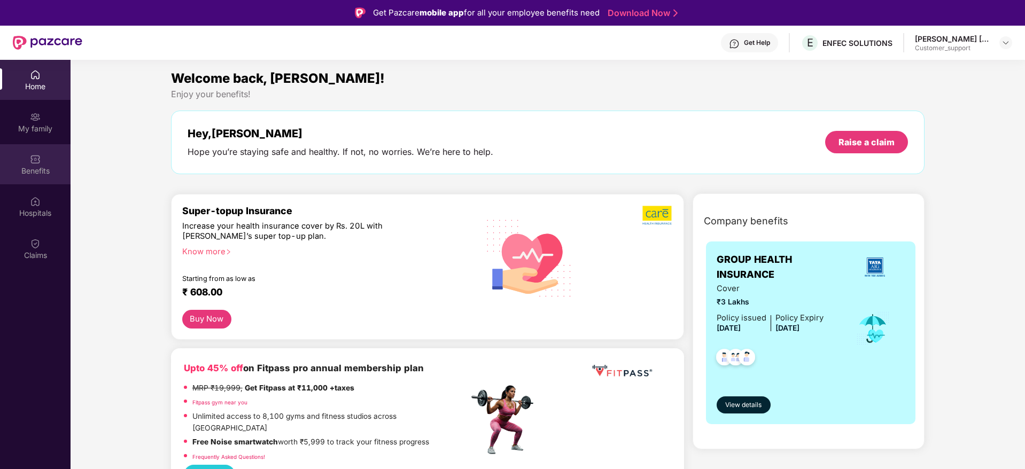
click at [23, 165] on div "Benefits" at bounding box center [35, 164] width 71 height 40
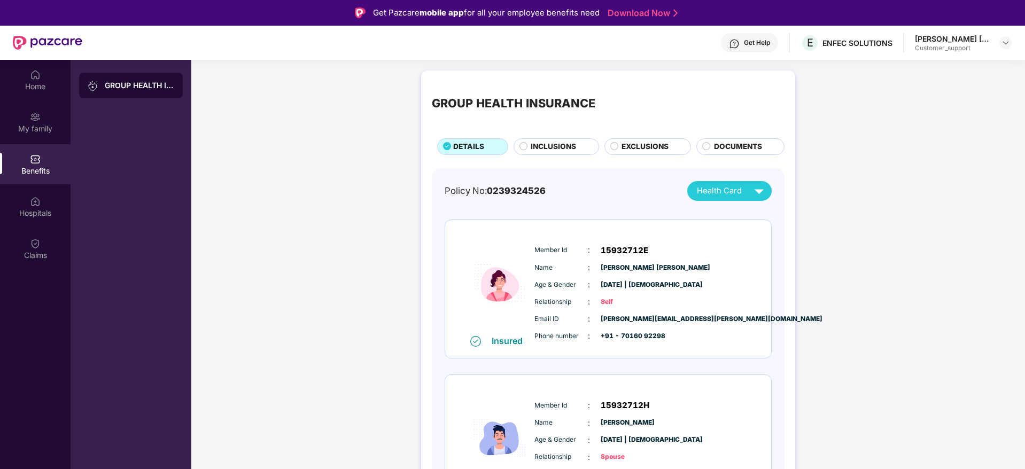
click at [560, 143] on span "INCLUSIONS" at bounding box center [553, 147] width 45 height 12
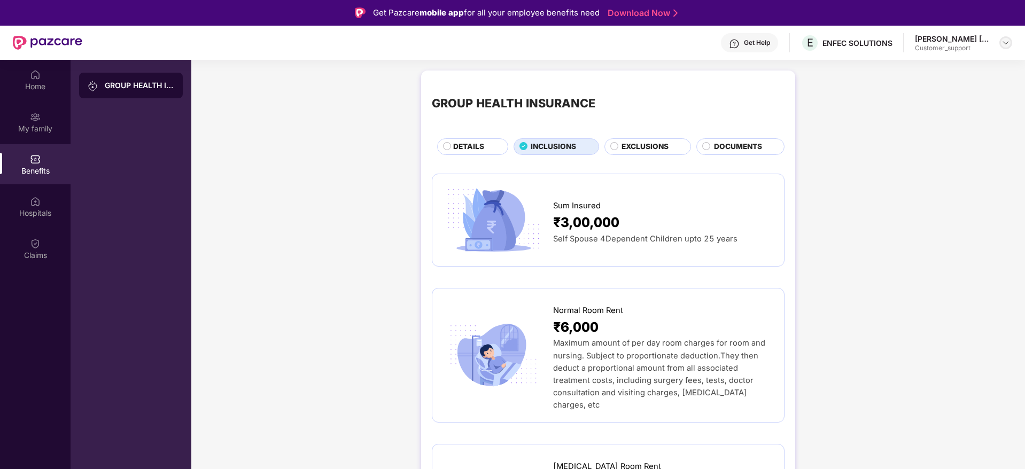
click at [1006, 44] on img at bounding box center [1006, 42] width 9 height 9
click at [946, 65] on div "Switch to support view" at bounding box center [955, 68] width 139 height 21
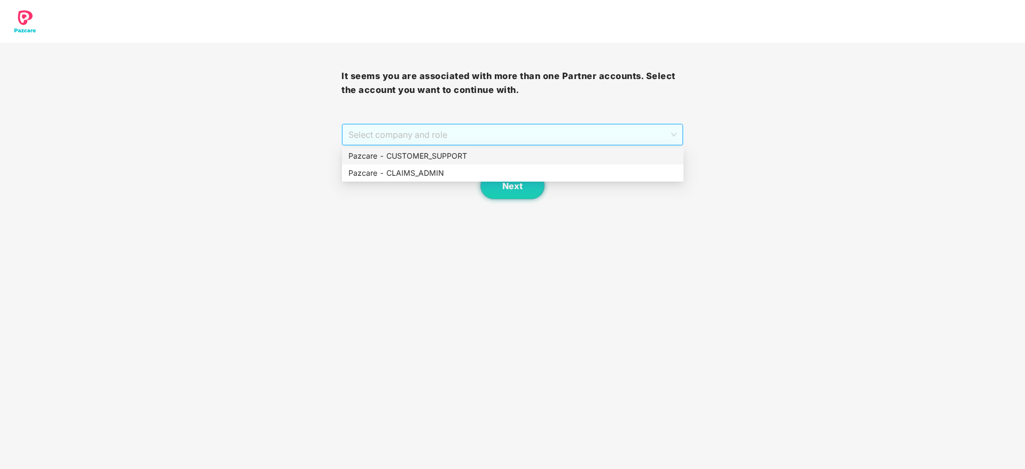
click at [601, 125] on span "Select company and role" at bounding box center [513, 135] width 328 height 20
click at [438, 155] on div "Pazcare - CUSTOMER_SUPPORT" at bounding box center [513, 156] width 329 height 12
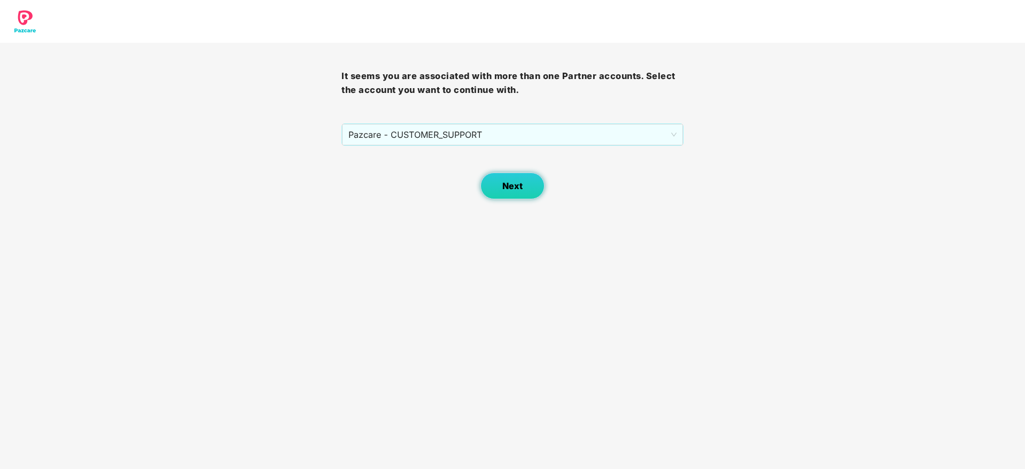
click at [507, 187] on span "Next" at bounding box center [513, 186] width 20 height 10
